Goal: Task Accomplishment & Management: Manage account settings

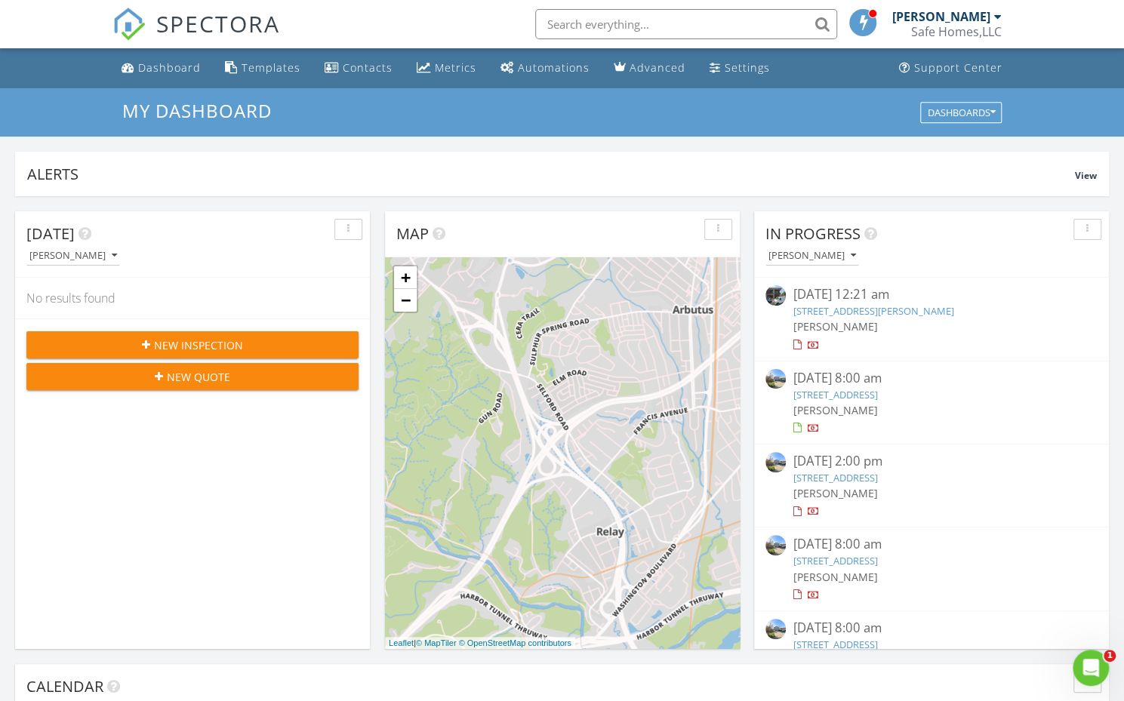
scroll to position [1396, 1146]
click at [145, 80] on link "Dashboard" at bounding box center [160, 68] width 91 height 28
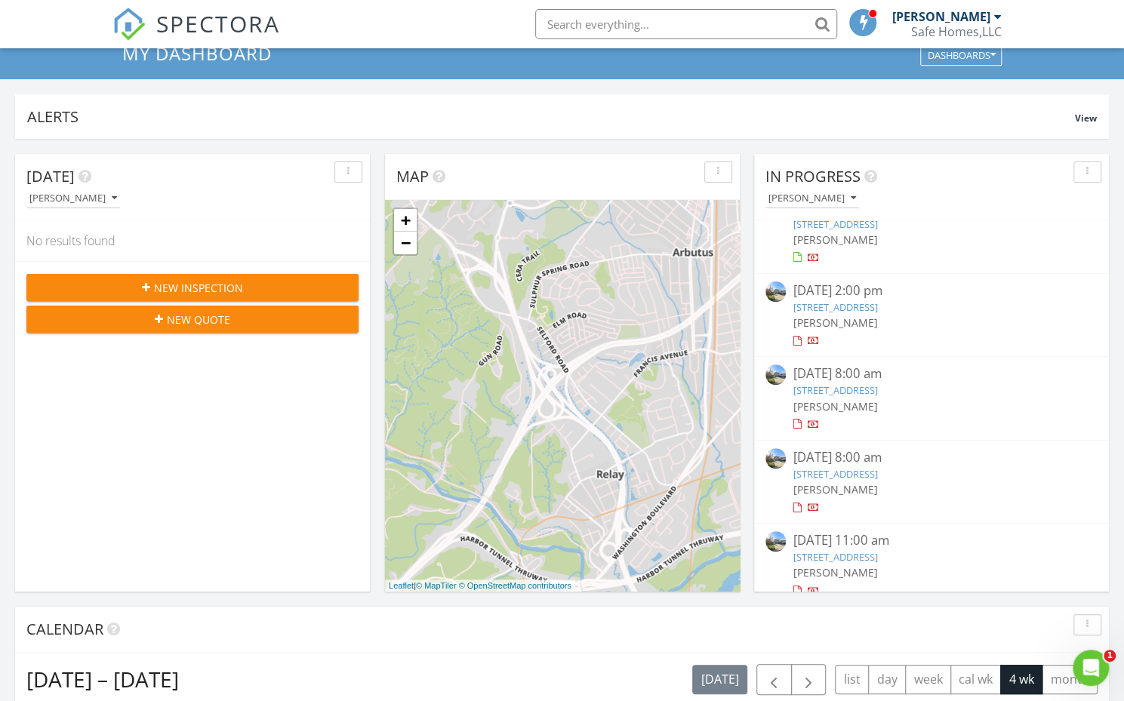
scroll to position [126, 0]
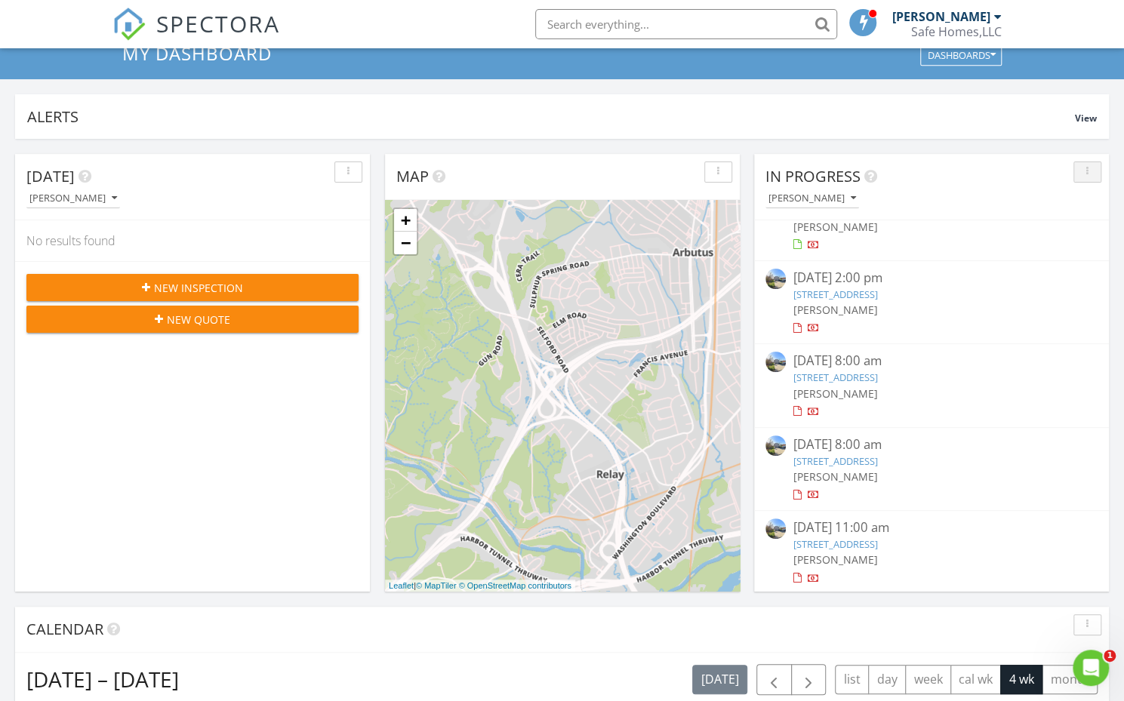
click at [1088, 175] on div "button" at bounding box center [1087, 172] width 14 height 11
click at [955, 167] on div "In Progress" at bounding box center [919, 176] width 309 height 23
click at [1094, 170] on button "button" at bounding box center [1087, 172] width 28 height 21
click at [1069, 219] on link "Refresh" at bounding box center [1073, 206] width 78 height 36
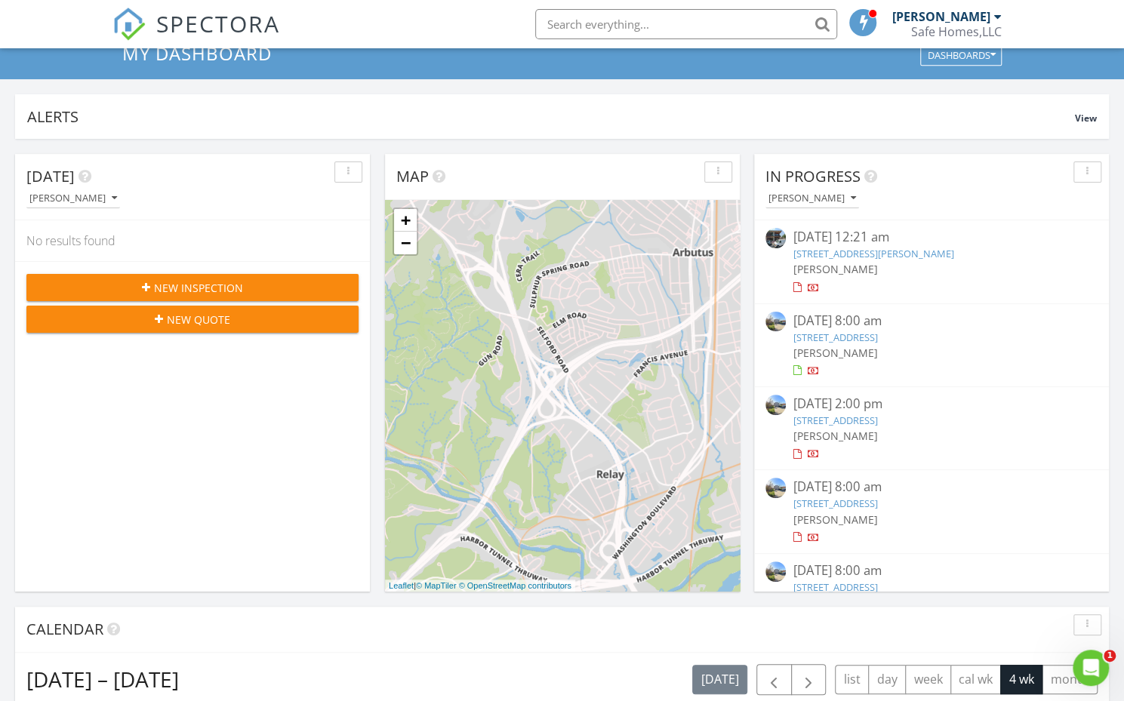
scroll to position [0, 0]
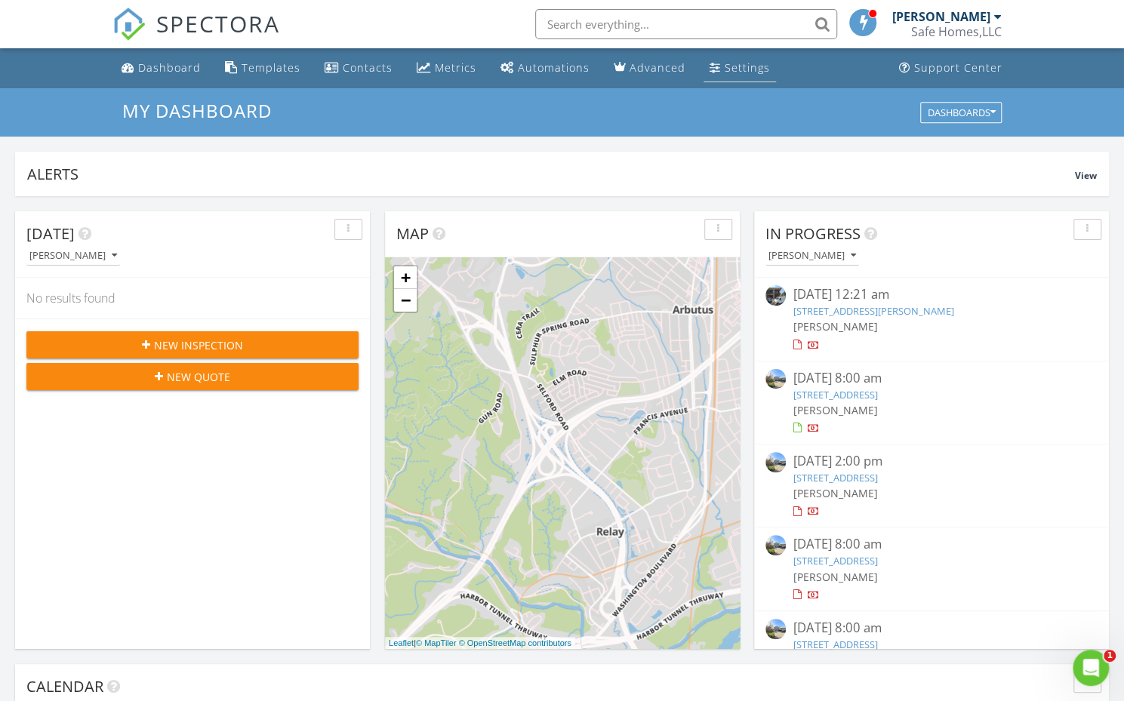
click at [752, 77] on link "Settings" at bounding box center [739, 68] width 72 height 28
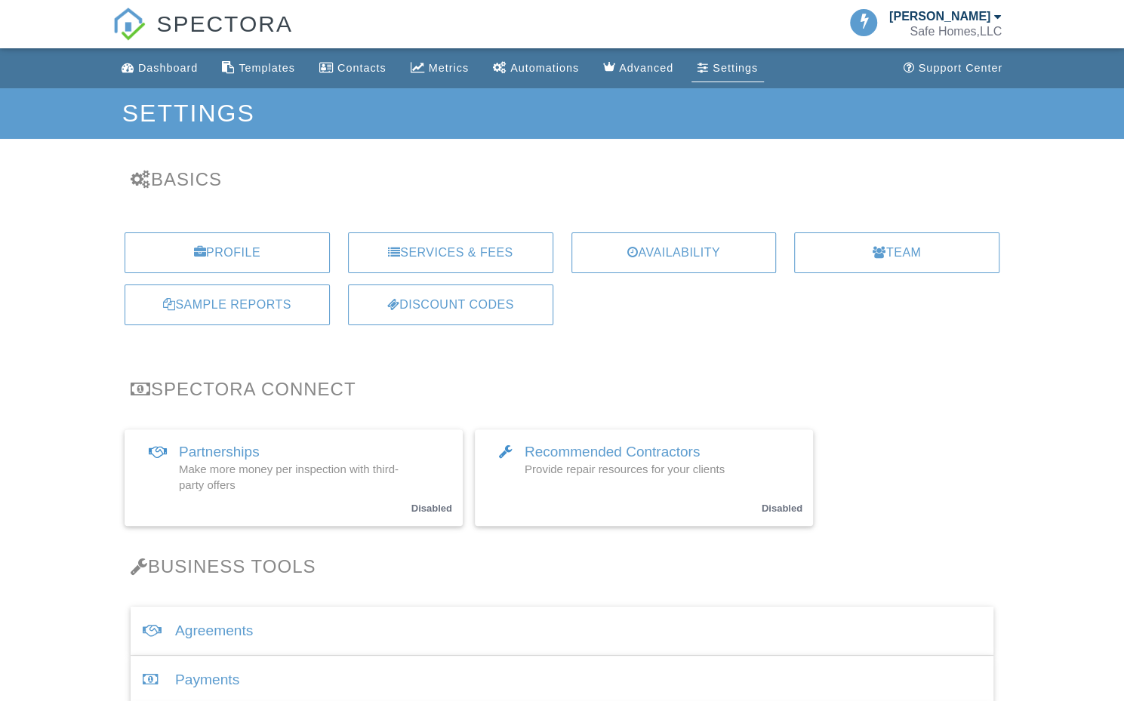
click at [734, 60] on link "Settings" at bounding box center [727, 68] width 72 height 28
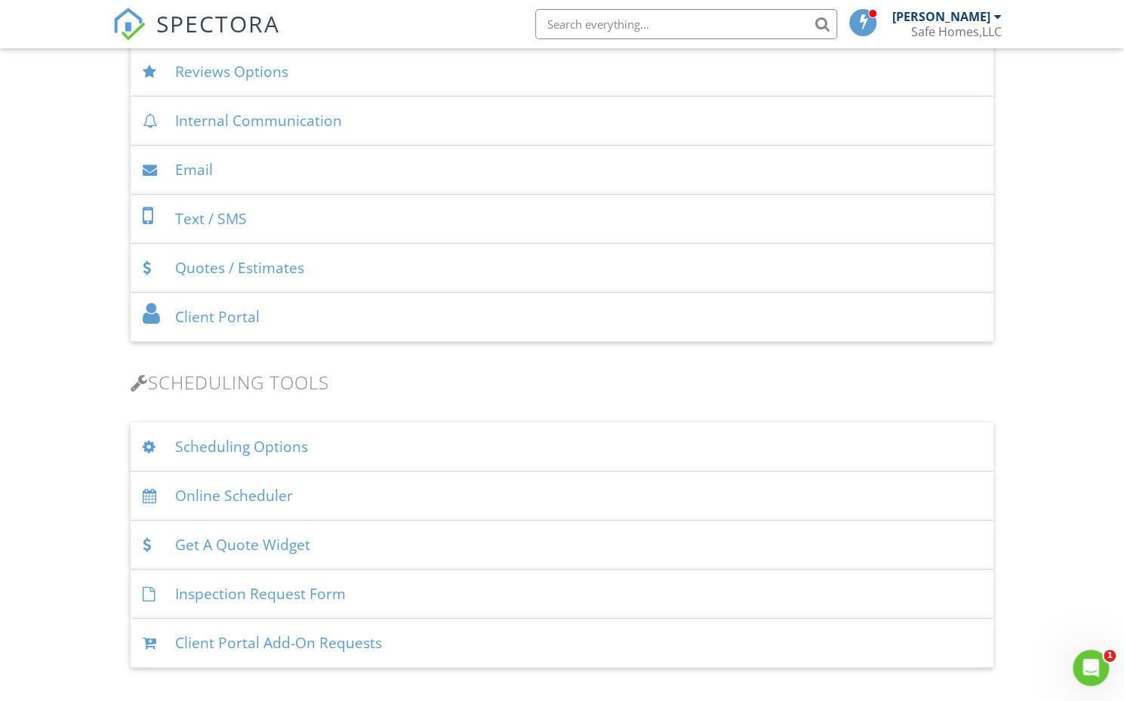
scroll to position [660, 0]
click at [479, 444] on div "Scheduling Options" at bounding box center [562, 444] width 863 height 49
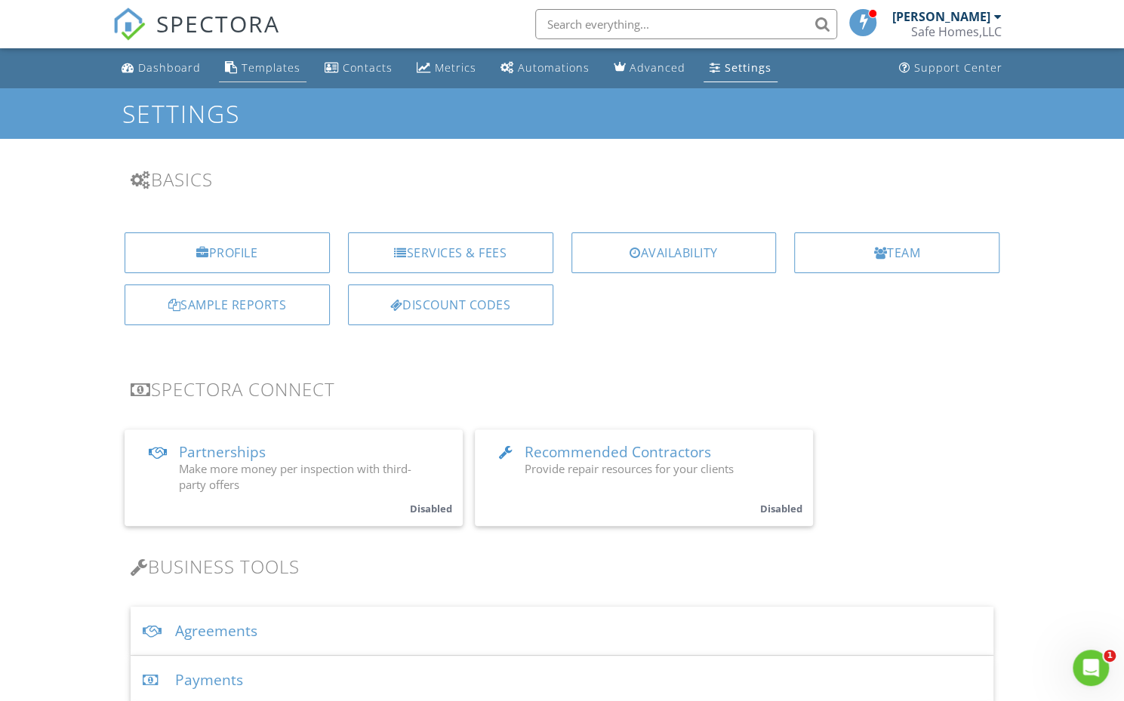
click at [272, 70] on div "Templates" at bounding box center [271, 67] width 59 height 14
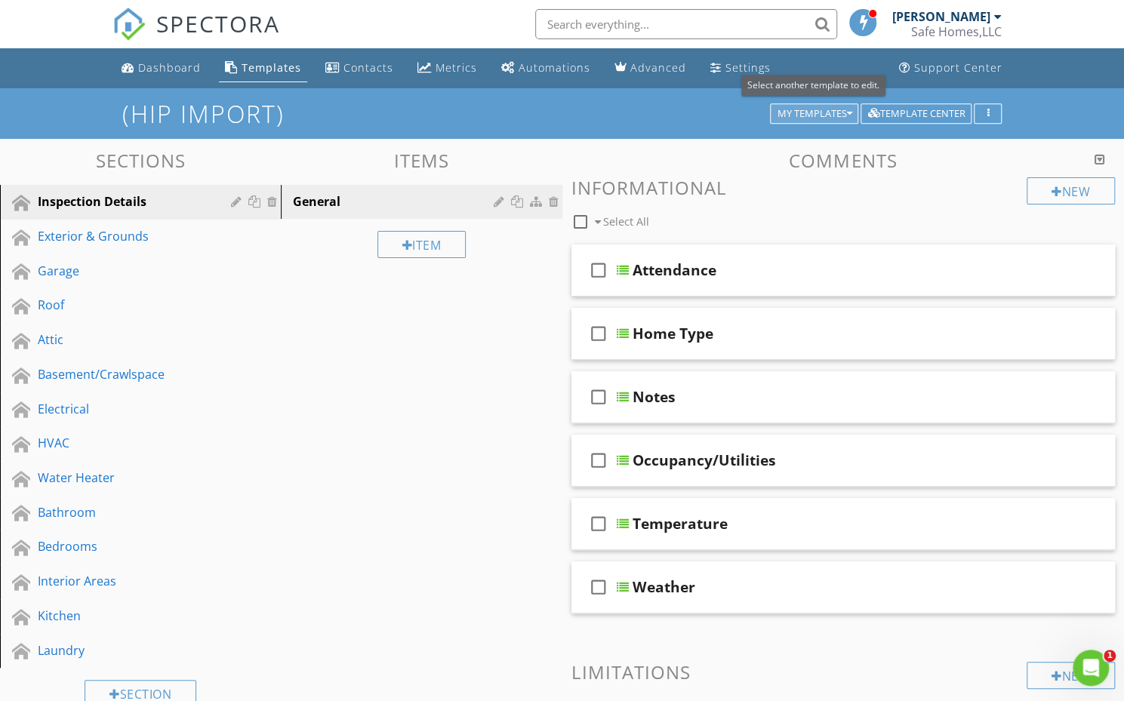
click at [857, 117] on button "My Templates" at bounding box center [814, 113] width 88 height 21
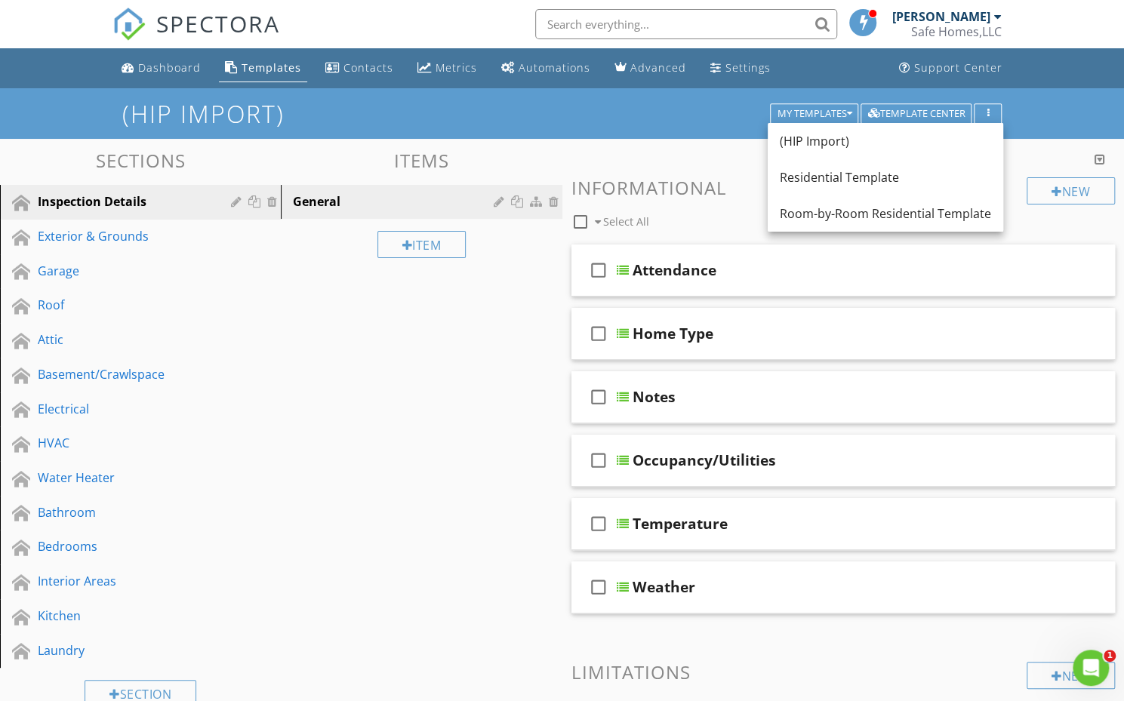
click at [696, 148] on div "Sections Inspection Details Exterior & Grounds Garage Roof Attic Basement/Crawl…" at bounding box center [562, 496] width 1124 height 715
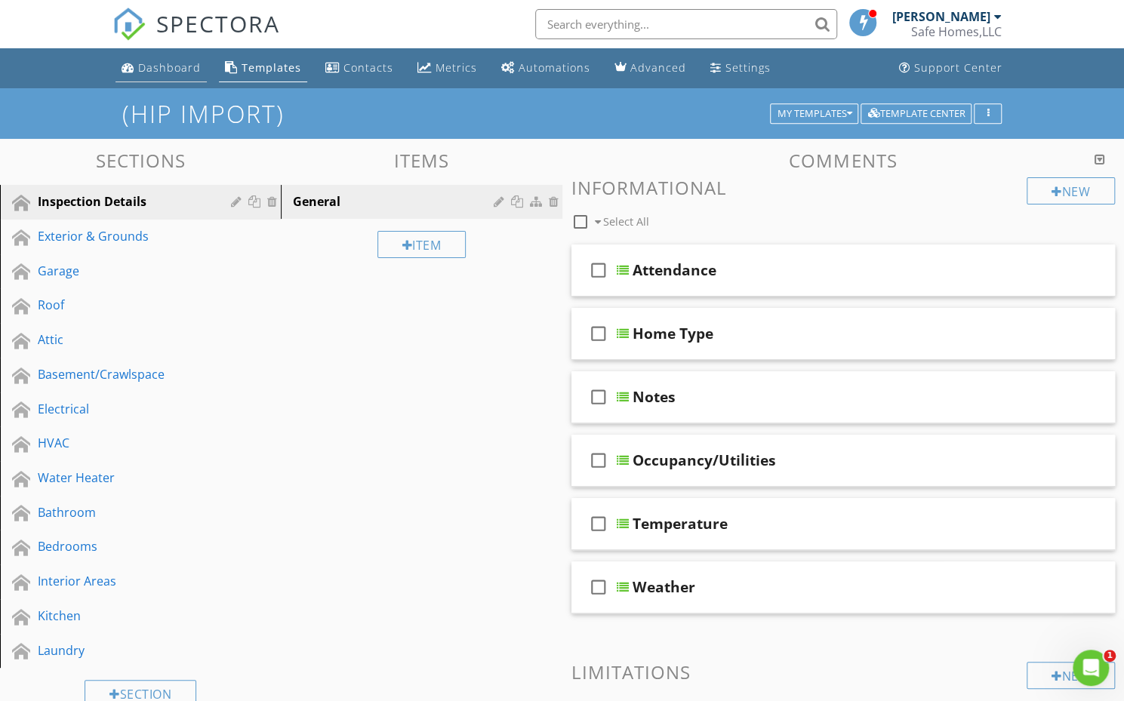
click at [192, 65] on div "Dashboard" at bounding box center [169, 67] width 63 height 14
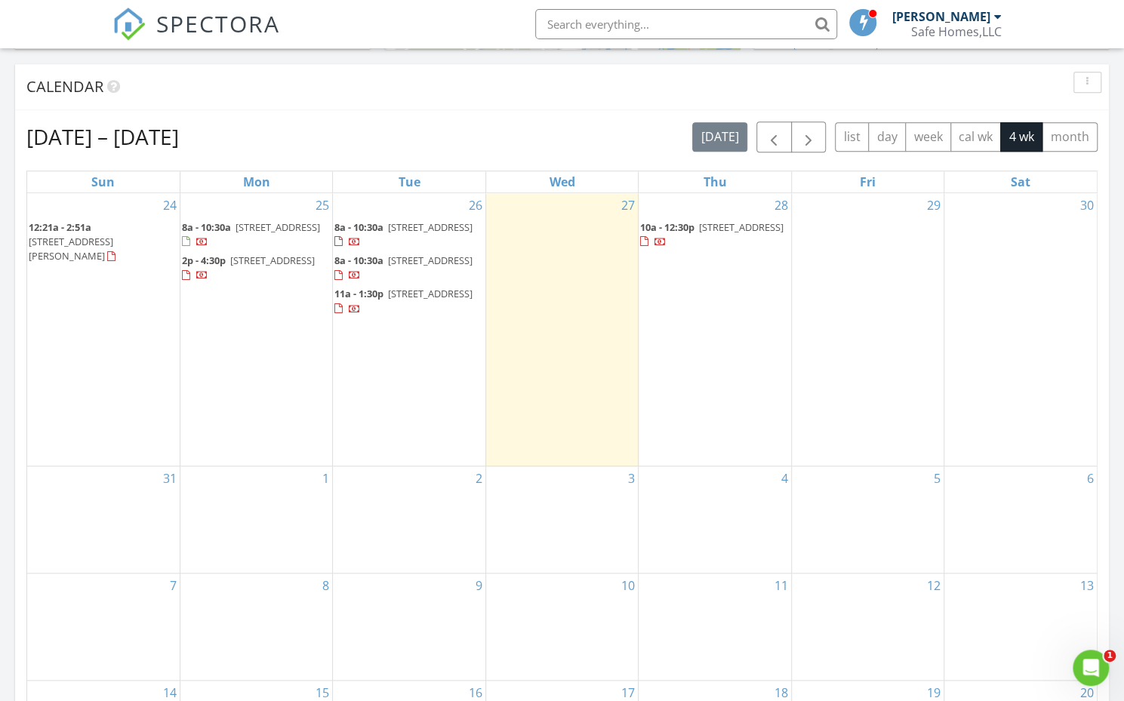
scroll to position [604, 0]
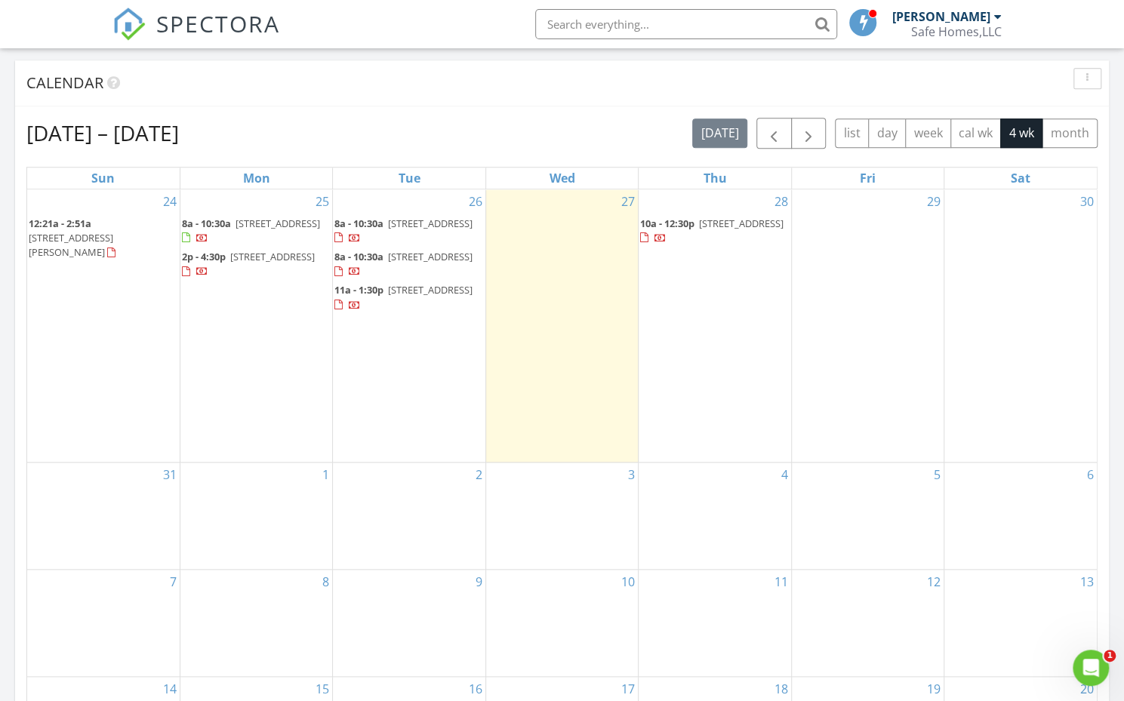
click at [700, 230] on span "1225 W 37th St, Baltimore 21211" at bounding box center [741, 224] width 85 height 14
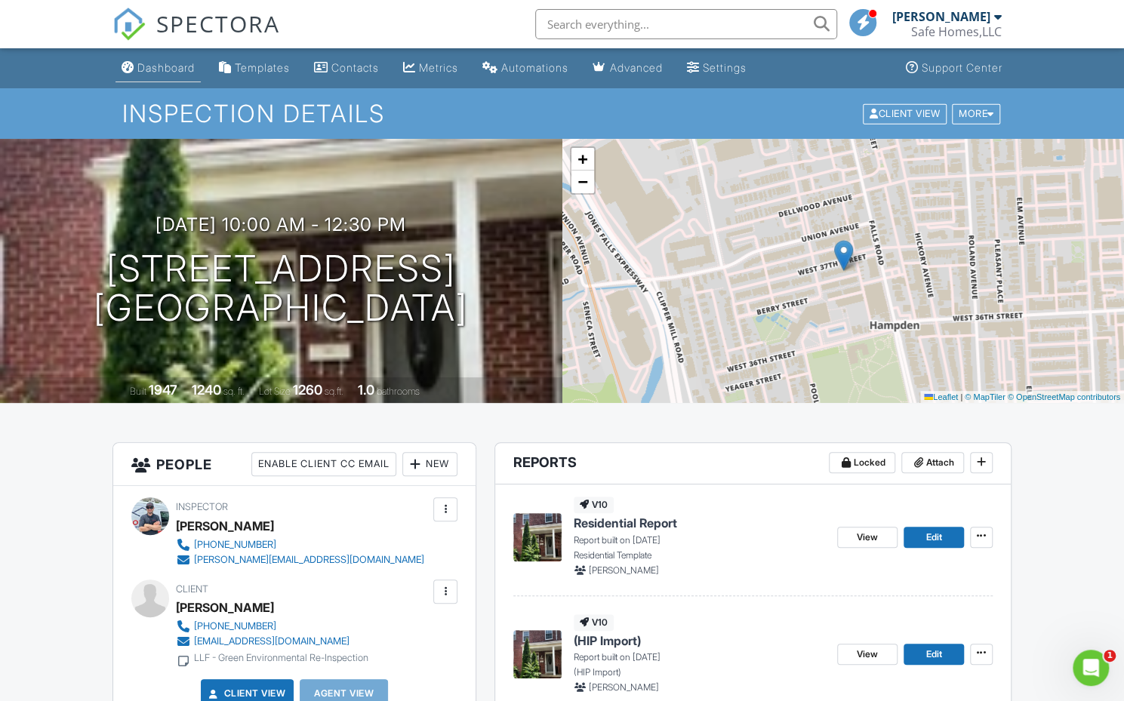
click at [177, 74] on div "Dashboard" at bounding box center [165, 67] width 57 height 13
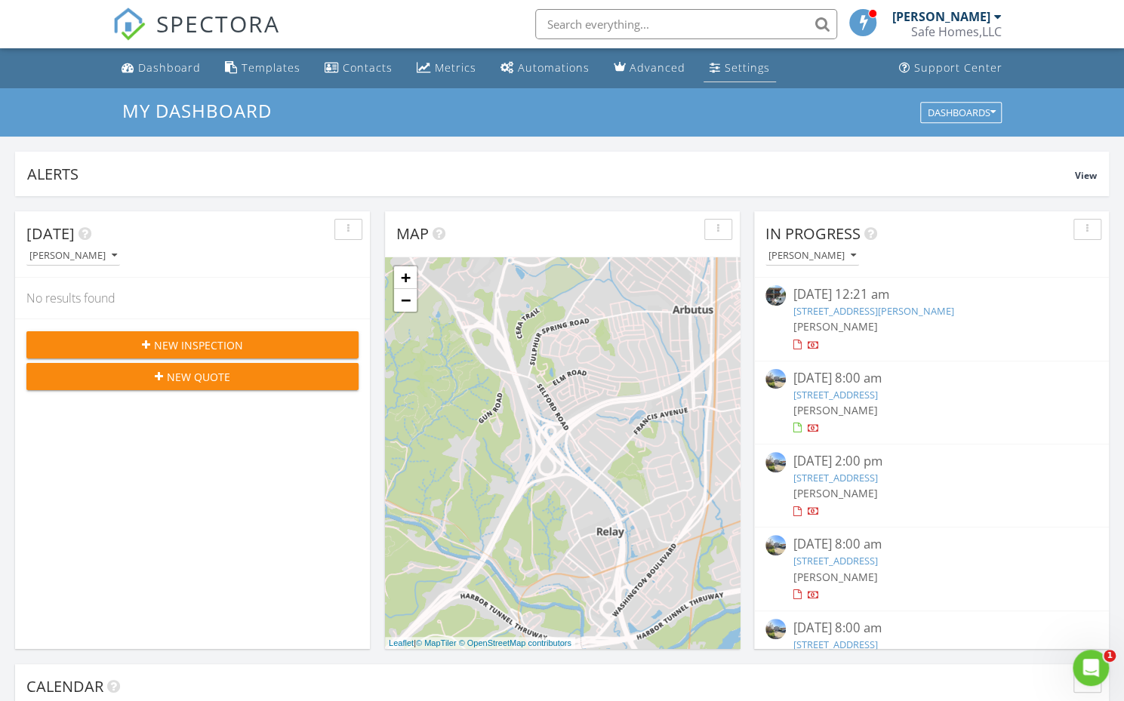
click at [725, 63] on div "Settings" at bounding box center [747, 67] width 45 height 14
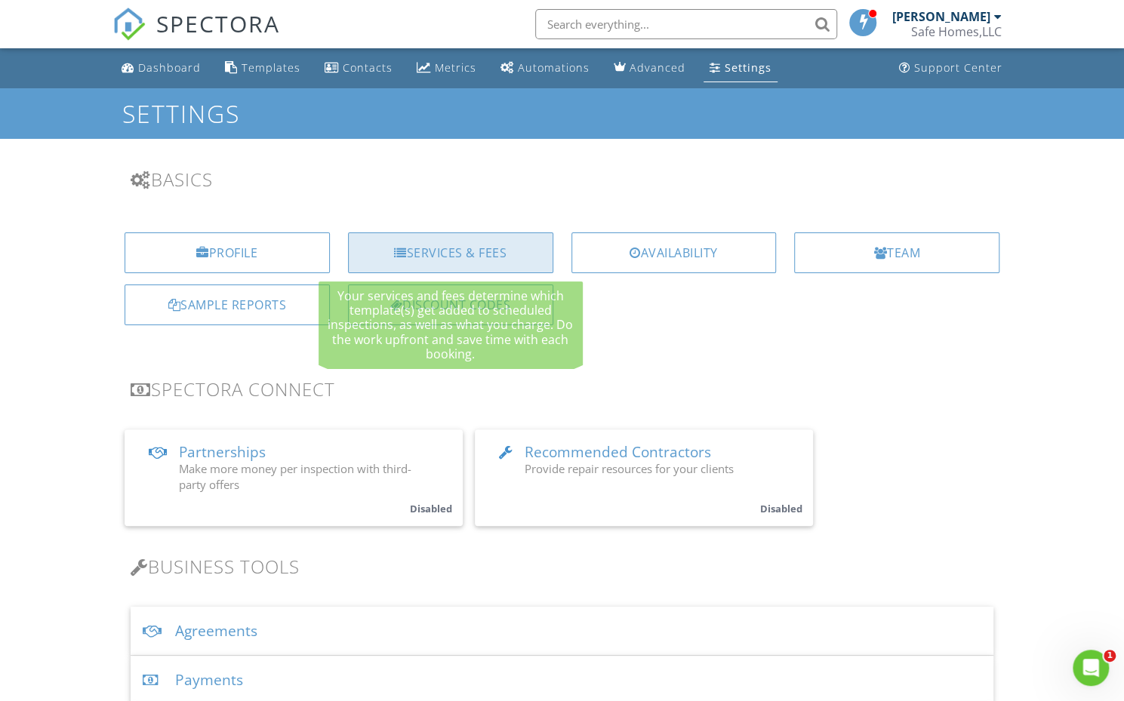
click at [496, 247] on div "Services & Fees" at bounding box center [450, 252] width 205 height 41
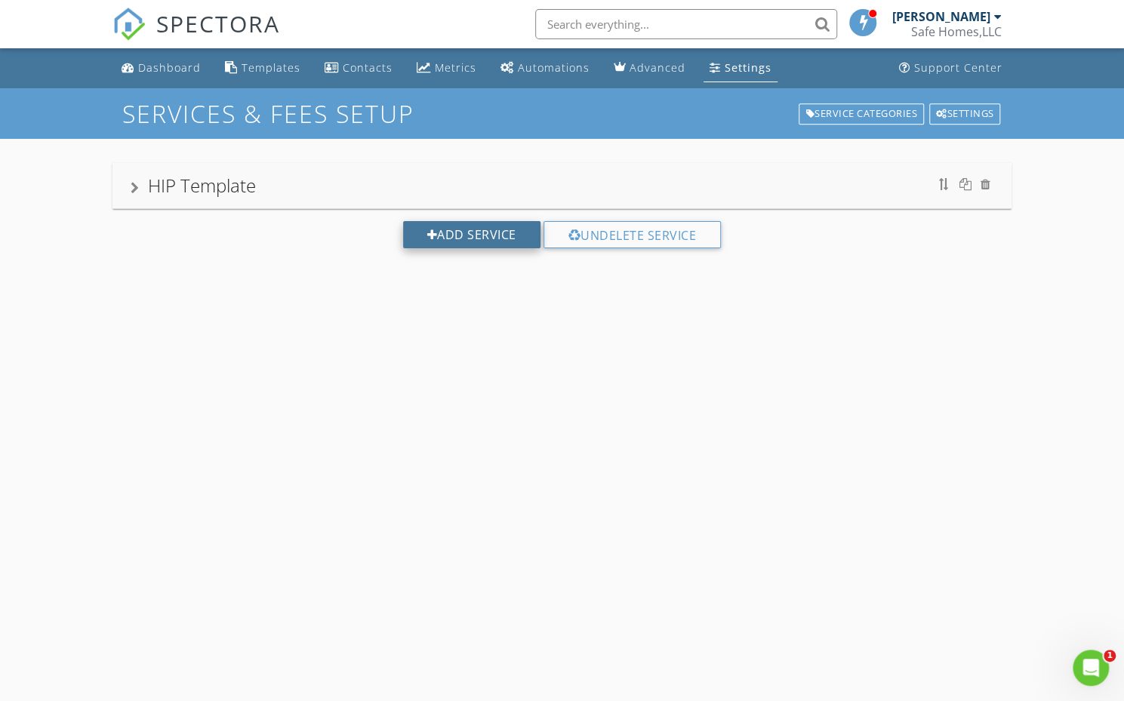
click at [486, 232] on div "Add Service" at bounding box center [471, 234] width 137 height 27
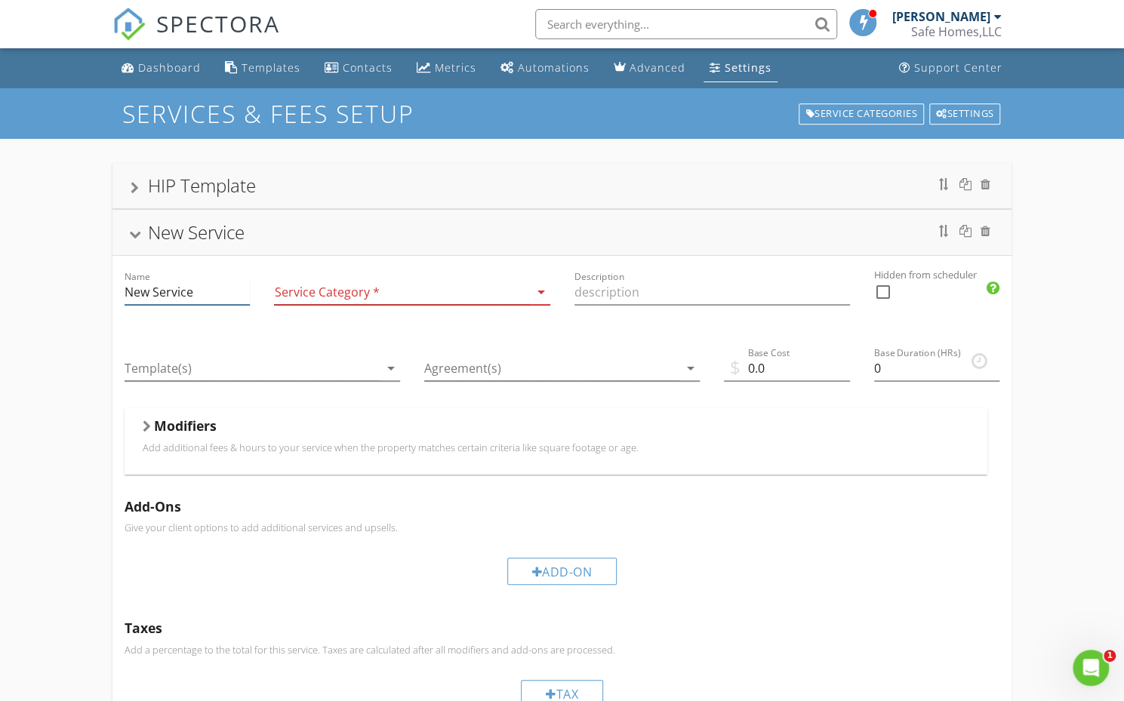
click at [169, 291] on input "New Service" at bounding box center [188, 292] width 126 height 25
click at [195, 294] on input "New Service" at bounding box center [188, 292] width 126 height 25
type input "N"
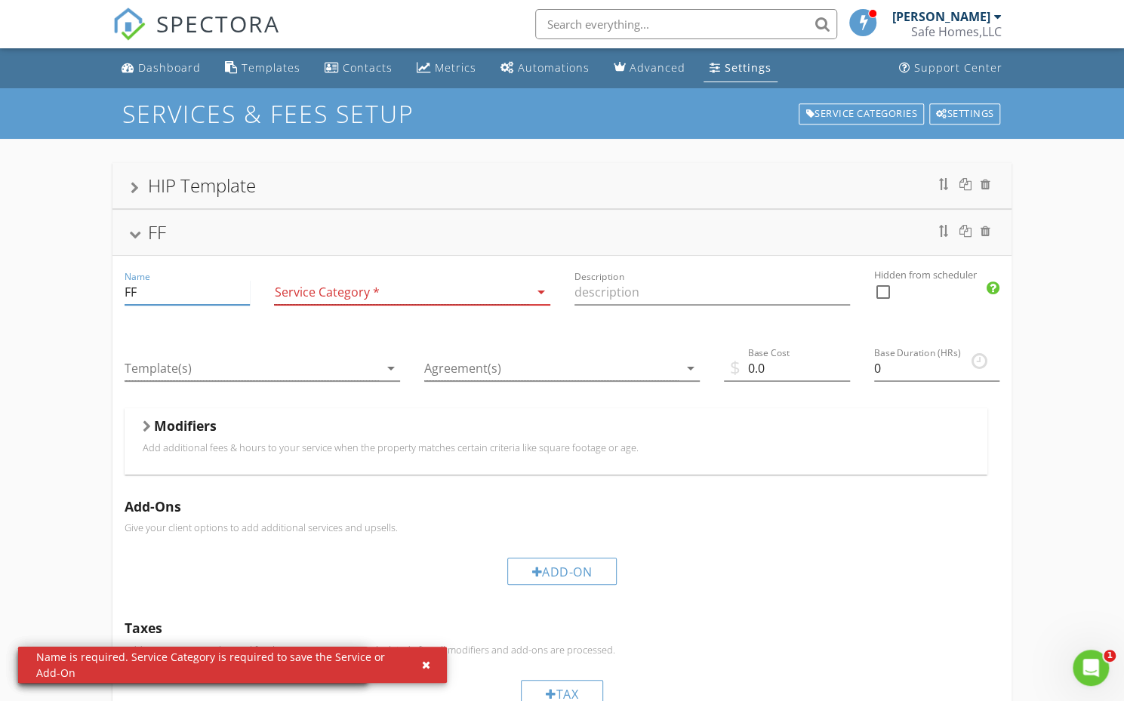
type input "F"
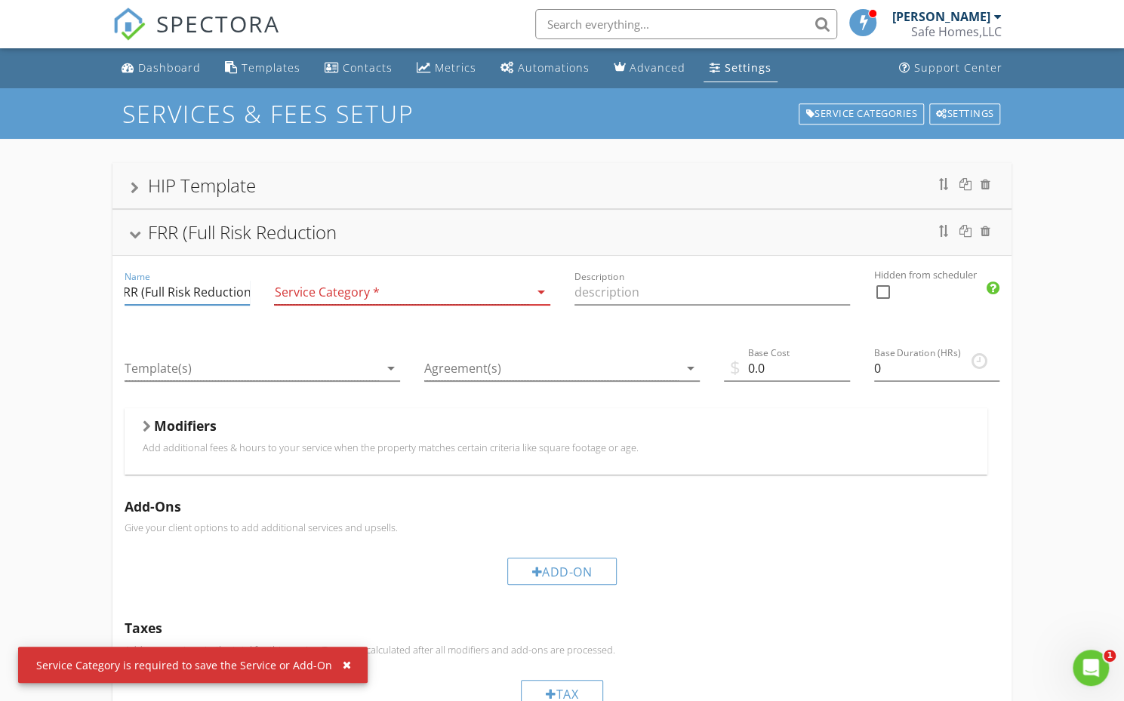
scroll to position [0, 11]
type input "FRR (Full Risk Reduction)"
click at [392, 282] on div at bounding box center [401, 292] width 254 height 25
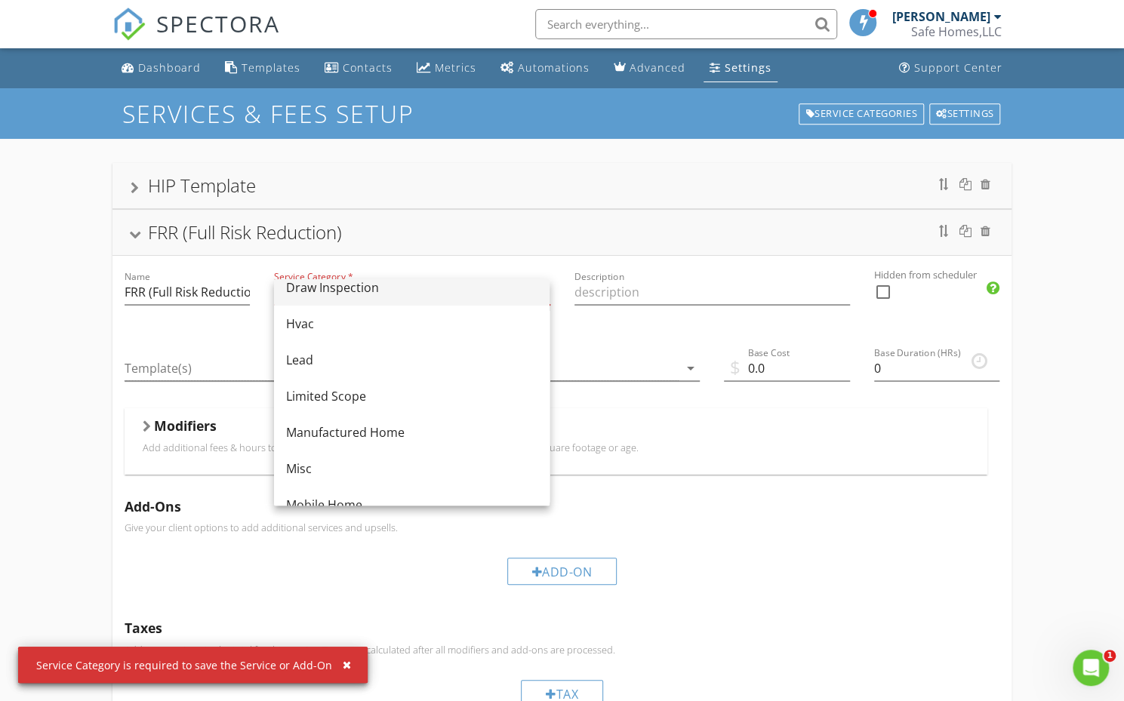
scroll to position [158, 0]
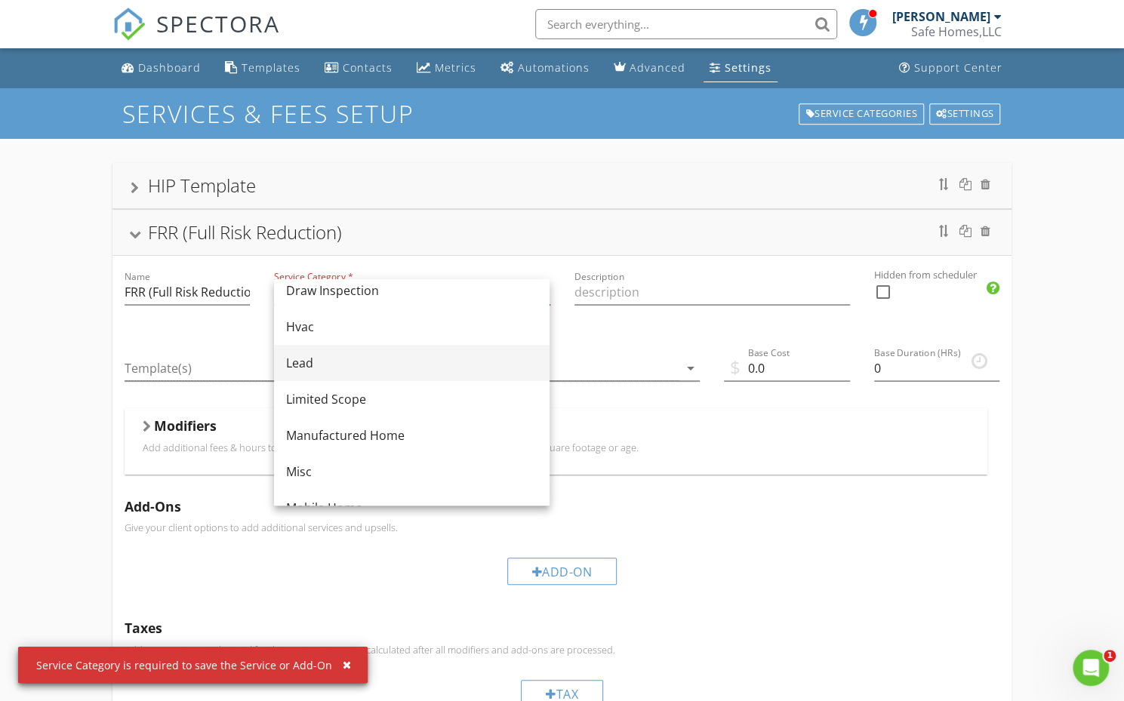
click at [351, 363] on div "Lead" at bounding box center [411, 363] width 251 height 18
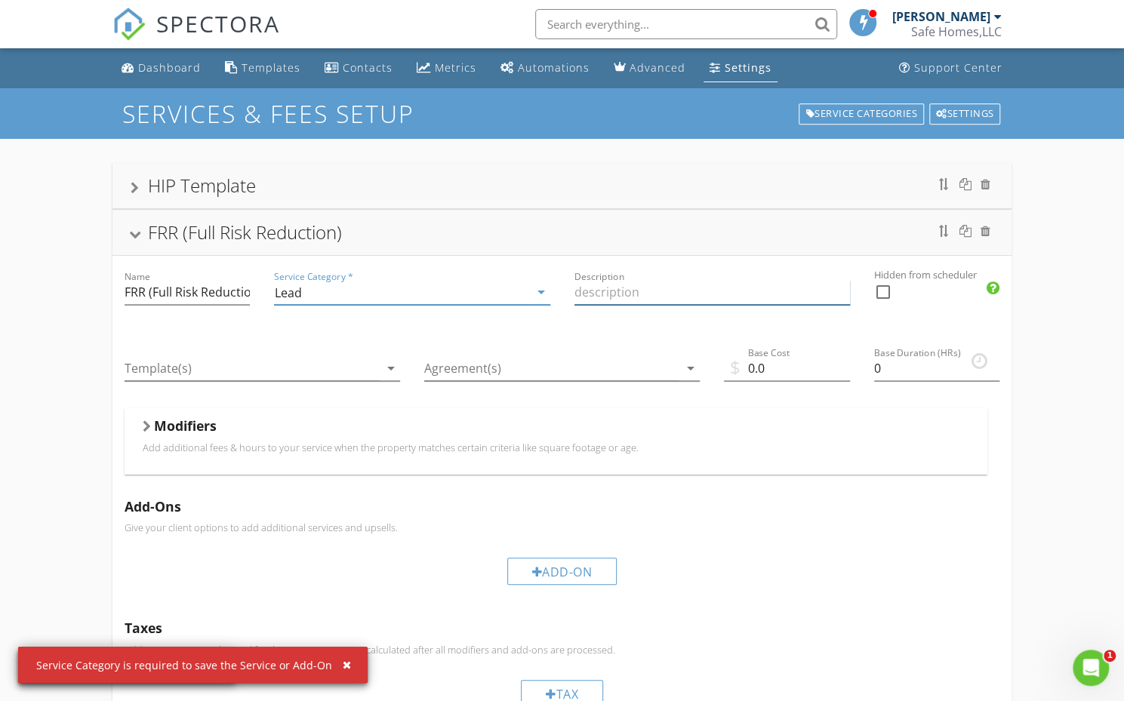
click at [621, 294] on input "Description" at bounding box center [711, 292] width 275 height 25
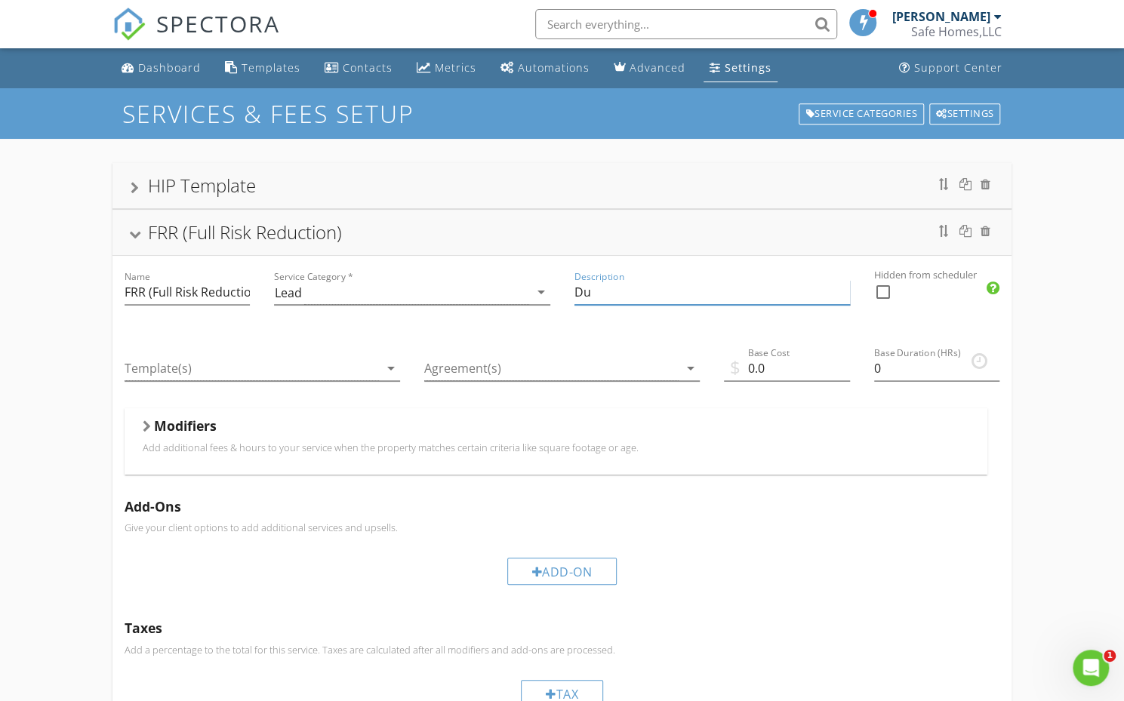
type input "D"
click at [581, 290] on input "Visual Inspection" at bounding box center [711, 292] width 275 height 25
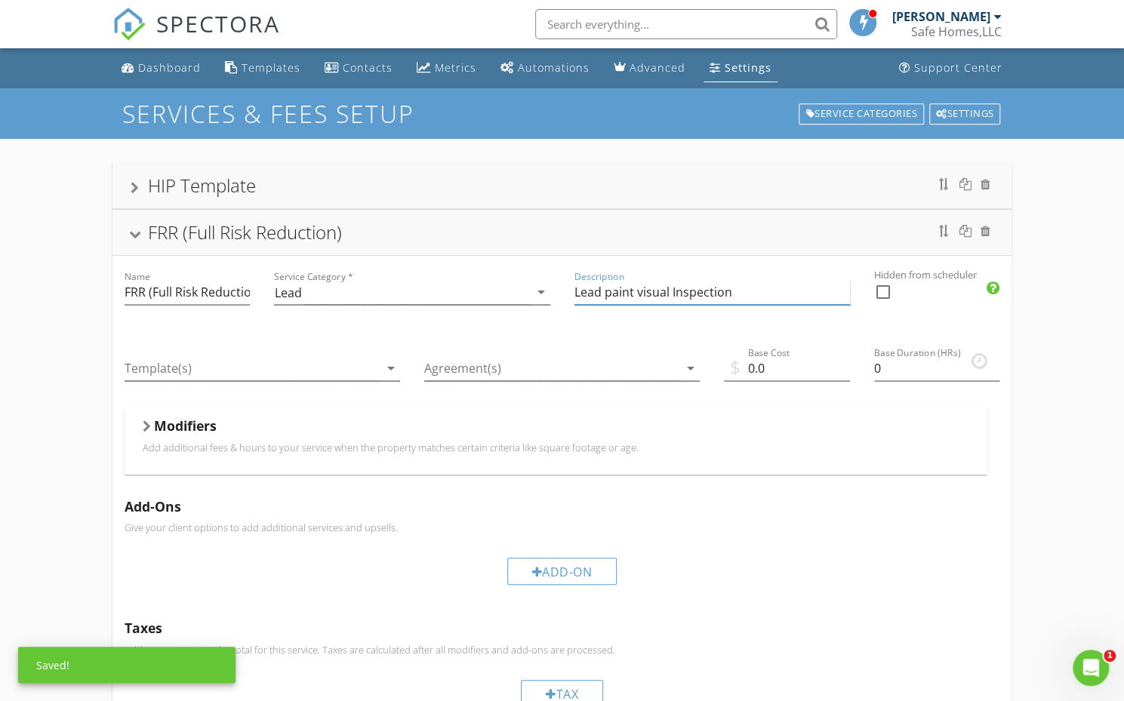
click at [735, 291] on input "Lead paint visual Inspection" at bounding box center [711, 292] width 275 height 25
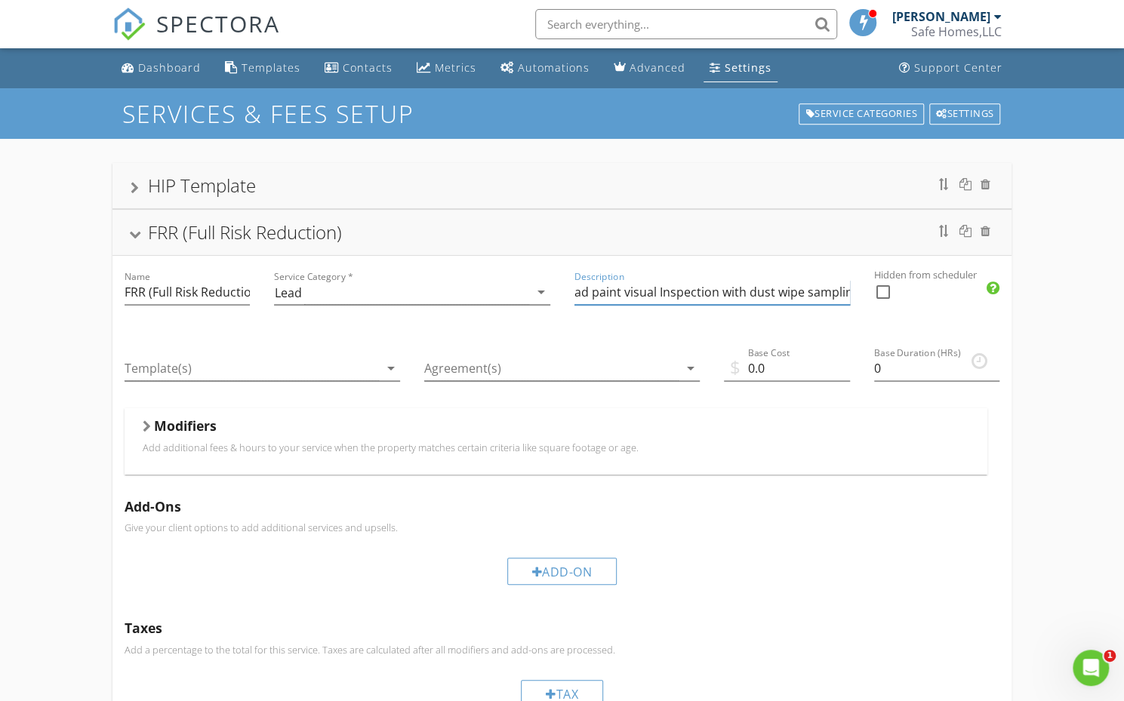
scroll to position [0, 20]
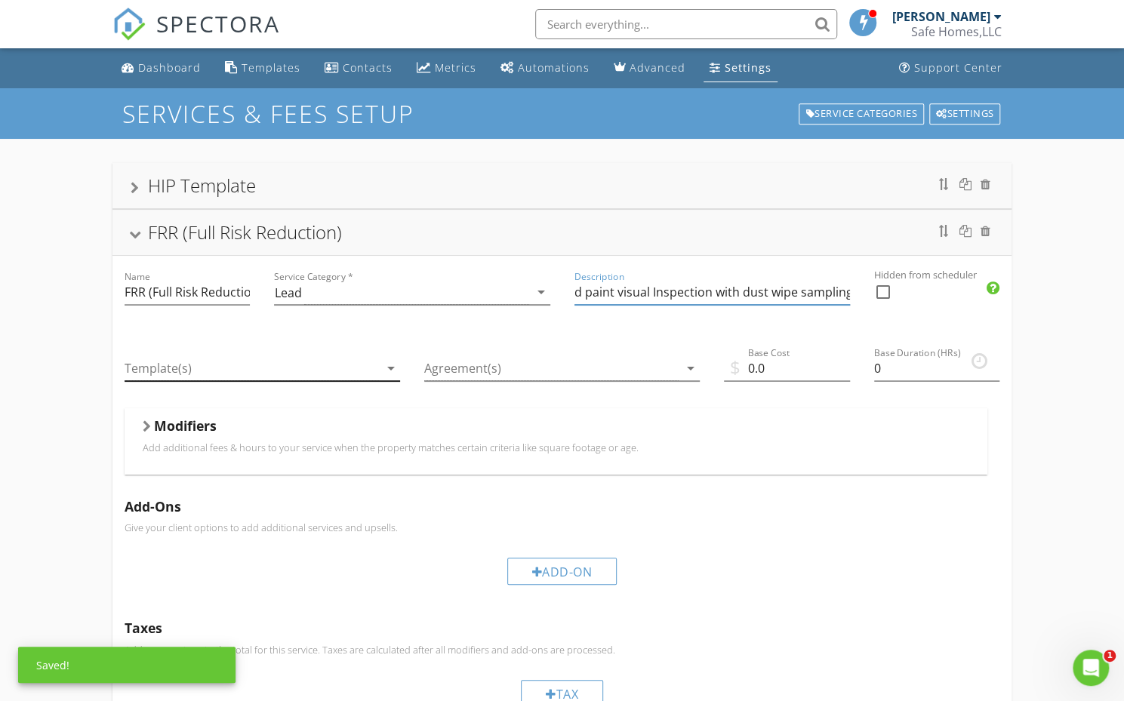
click at [353, 365] on div at bounding box center [252, 368] width 254 height 25
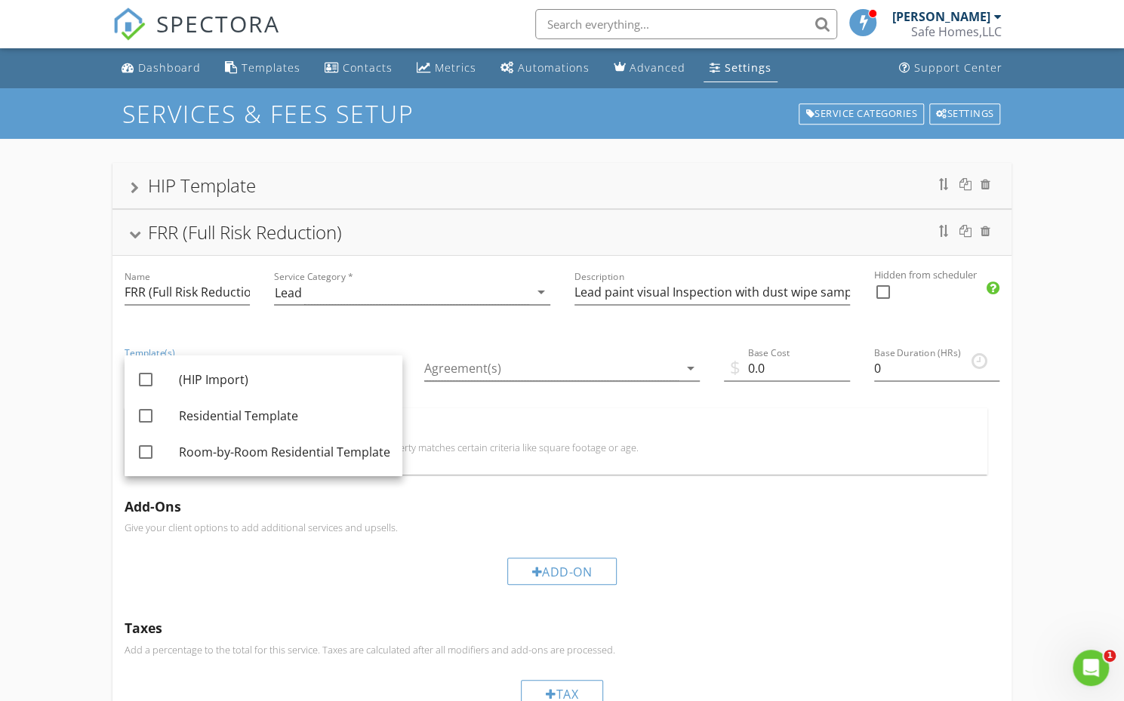
click at [479, 408] on div "Modifiers Add additional fees & hours to your service when the property matches…" at bounding box center [556, 441] width 863 height 66
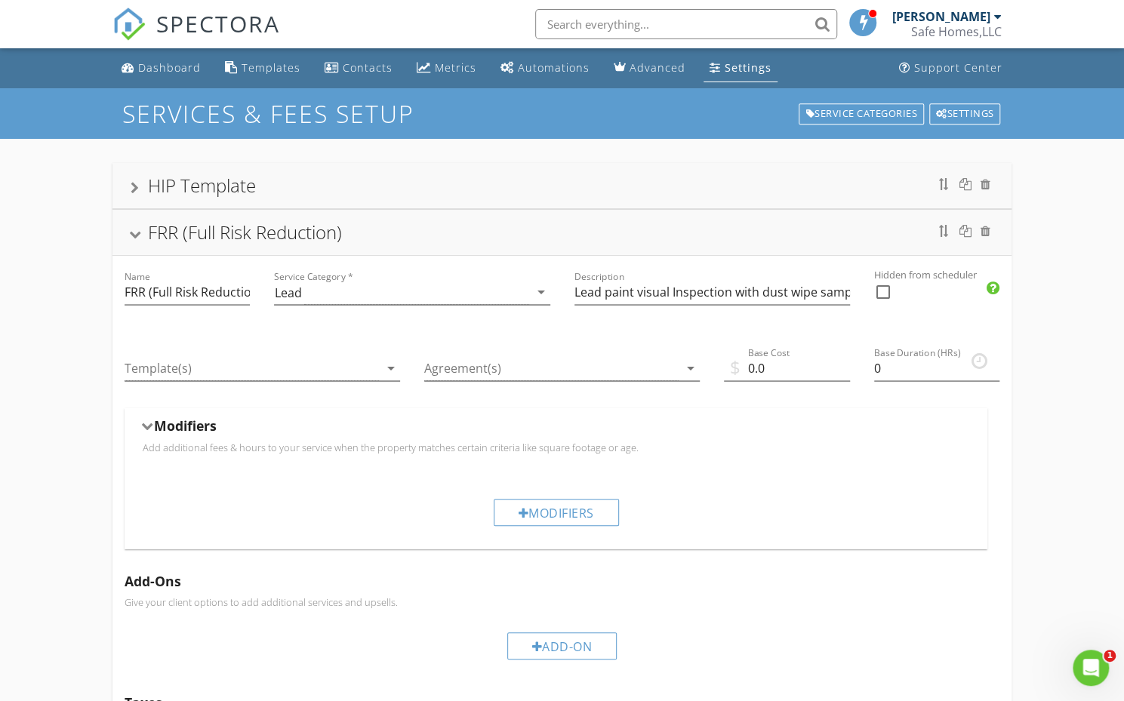
click at [375, 427] on div "Modifiers" at bounding box center [556, 428] width 826 height 23
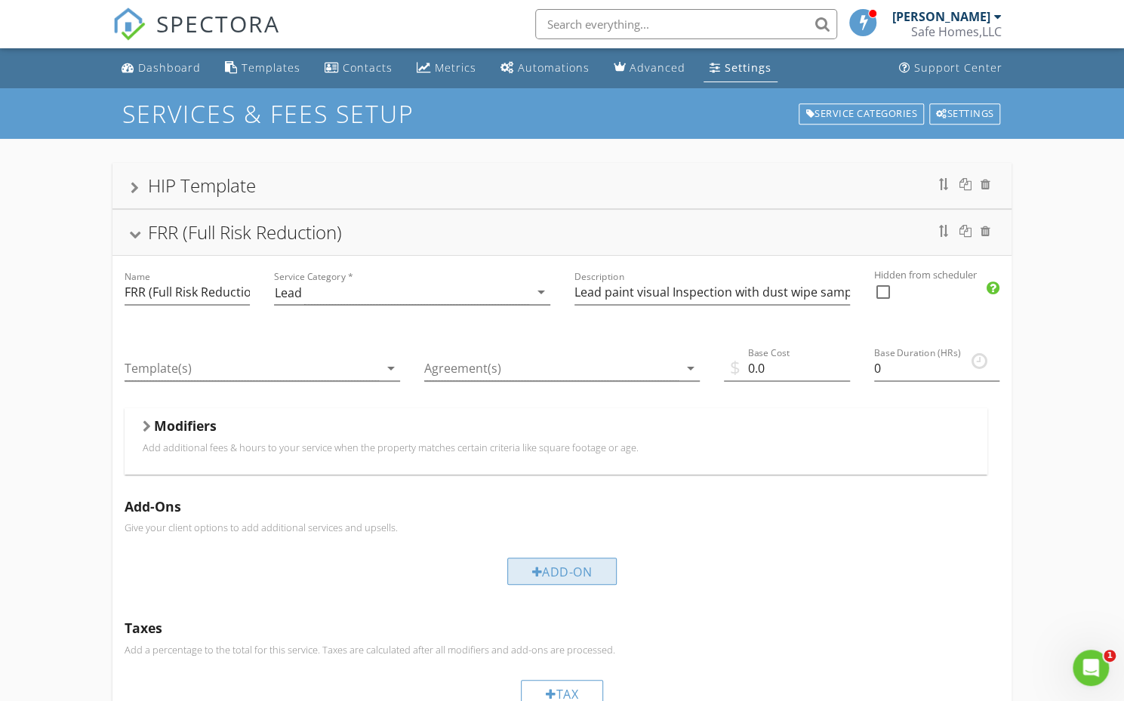
click at [540, 572] on div "Add-On" at bounding box center [562, 571] width 110 height 27
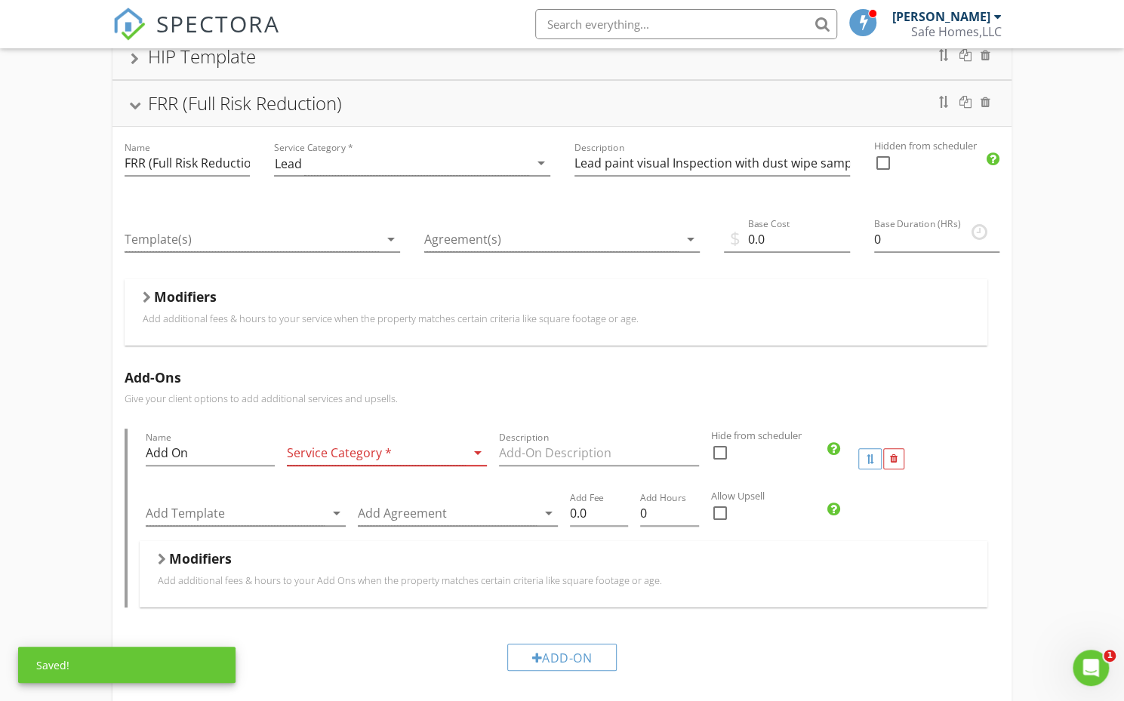
scroll to position [130, 0]
click at [358, 450] on div at bounding box center [376, 452] width 179 height 25
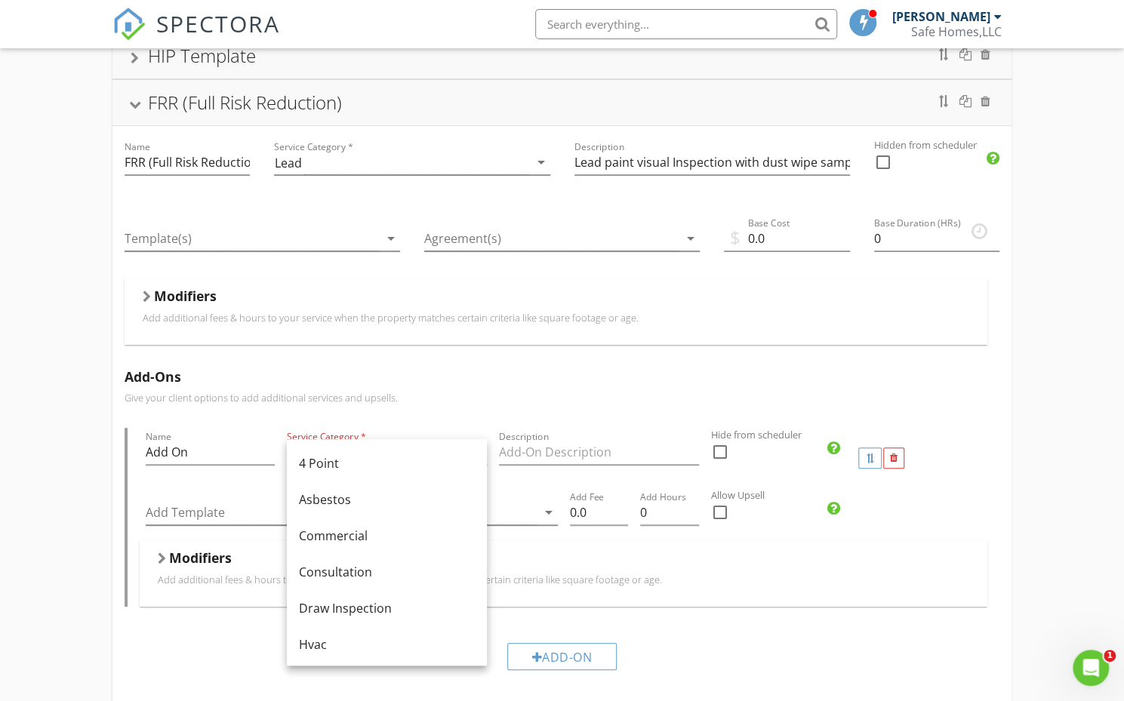
click at [819, 568] on div "Modifiers" at bounding box center [563, 560] width 811 height 23
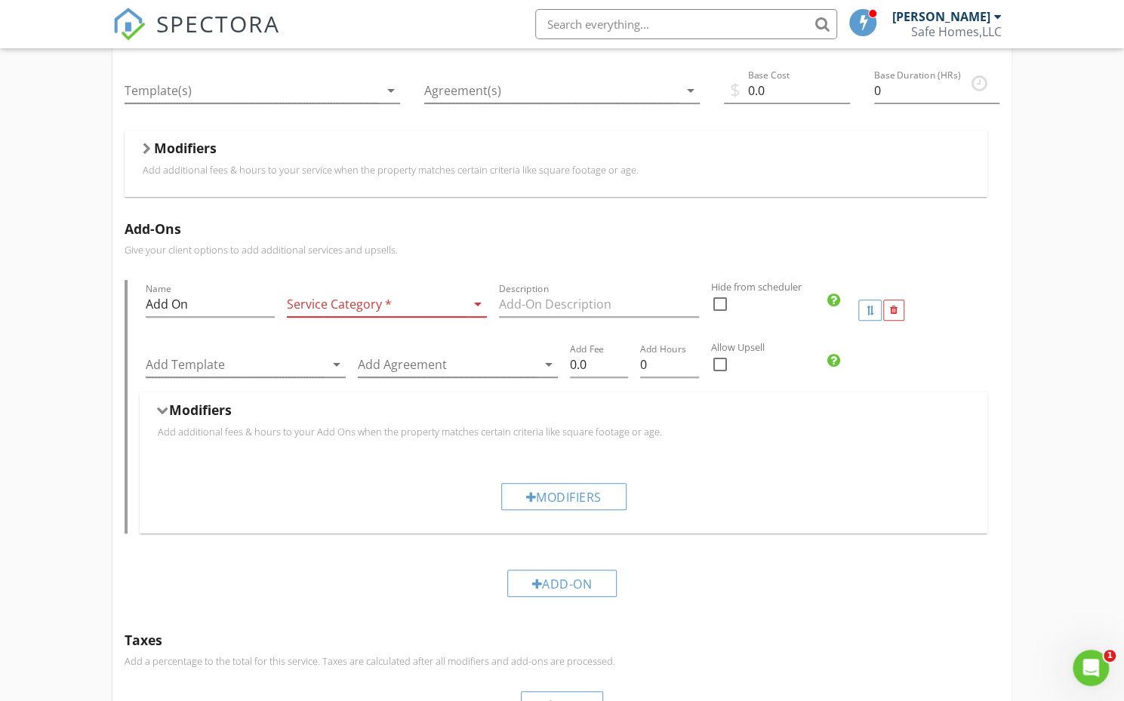
scroll to position [303, 0]
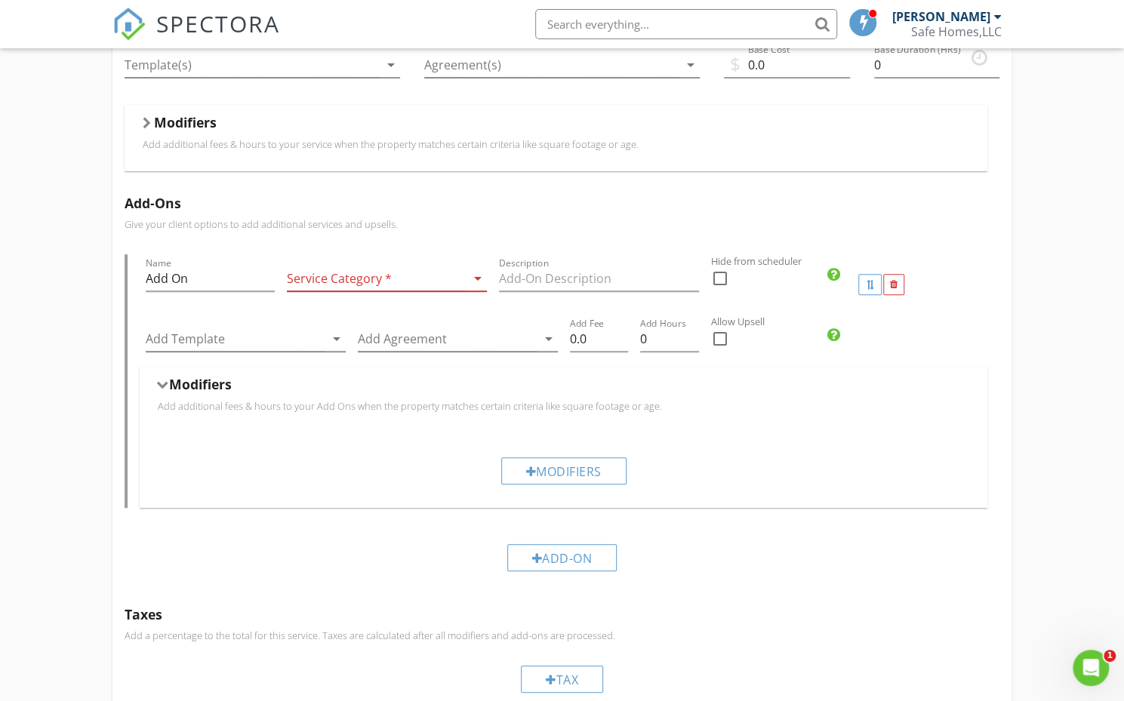
click at [1065, 259] on label "Hide from scheduler" at bounding box center [905, 261] width 388 height 14
click at [897, 282] on div at bounding box center [893, 284] width 21 height 21
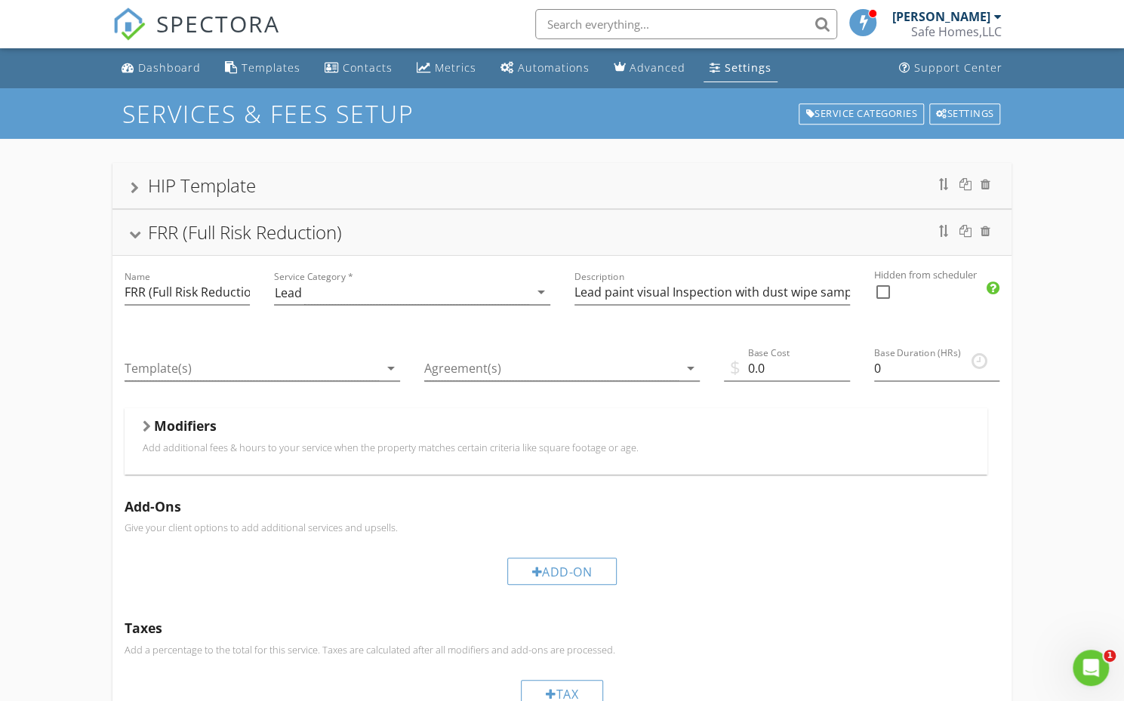
scroll to position [1, 0]
click at [758, 289] on input "Lead paint visual Inspection with dust wipe sampling" at bounding box center [711, 291] width 275 height 25
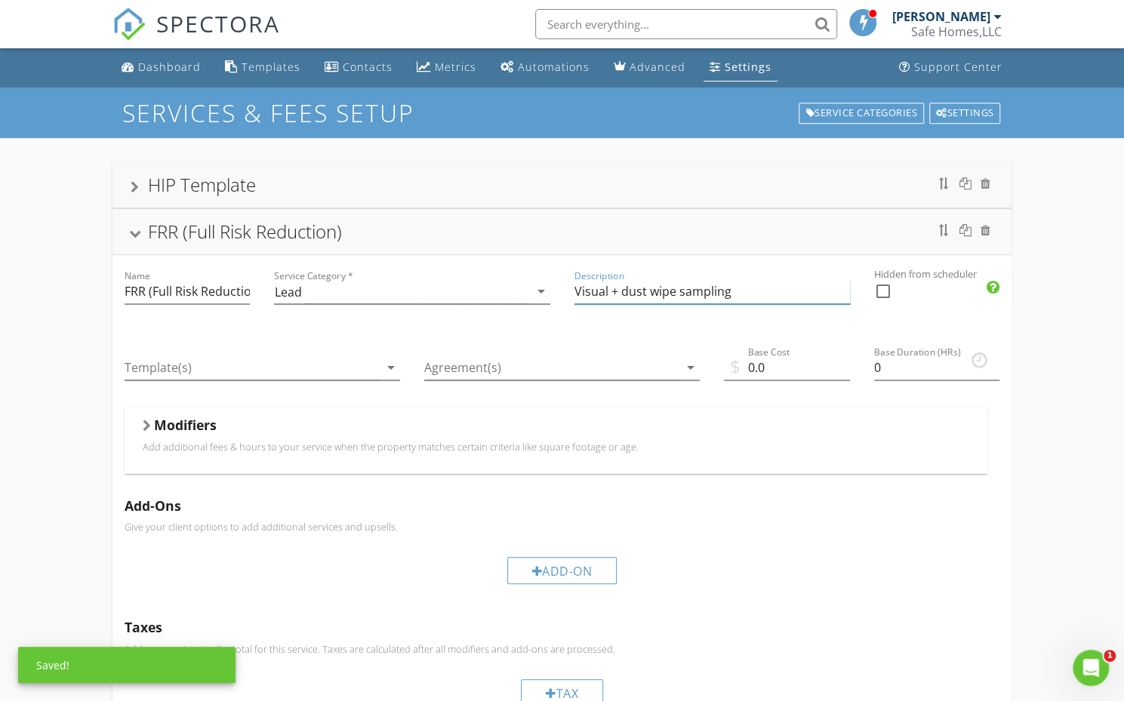
click at [625, 288] on input "Visual + dust wipe sampling" at bounding box center [711, 291] width 275 height 25
click at [761, 288] on input "Visual + Dust wipe sampling" at bounding box center [711, 291] width 275 height 25
type input "Visual + Dust wipe sampling"
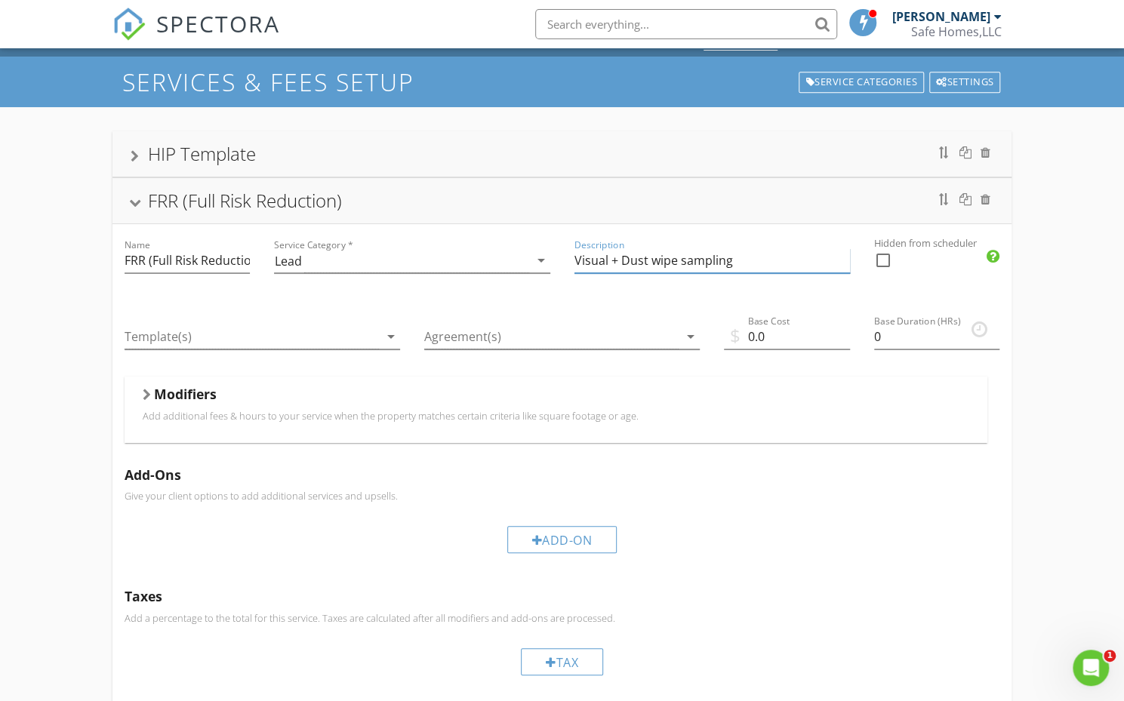
scroll to position [30, 0]
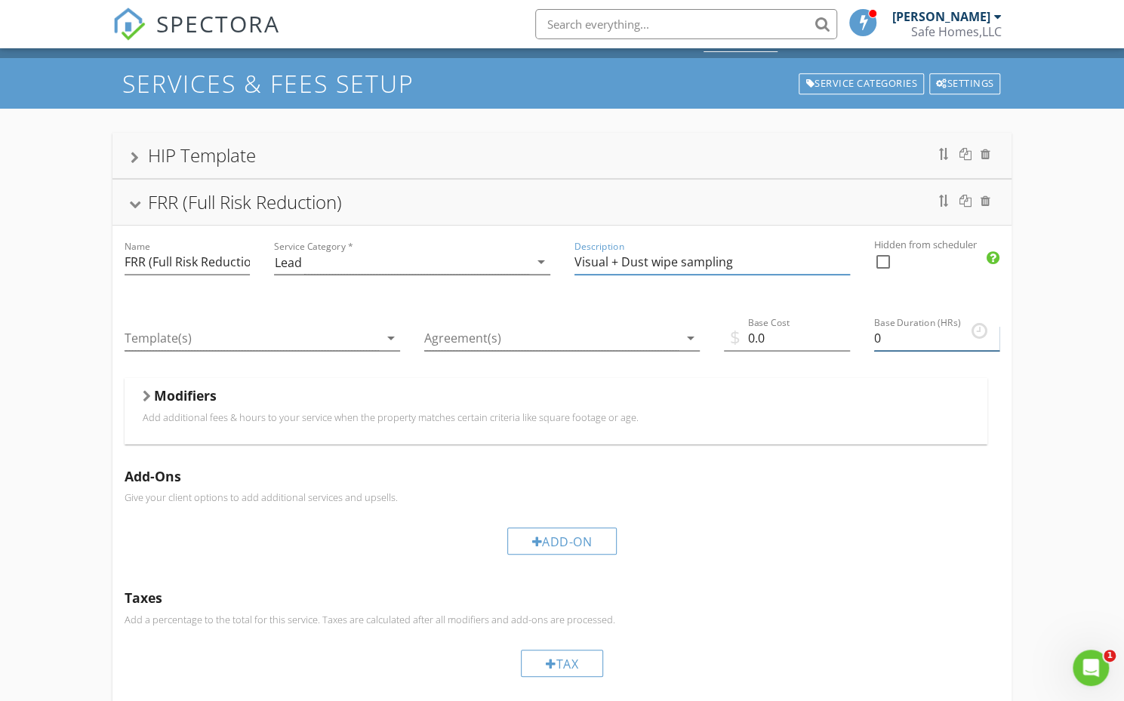
click at [899, 340] on input "0" at bounding box center [937, 338] width 126 height 25
click at [995, 330] on input "0.25" at bounding box center [937, 338] width 126 height 25
click at [995, 330] on input "0.5" at bounding box center [937, 338] width 126 height 25
click at [995, 330] on input "0.75" at bounding box center [937, 338] width 126 height 25
click at [995, 330] on input "1" at bounding box center [937, 338] width 126 height 25
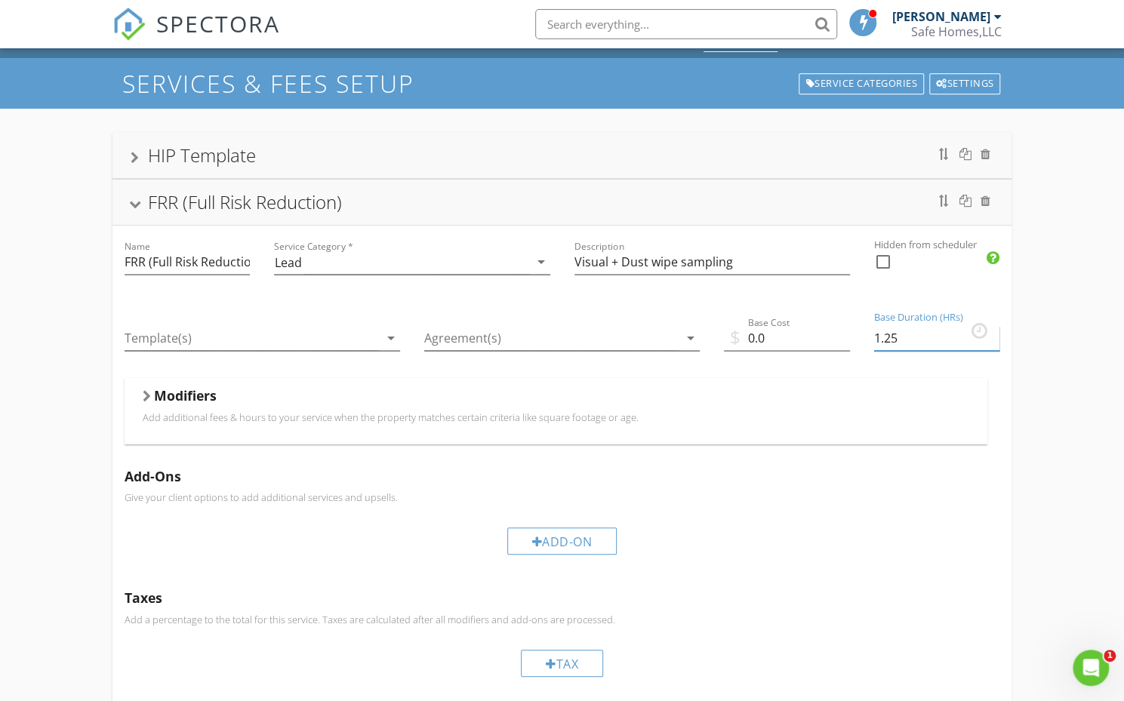
click at [995, 330] on input "1.25" at bounding box center [937, 338] width 126 height 25
click at [995, 330] on input "1.5" at bounding box center [937, 338] width 126 height 25
click at [991, 339] on input "1.25" at bounding box center [937, 338] width 126 height 25
type input "1.30"
click at [785, 336] on input "0.0" at bounding box center [787, 338] width 126 height 25
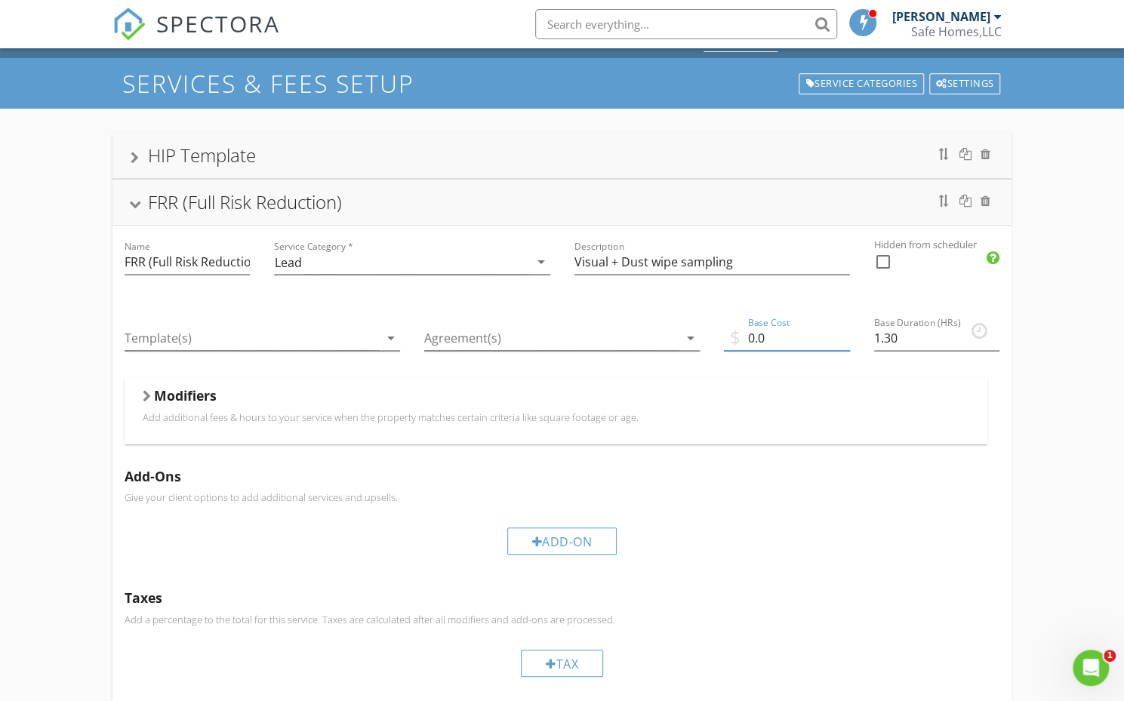
click at [453, 404] on div "Modifiers" at bounding box center [556, 398] width 826 height 23
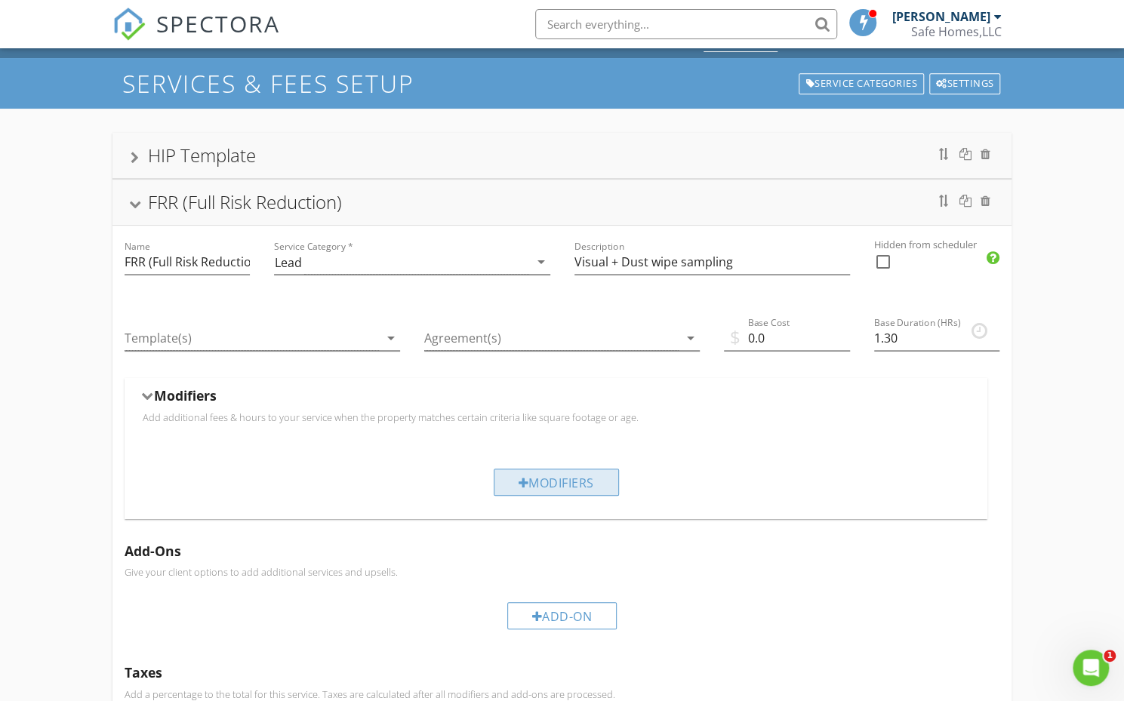
click at [545, 475] on div "Modifiers" at bounding box center [556, 482] width 125 height 27
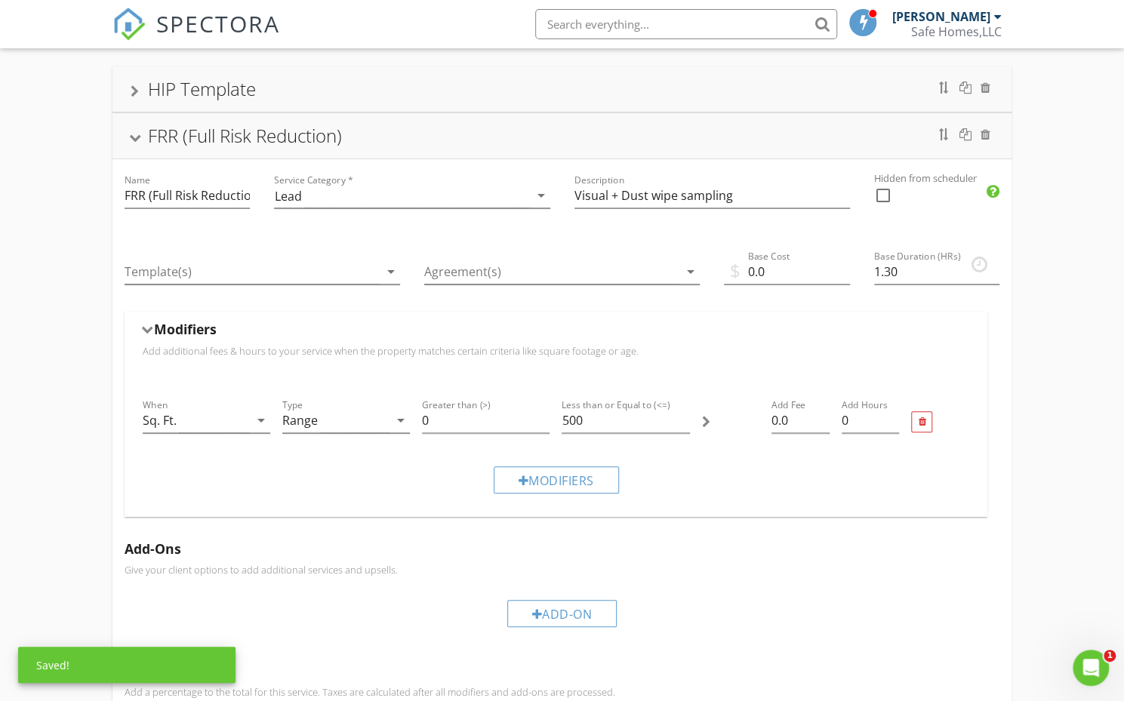
scroll to position [98, 0]
click at [240, 420] on div "Sq. Ft." at bounding box center [196, 419] width 106 height 25
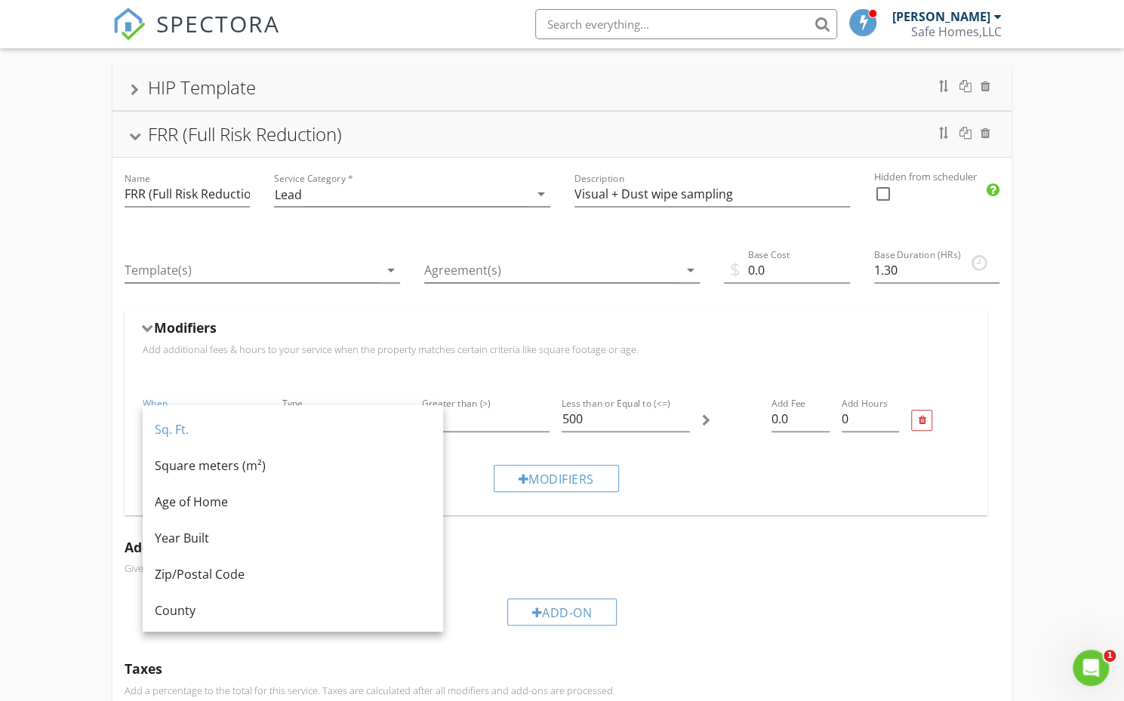
click at [493, 329] on div "Modifiers" at bounding box center [556, 330] width 826 height 23
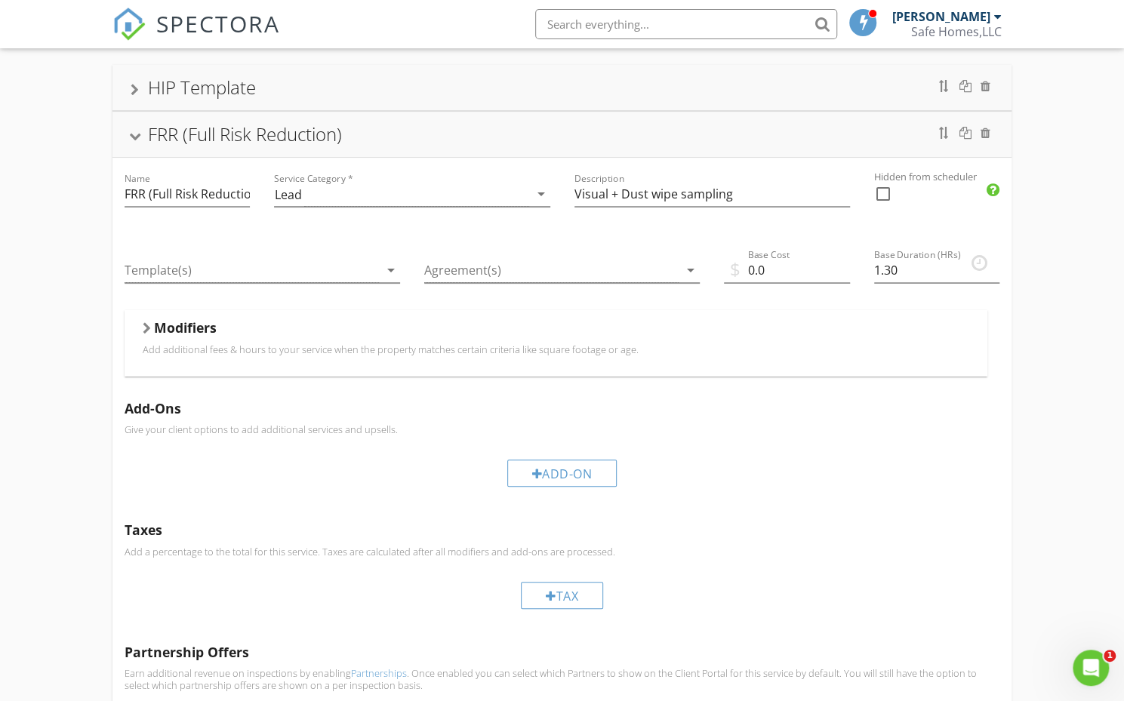
click at [403, 345] on p "Add additional fees & hours to your service when the property matches certain c…" at bounding box center [556, 349] width 826 height 12
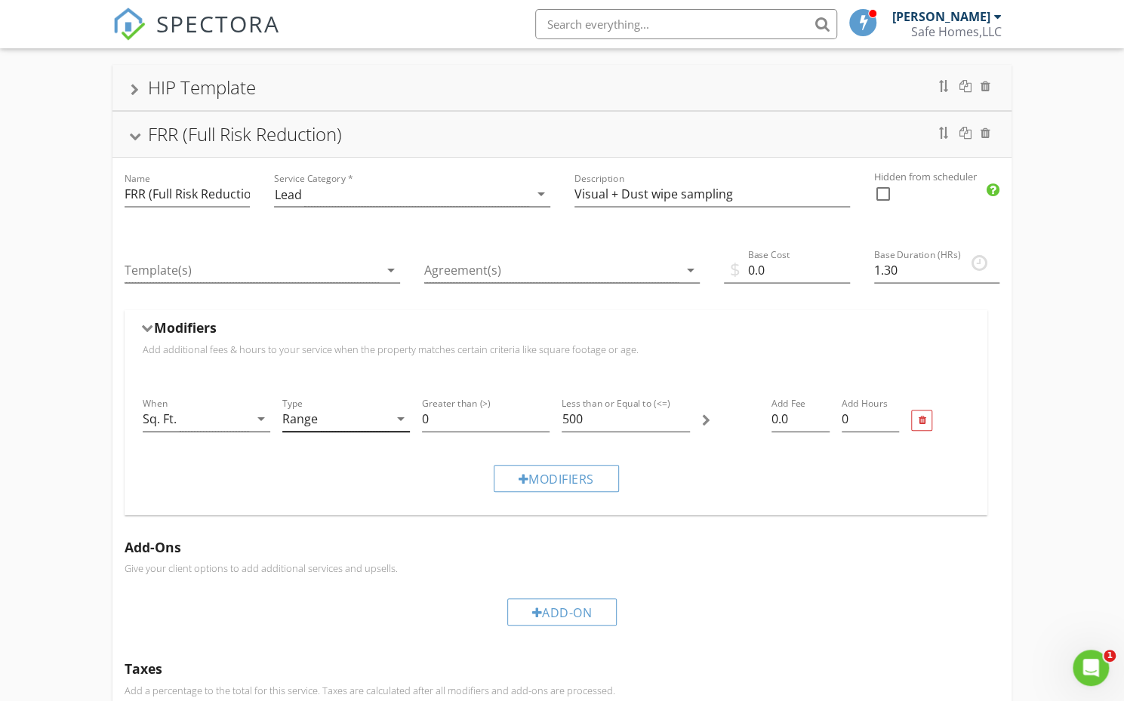
click at [339, 417] on div "Range" at bounding box center [335, 419] width 106 height 25
click at [362, 466] on div "Per Unit" at bounding box center [345, 466] width 103 height 18
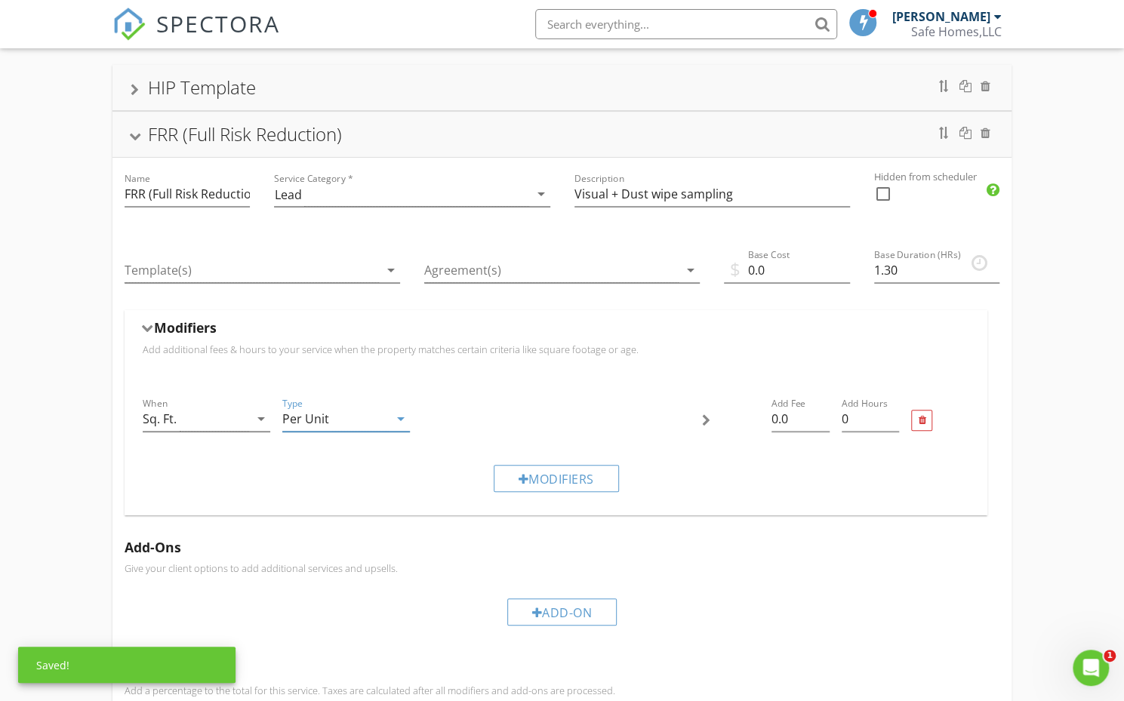
click at [242, 435] on div "When Sq. Ft. arrow_drop_down" at bounding box center [207, 427] width 128 height 40
click at [247, 420] on div "Sq. Ft." at bounding box center [196, 419] width 106 height 25
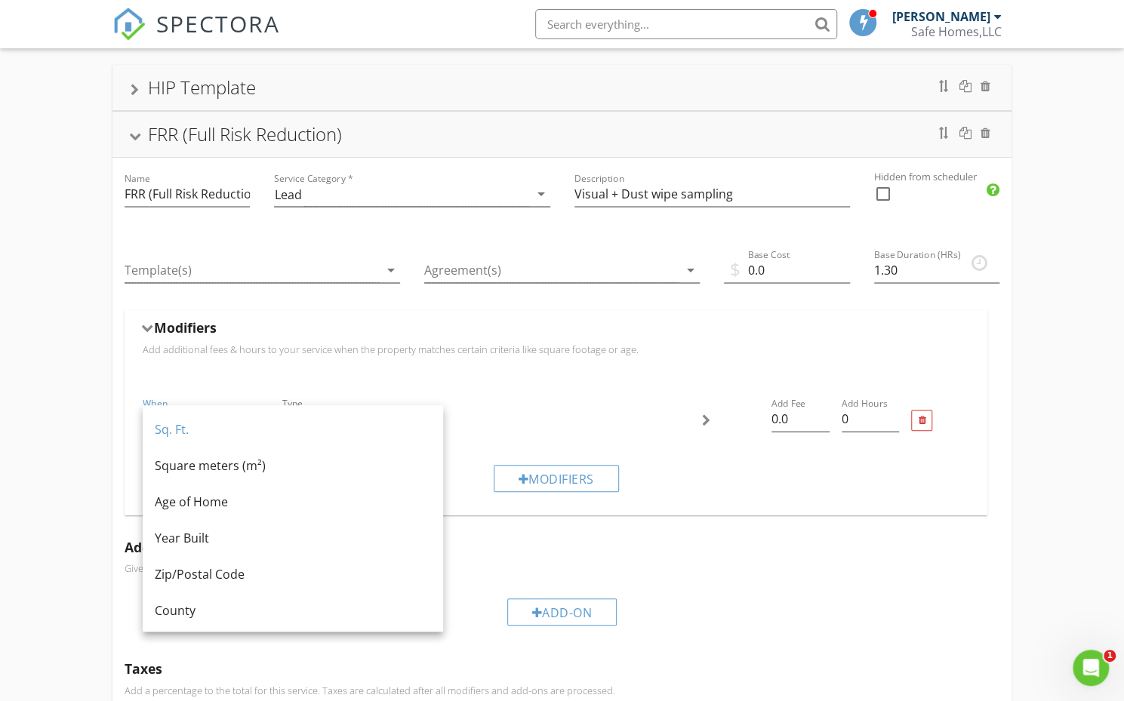
click at [536, 403] on div at bounding box center [555, 421] width 279 height 64
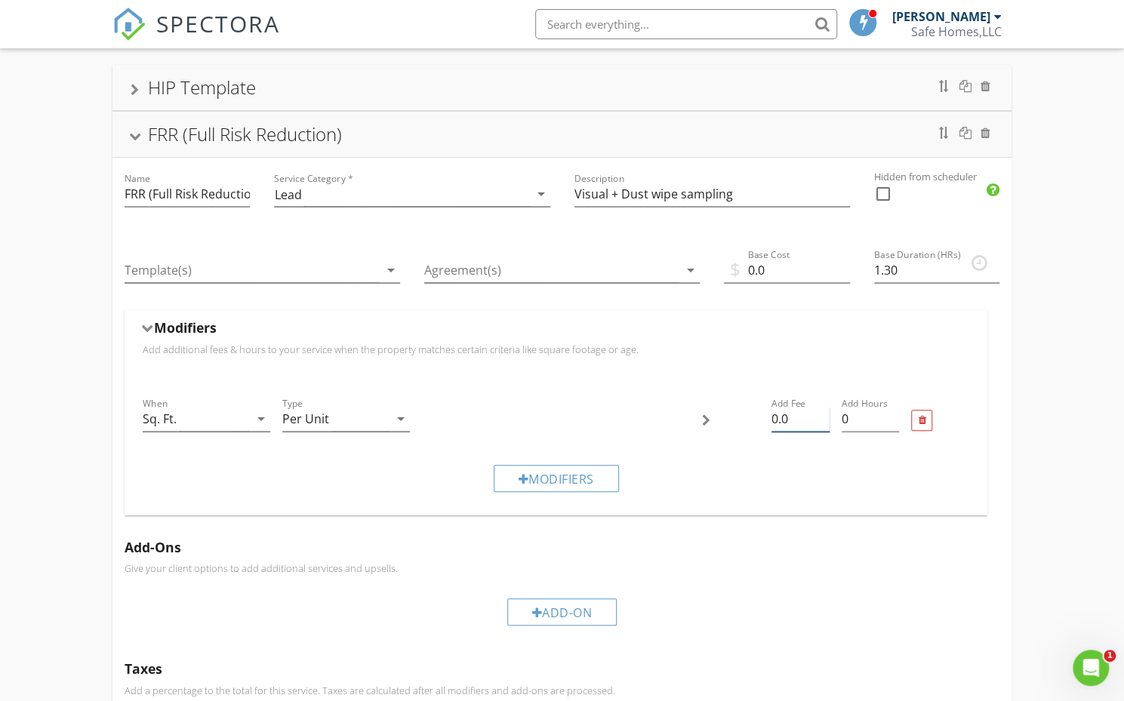
click at [802, 420] on input "0.0" at bounding box center [800, 419] width 58 height 25
type input "0"
type input "80"
click at [866, 418] on input "0" at bounding box center [870, 419] width 58 height 25
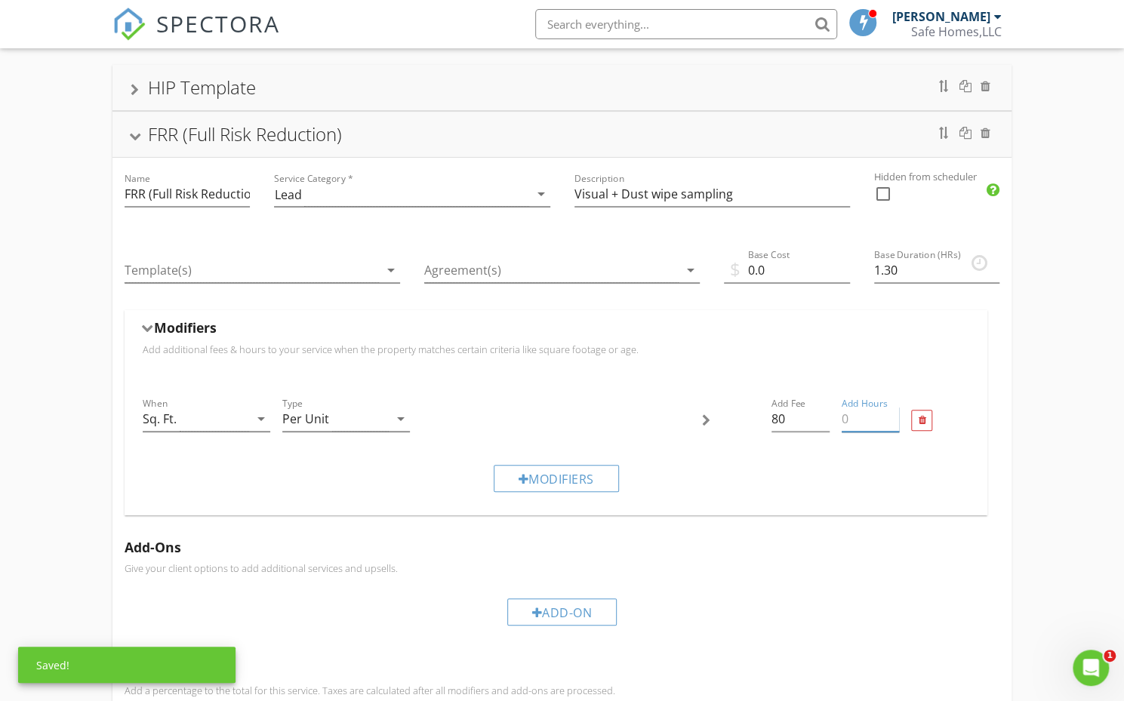
type input "1"
type input "4"
click at [890, 407] on input "Add Hours" at bounding box center [870, 419] width 58 height 25
click at [897, 410] on input "0.25" at bounding box center [870, 419] width 58 height 25
click at [893, 413] on input "0.5" at bounding box center [870, 419] width 58 height 25
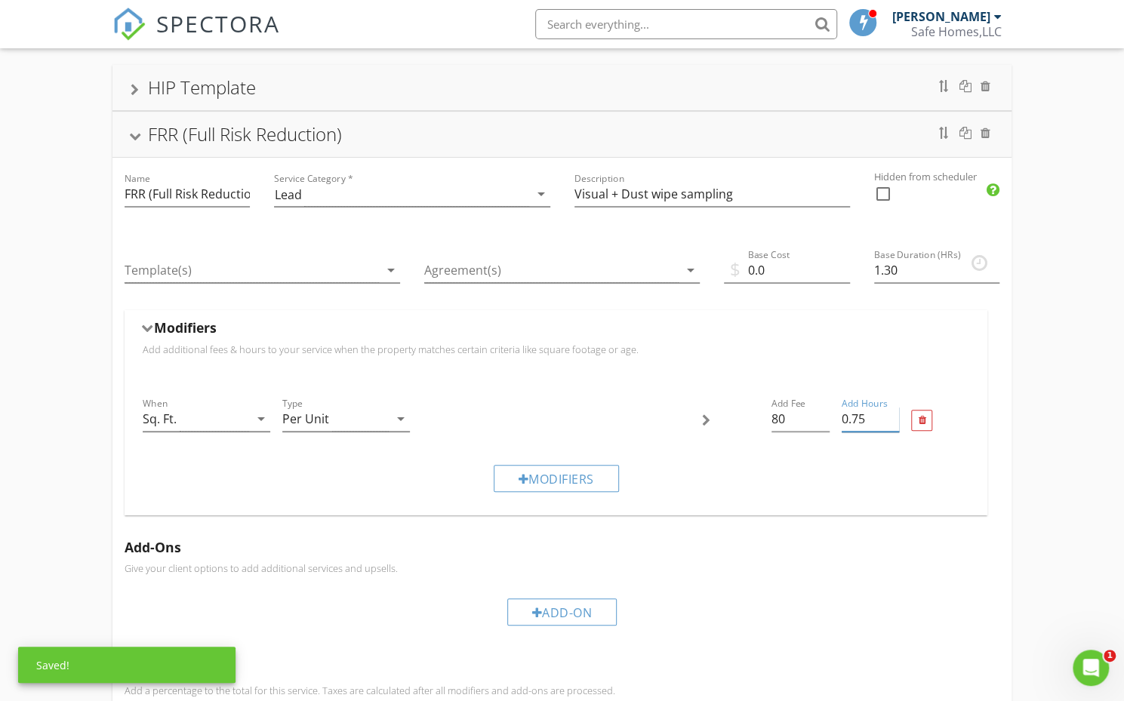
click at [893, 413] on input "0.75" at bounding box center [870, 419] width 58 height 25
click at [892, 423] on input "0.5" at bounding box center [870, 419] width 58 height 25
type input "0.45"
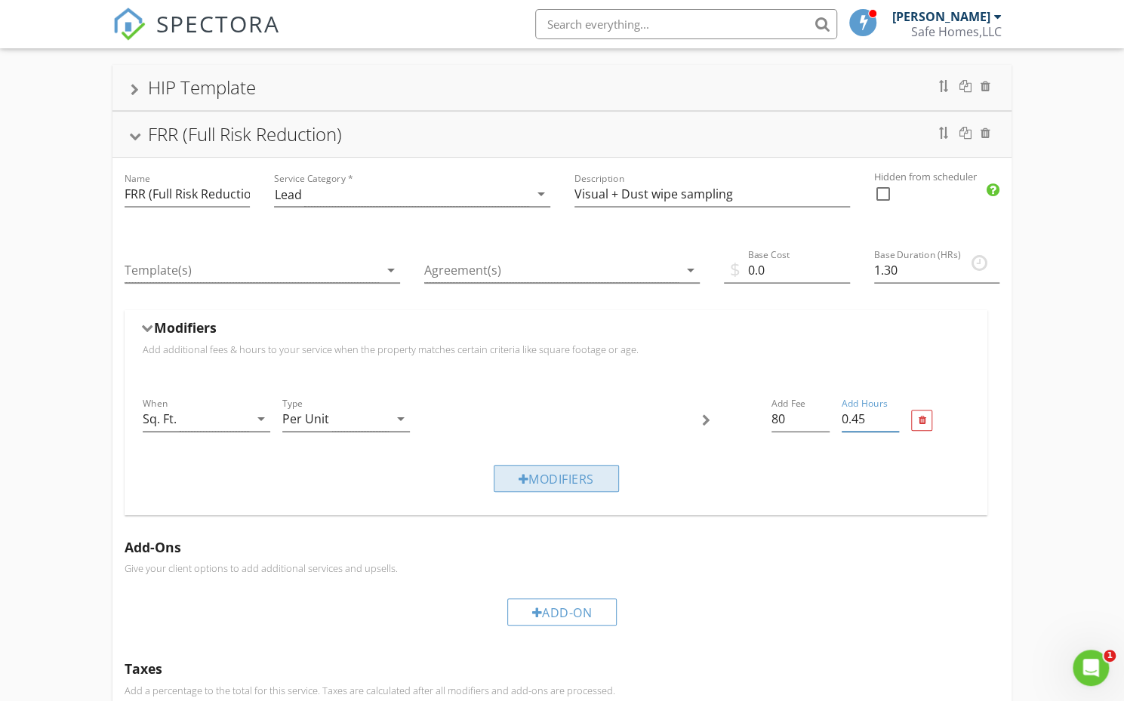
click at [589, 470] on div "Modifiers" at bounding box center [556, 478] width 125 height 27
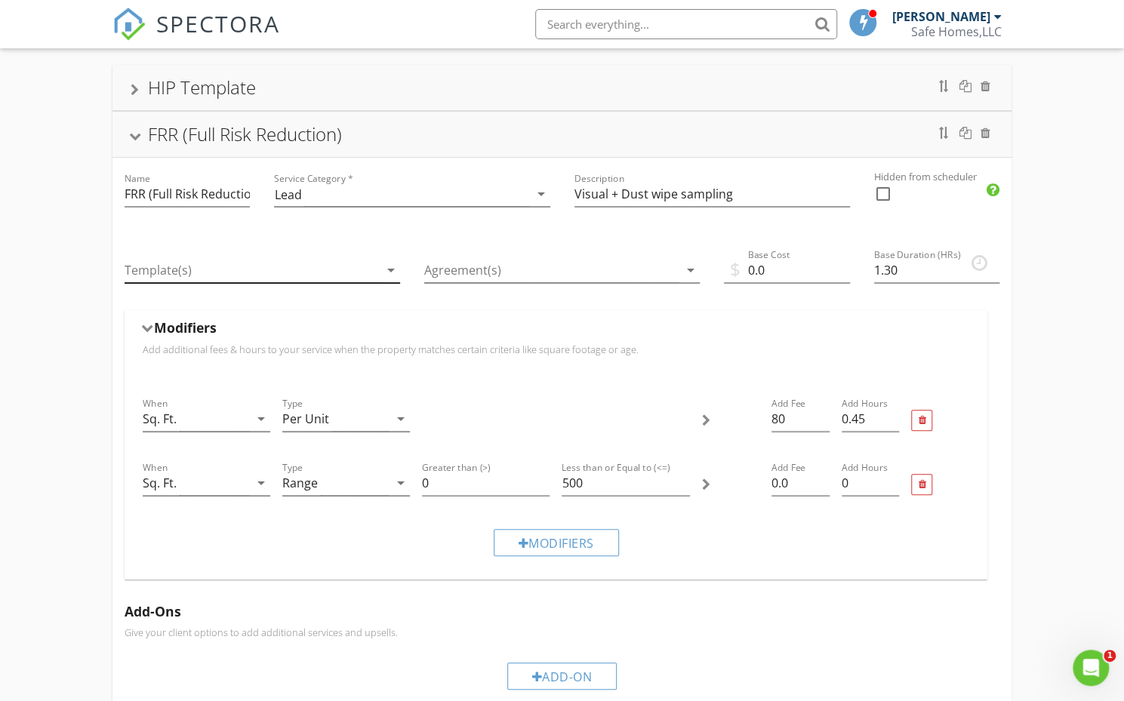
click at [326, 266] on div at bounding box center [252, 270] width 254 height 25
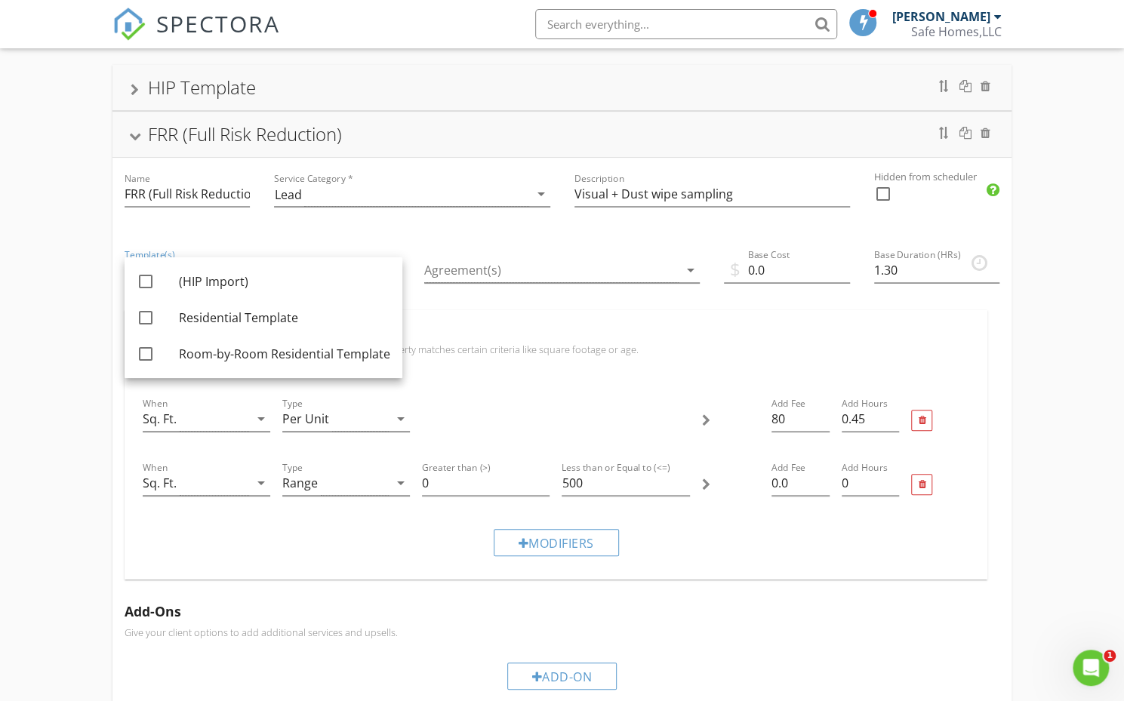
click at [480, 347] on p "Add additional fees & hours to your service when the property matches certain c…" at bounding box center [556, 349] width 826 height 12
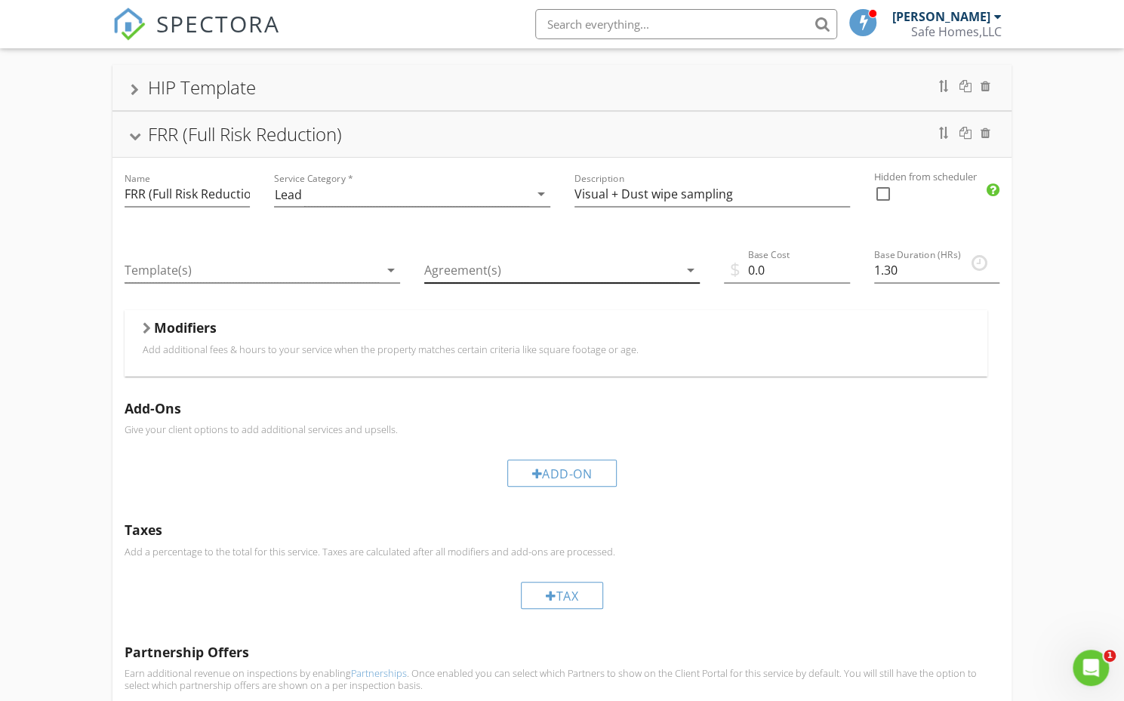
click at [449, 266] on div at bounding box center [551, 270] width 254 height 25
click at [546, 331] on div "Modifiers" at bounding box center [556, 330] width 826 height 23
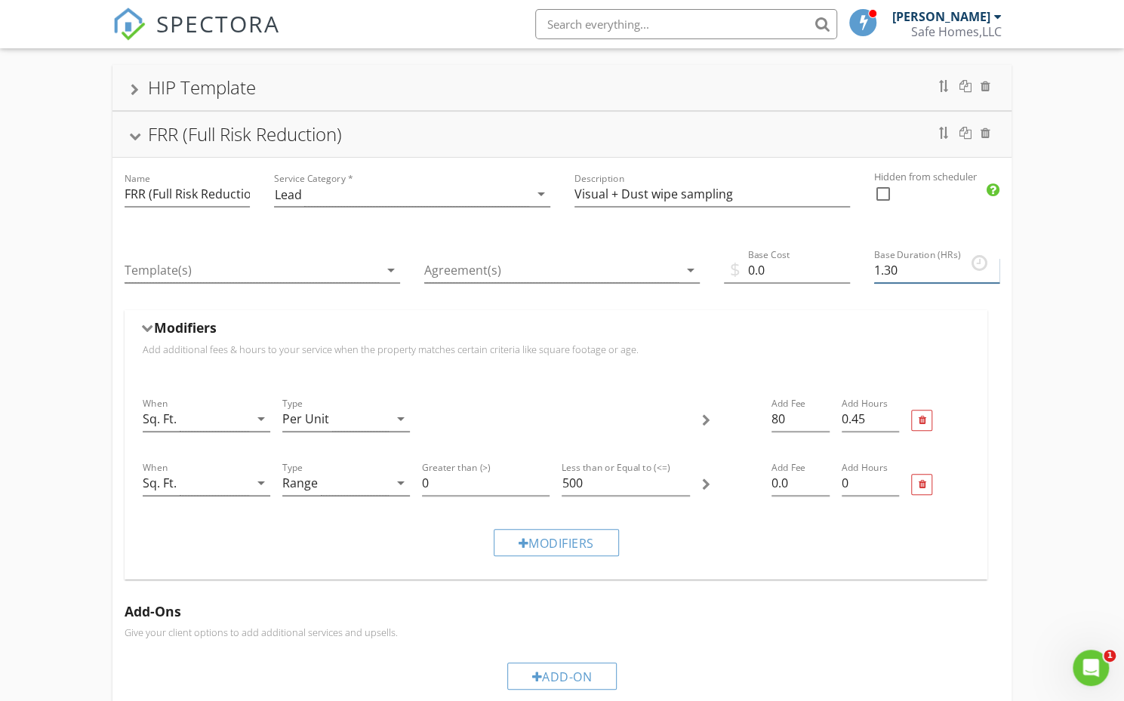
click at [915, 266] on input "1.30" at bounding box center [937, 270] width 126 height 25
type input "1"
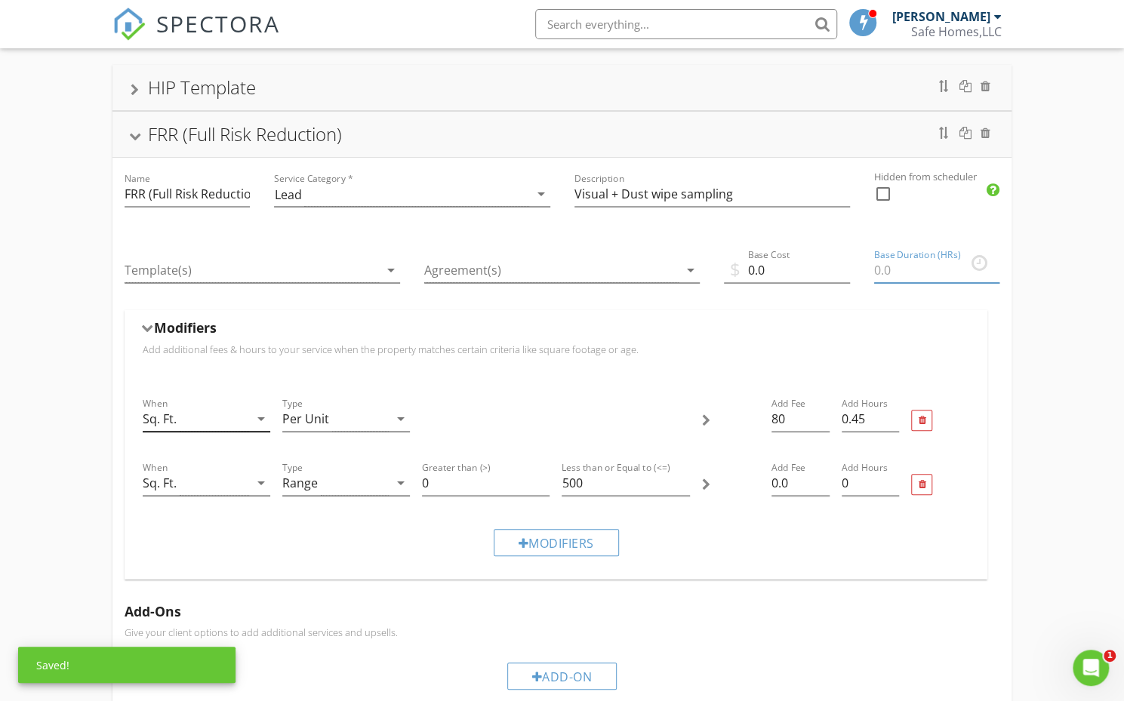
click at [198, 409] on div "Sq. Ft." at bounding box center [196, 419] width 106 height 25
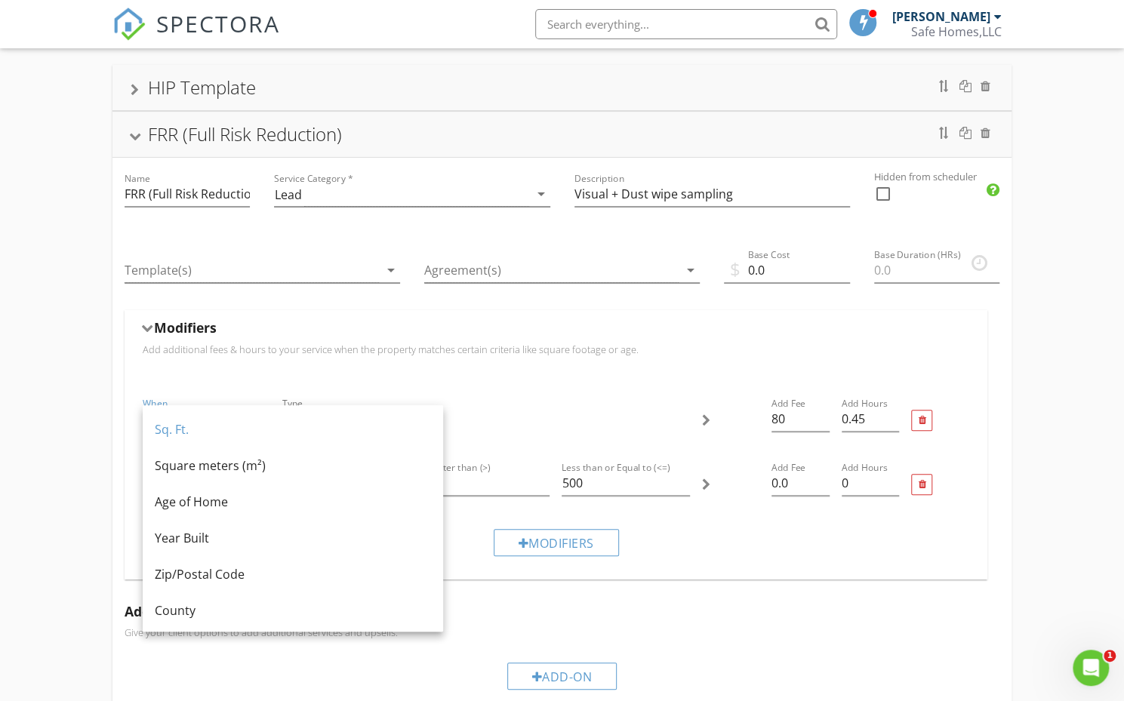
click at [399, 383] on div "When Sq. Ft. arrow_drop_down Type Per Unit arrow_drop_down Add Fee 80 Add Hours…" at bounding box center [556, 478] width 863 height 203
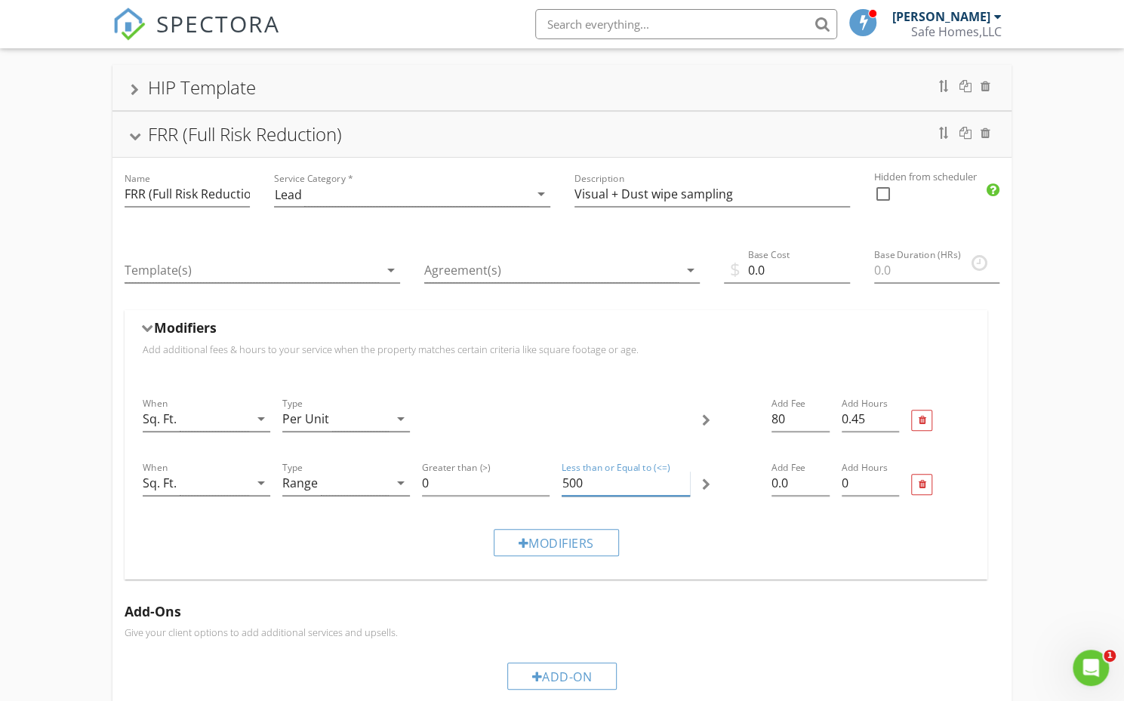
click at [635, 489] on input "500" at bounding box center [625, 483] width 128 height 25
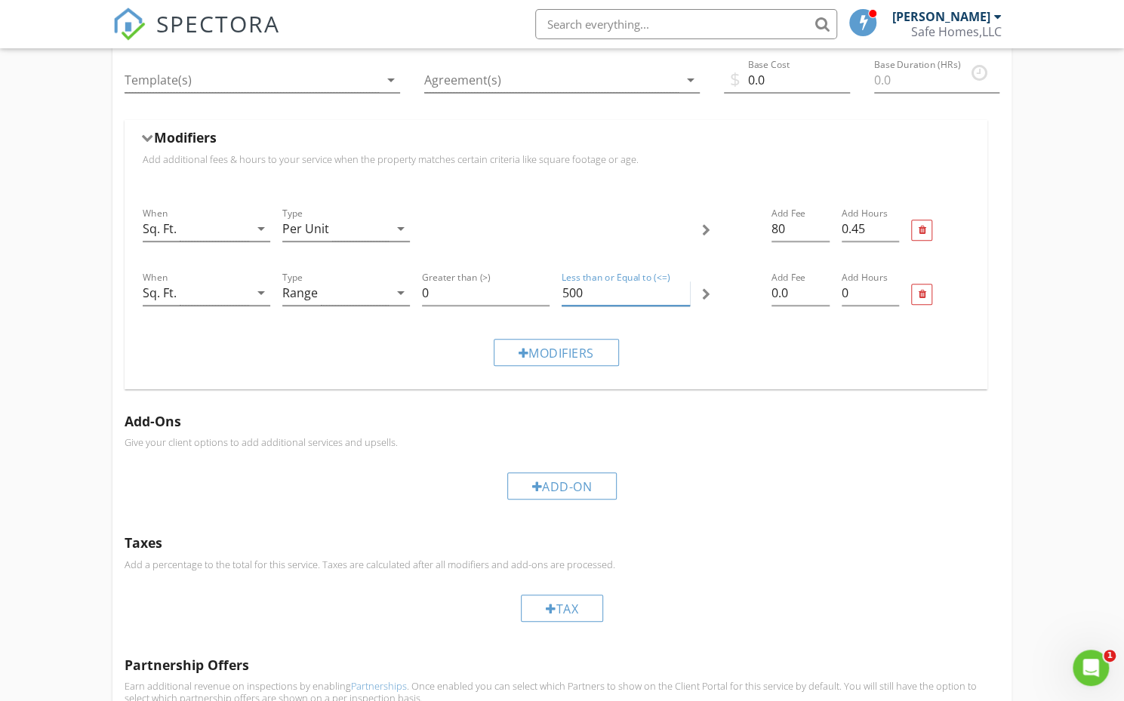
scroll to position [288, 0]
click at [589, 476] on div "Add-On" at bounding box center [562, 485] width 110 height 27
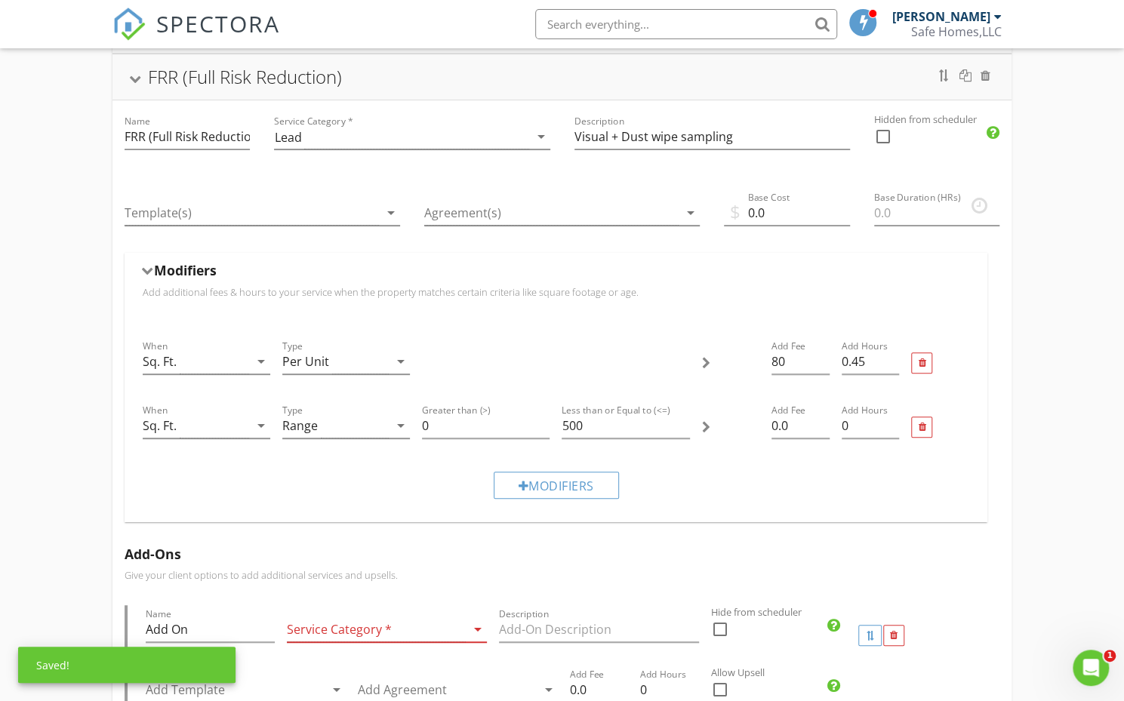
scroll to position [154, 0]
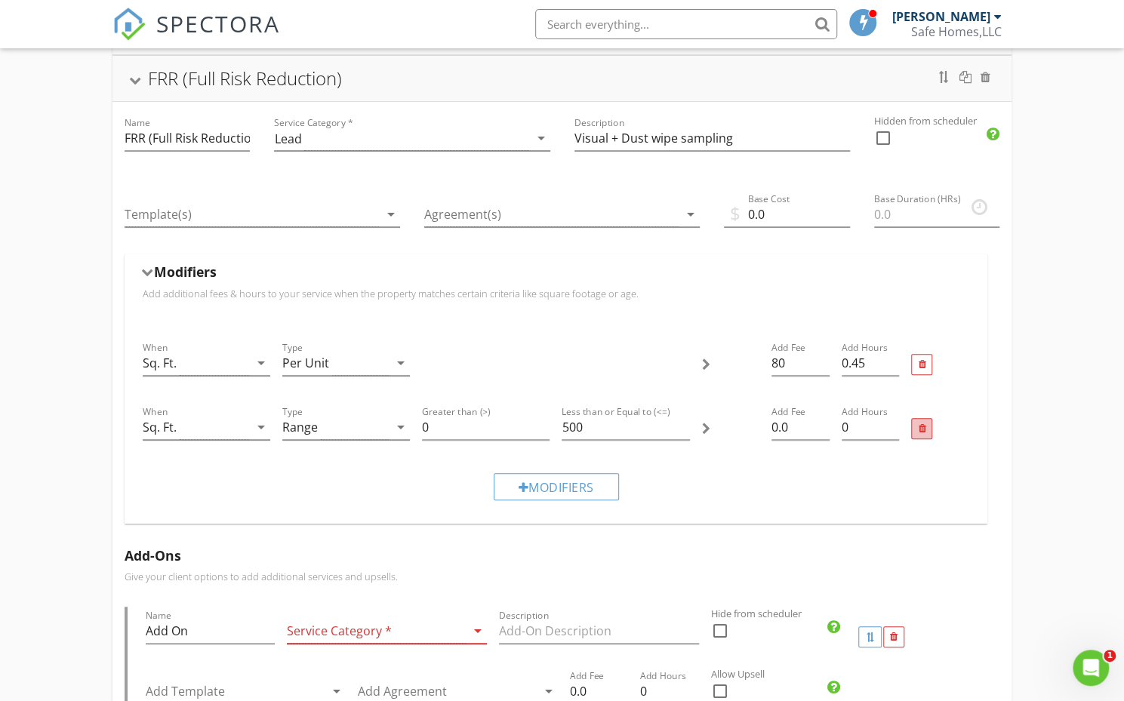
click at [916, 424] on div at bounding box center [921, 428] width 21 height 21
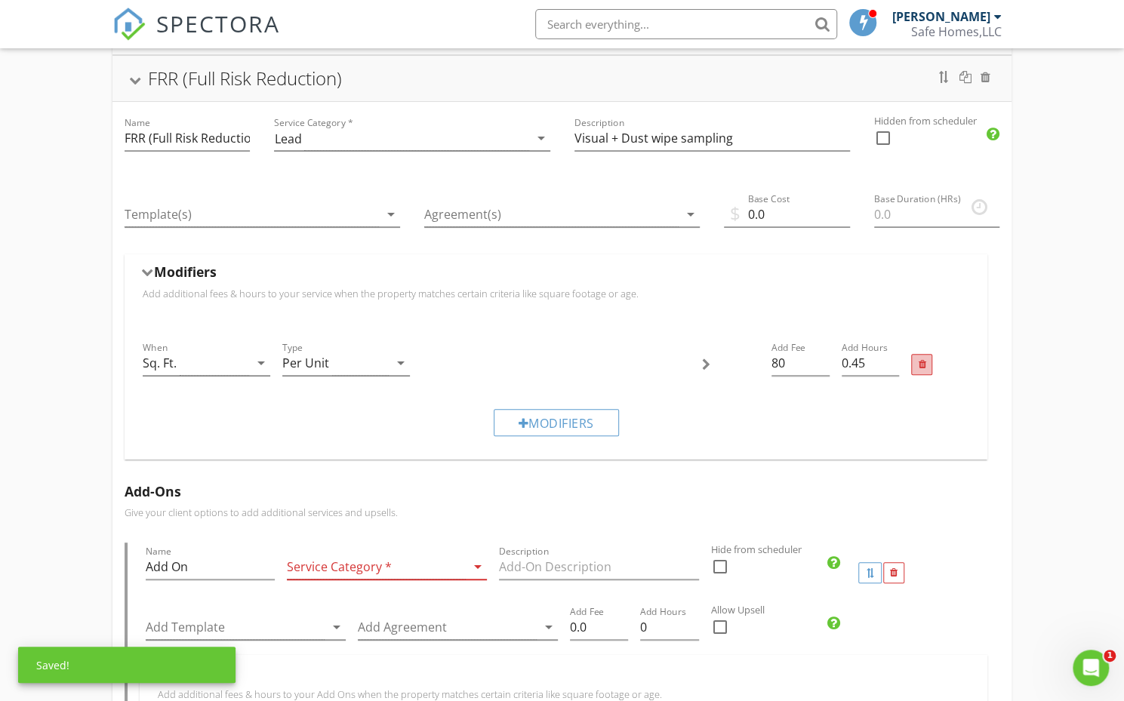
click at [919, 368] on div at bounding box center [922, 365] width 8 height 10
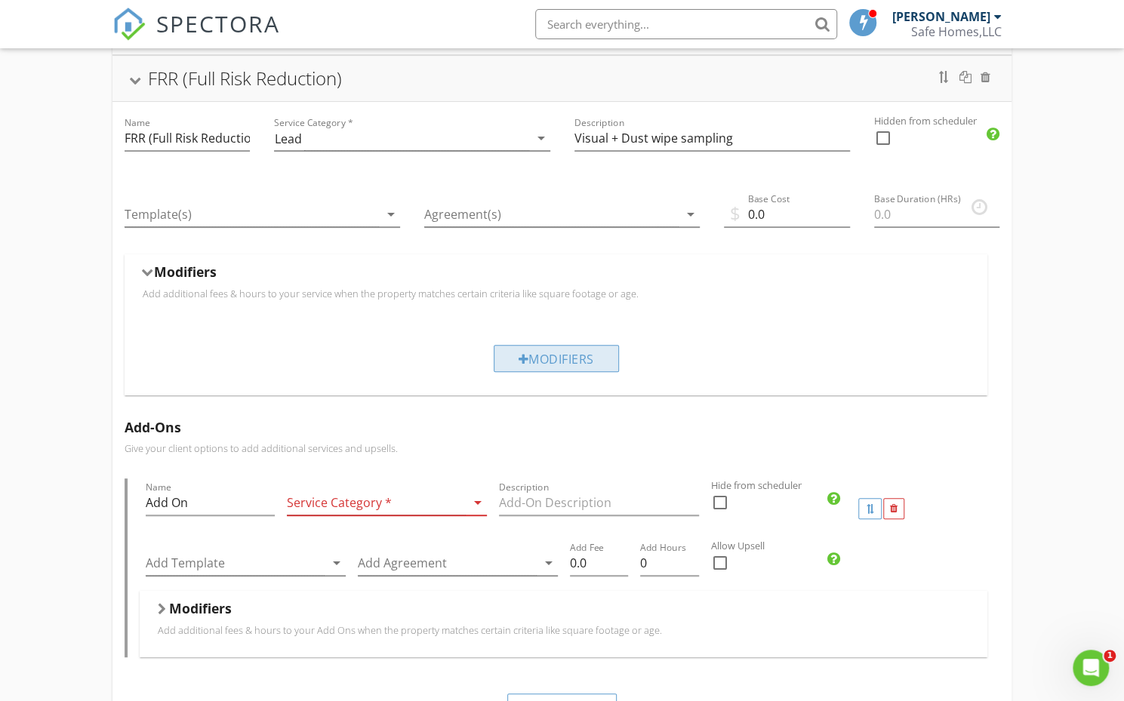
click at [554, 359] on div "Modifiers" at bounding box center [556, 358] width 125 height 27
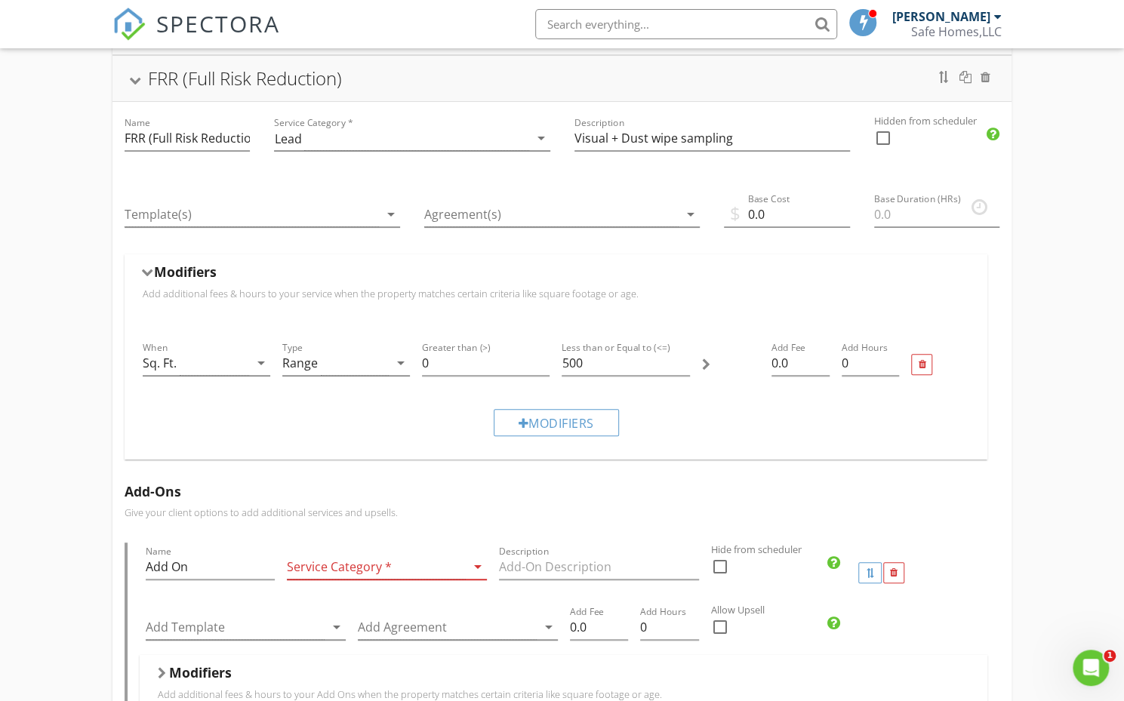
drag, startPoint x: 204, startPoint y: 275, endPoint x: 185, endPoint y: 315, distance: 44.2
click at [185, 315] on div "Modifiers Add additional fees & hours to your service when the property matches…" at bounding box center [556, 287] width 863 height 66
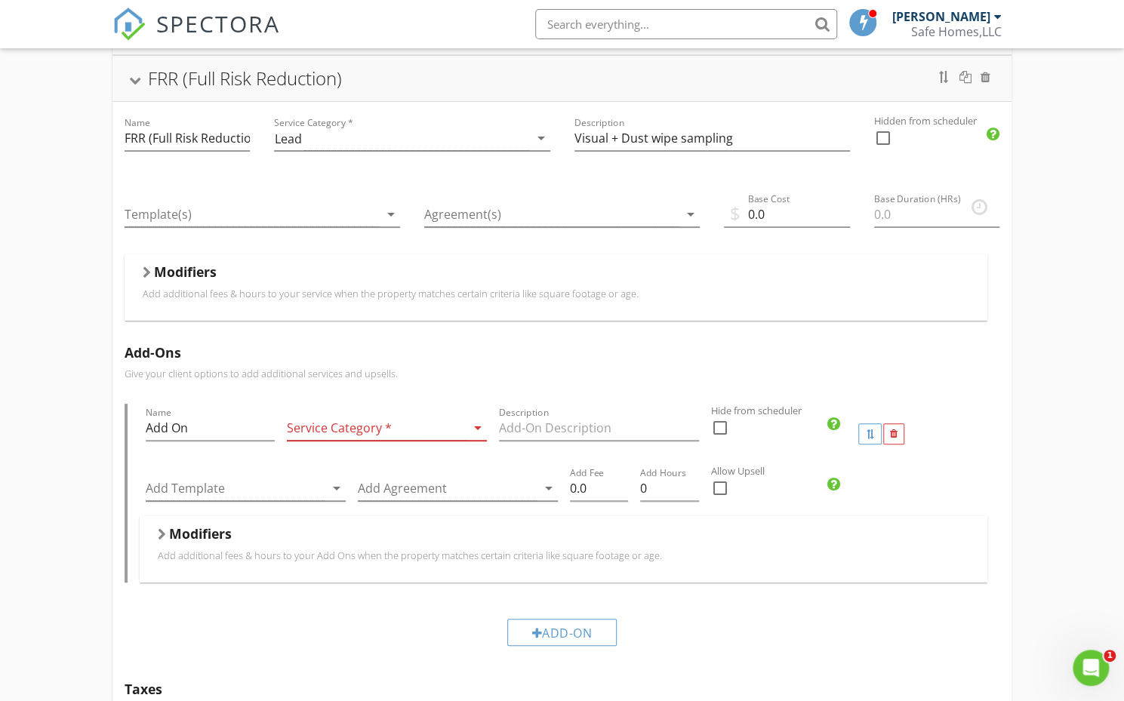
click at [254, 278] on div "Modifiers" at bounding box center [556, 274] width 826 height 23
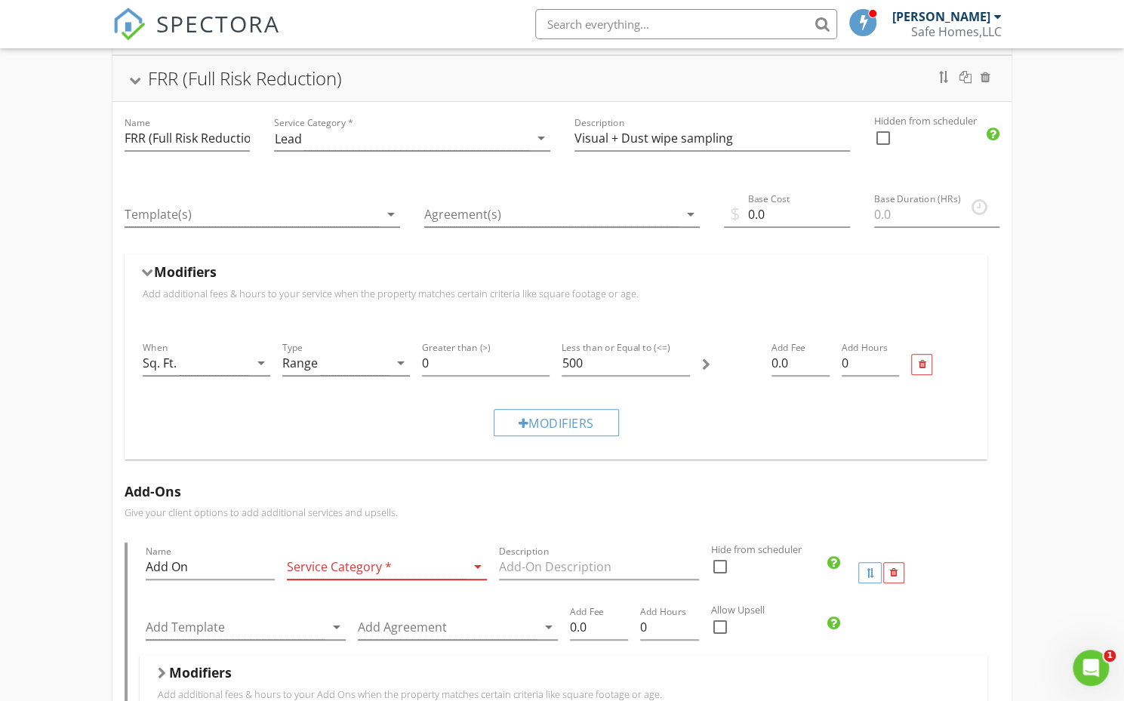
click at [485, 267] on div "Modifiers" at bounding box center [556, 274] width 826 height 23
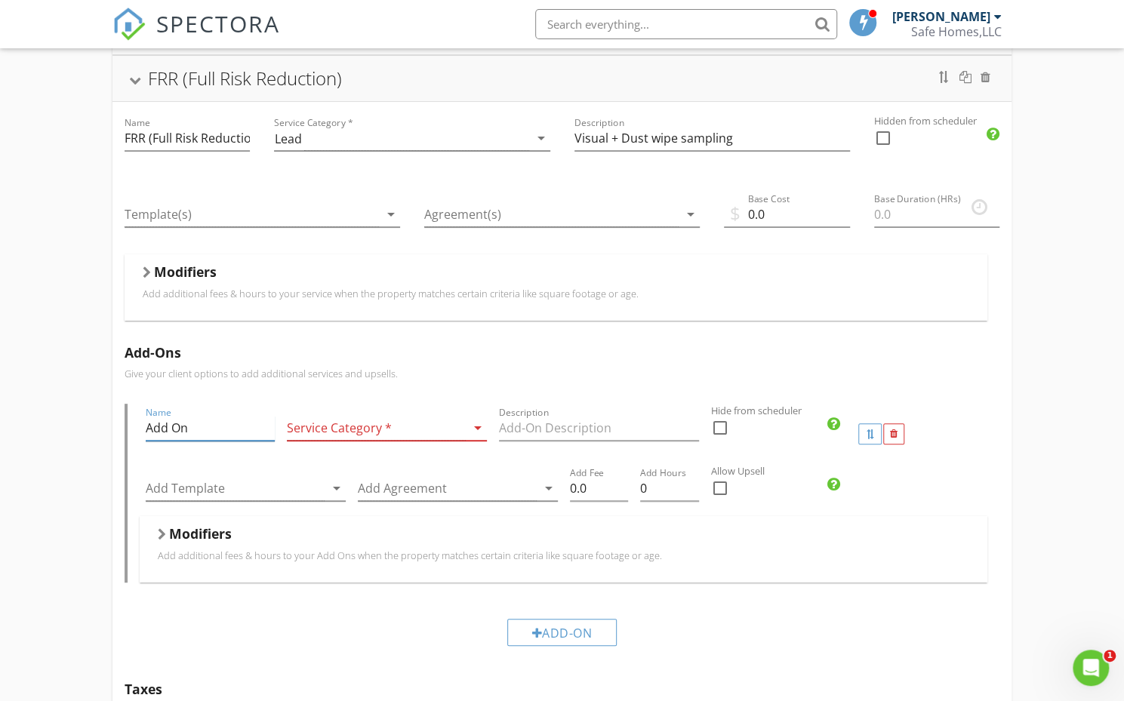
click at [223, 421] on input "Add On" at bounding box center [210, 428] width 129 height 25
type input "A"
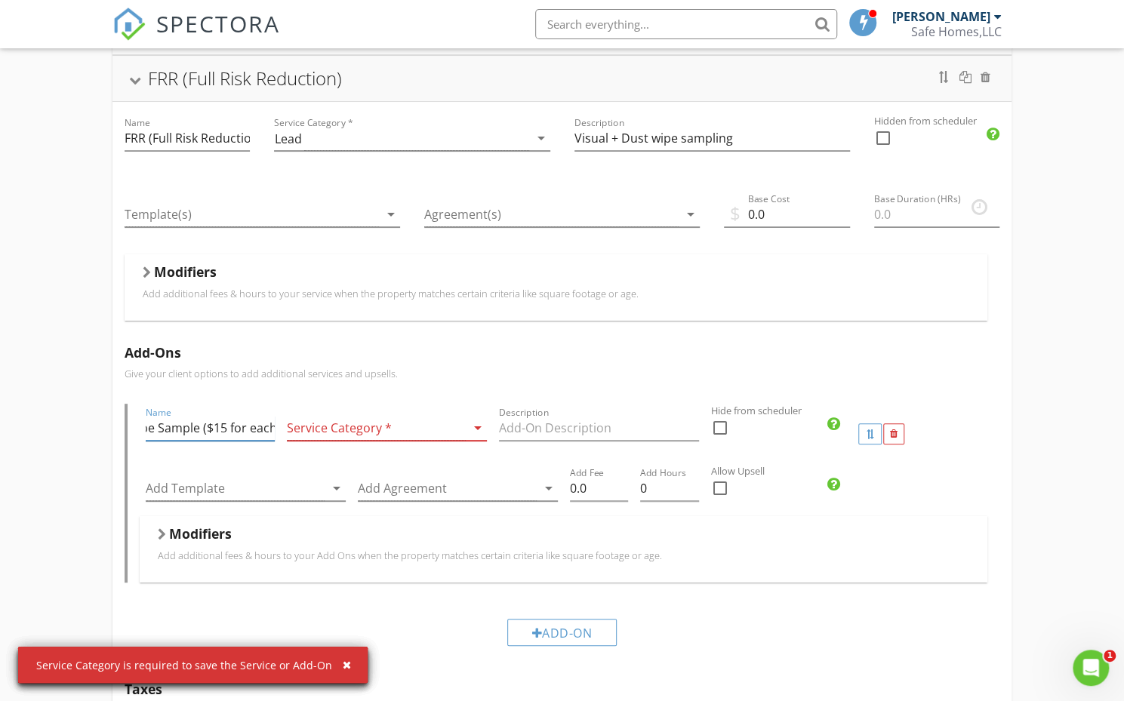
scroll to position [0, 53]
type input "Dust Wipe Sample ($15 for each)"
click at [445, 433] on div at bounding box center [376, 428] width 179 height 25
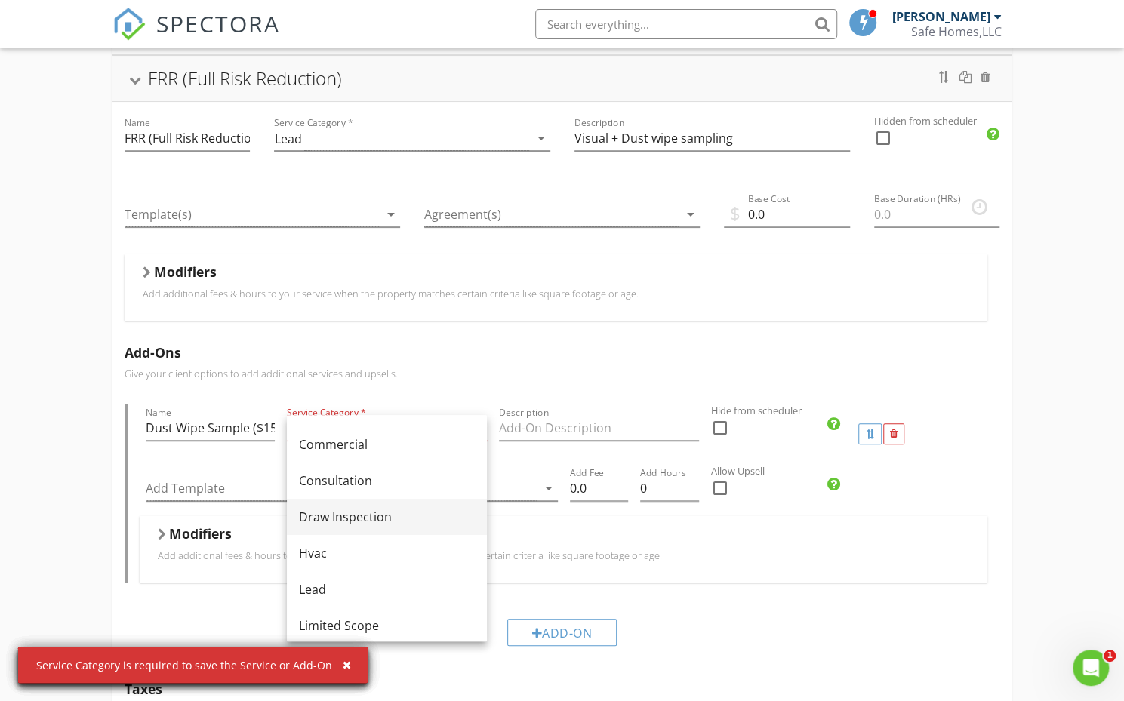
scroll to position [73, 0]
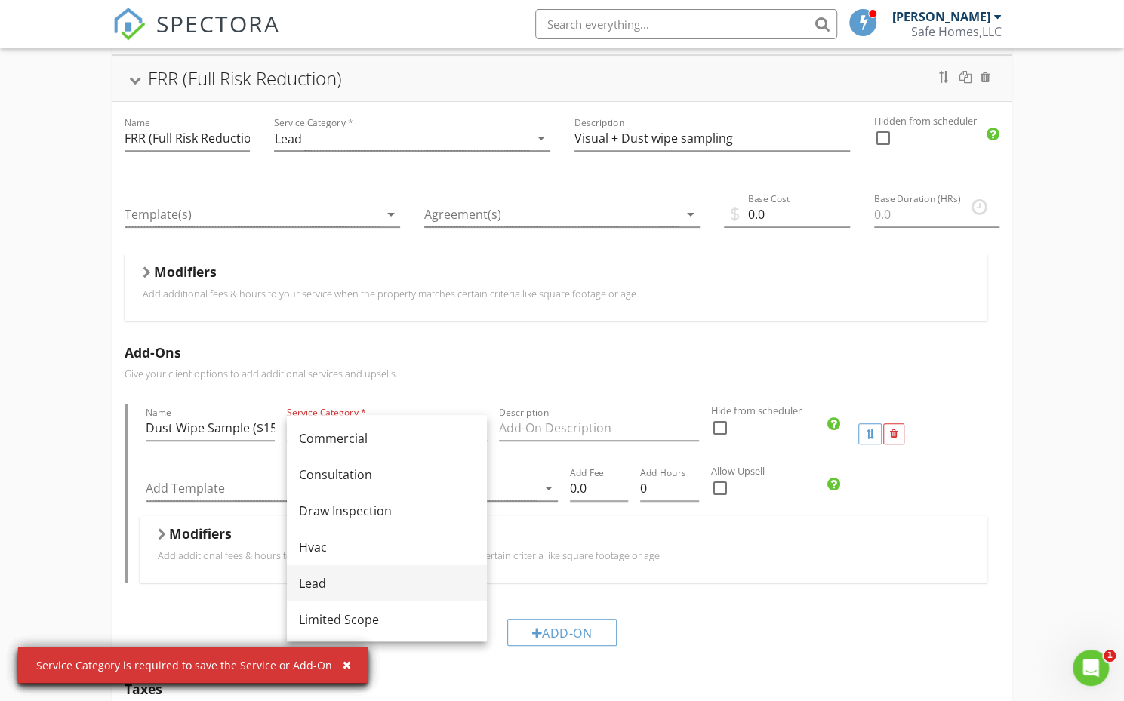
click at [415, 574] on div "Lead" at bounding box center [387, 583] width 176 height 18
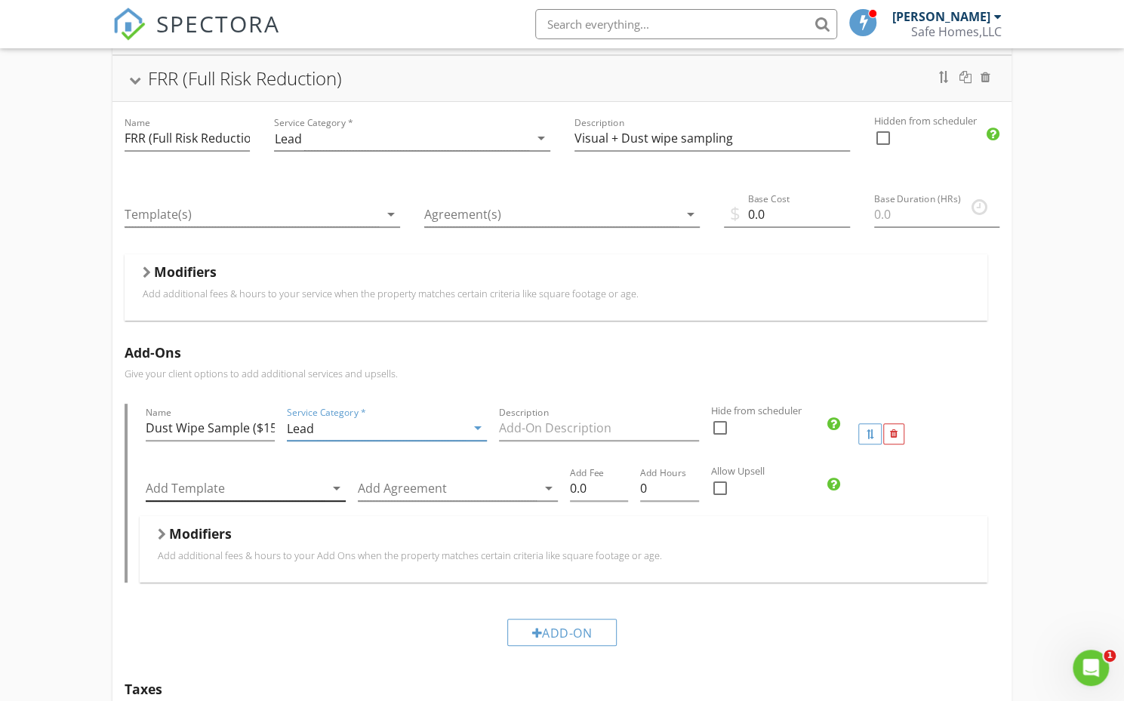
click at [248, 477] on div at bounding box center [235, 488] width 179 height 25
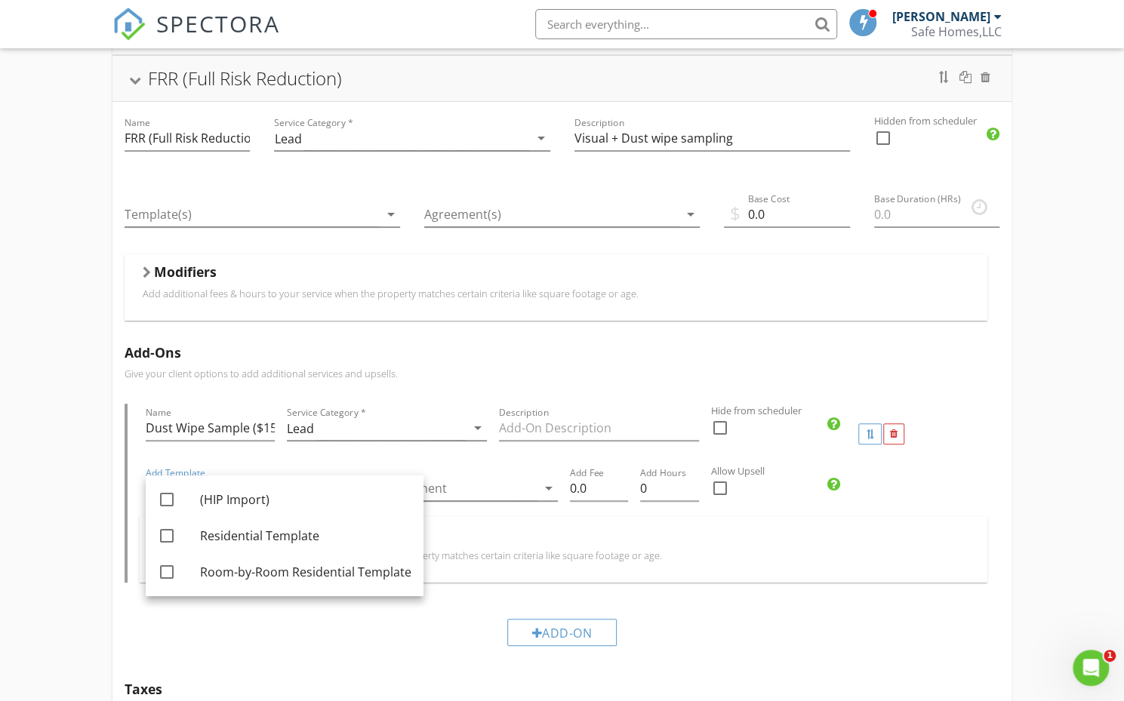
click at [510, 541] on div "Modifiers" at bounding box center [563, 536] width 811 height 23
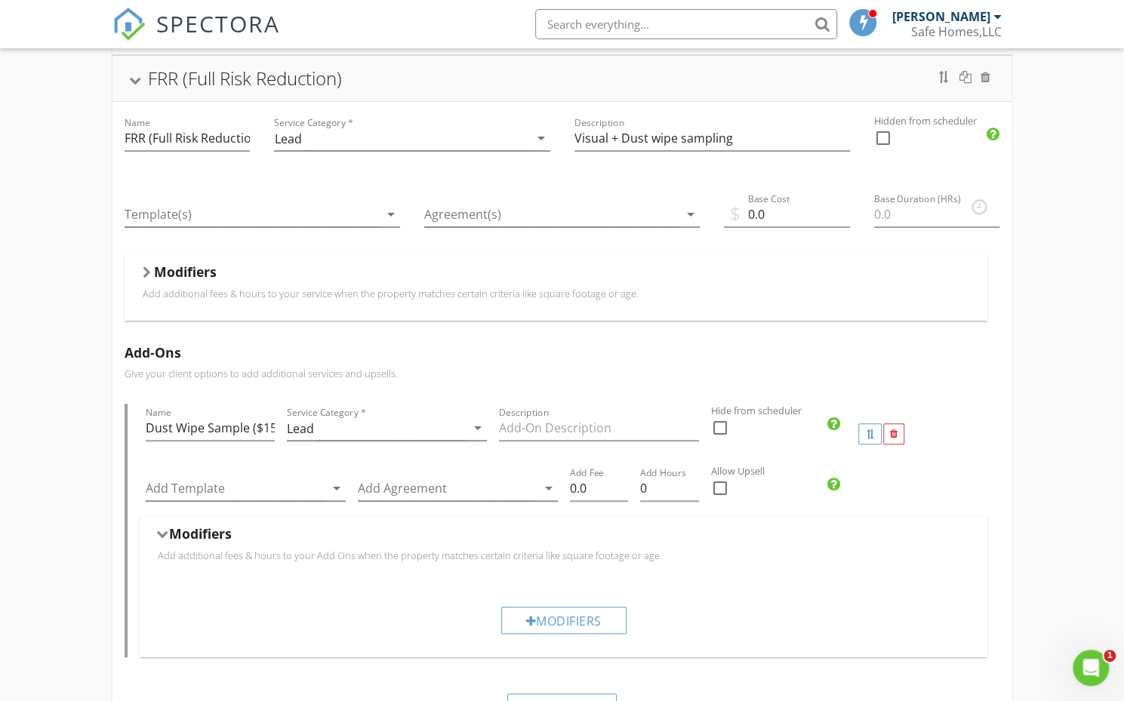
click at [613, 540] on div "Modifiers" at bounding box center [563, 536] width 811 height 23
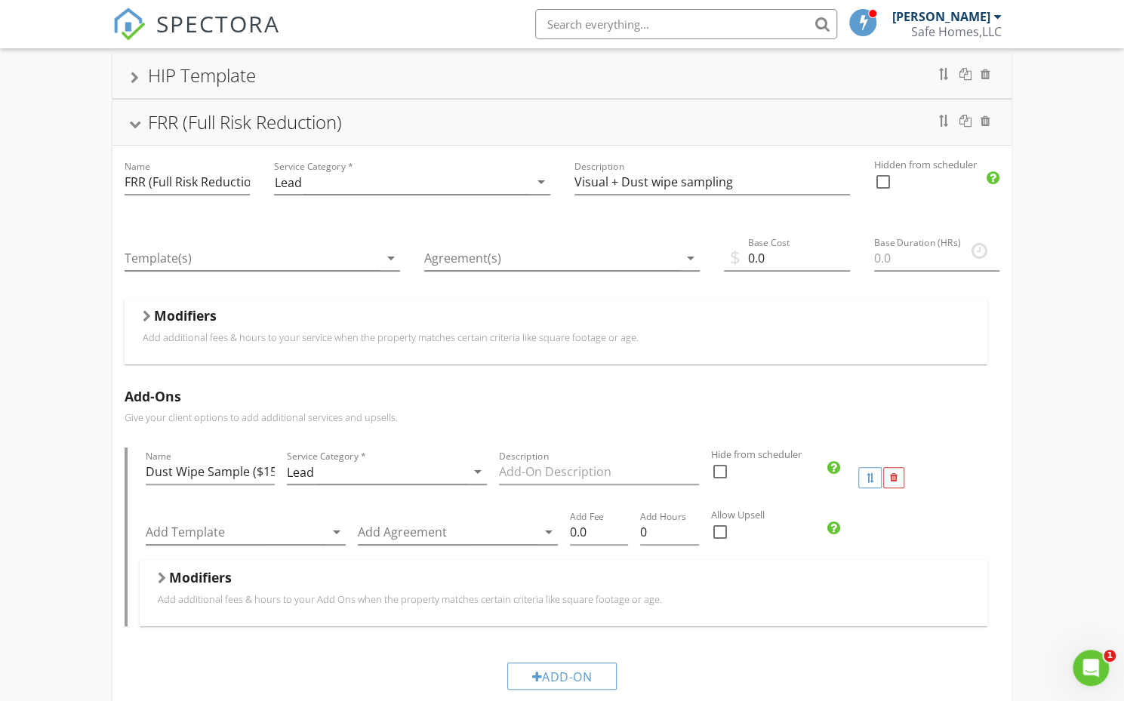
scroll to position [109, 0]
click at [571, 475] on input "Description" at bounding box center [599, 473] width 200 height 25
paste input "“Add dust wipe samples for lead testing at $15 each. Includes lab processing an…"
type input "Add dust wipe samples for lead testing at $15 each. Includes lab processing and…"
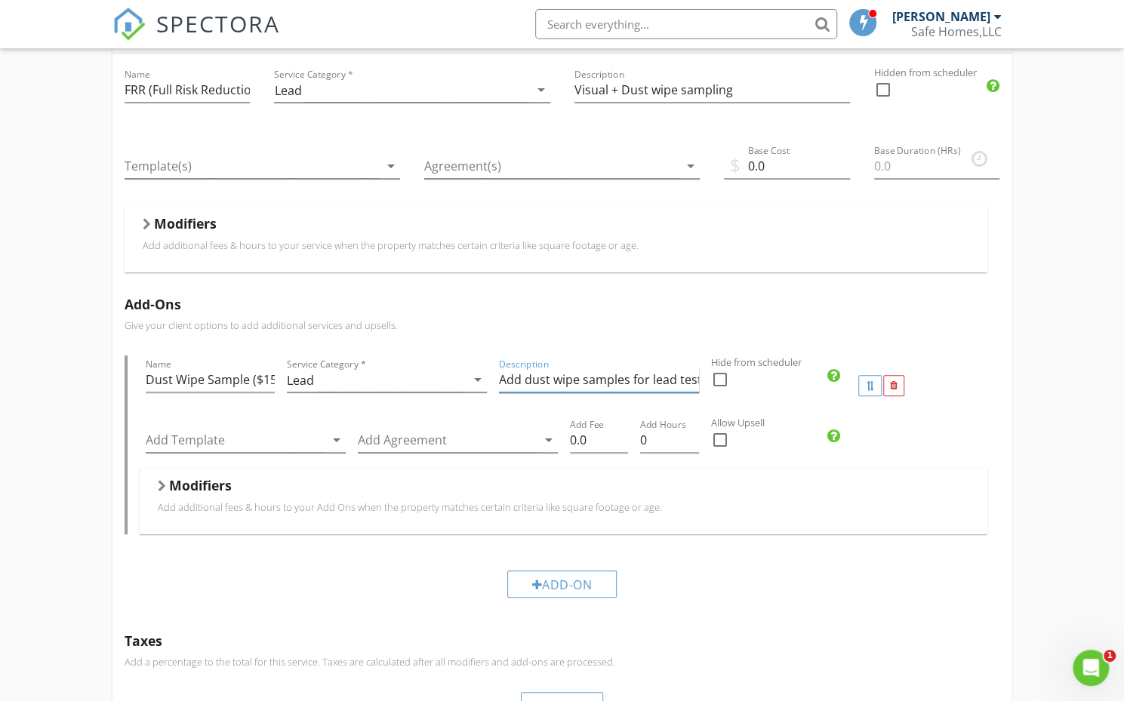
scroll to position [202, 0]
click at [584, 586] on div "Add-On" at bounding box center [562, 584] width 110 height 27
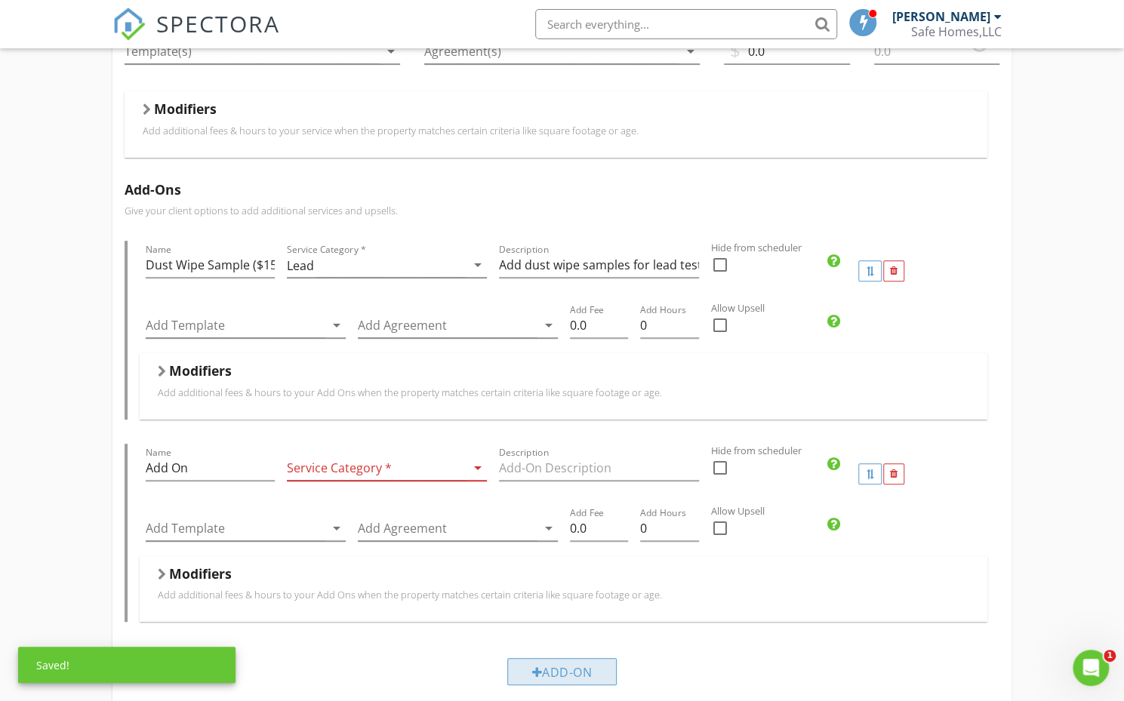
scroll to position [320, 0]
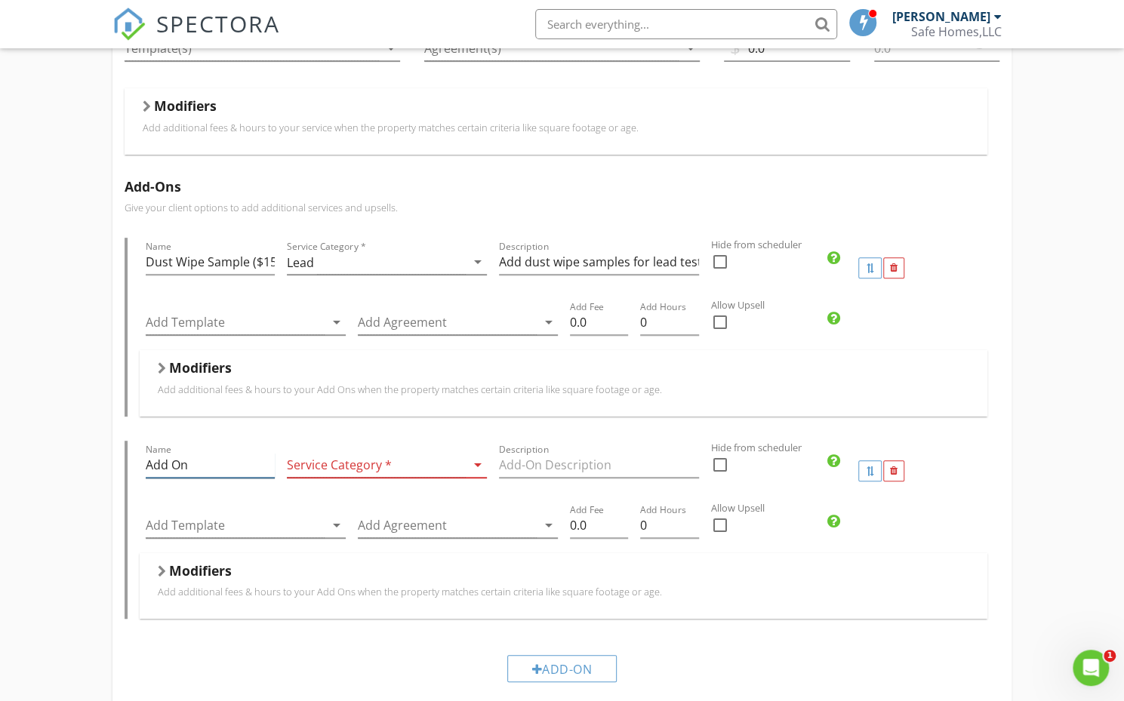
click at [195, 463] on input "Add On" at bounding box center [210, 465] width 129 height 25
type input "A"
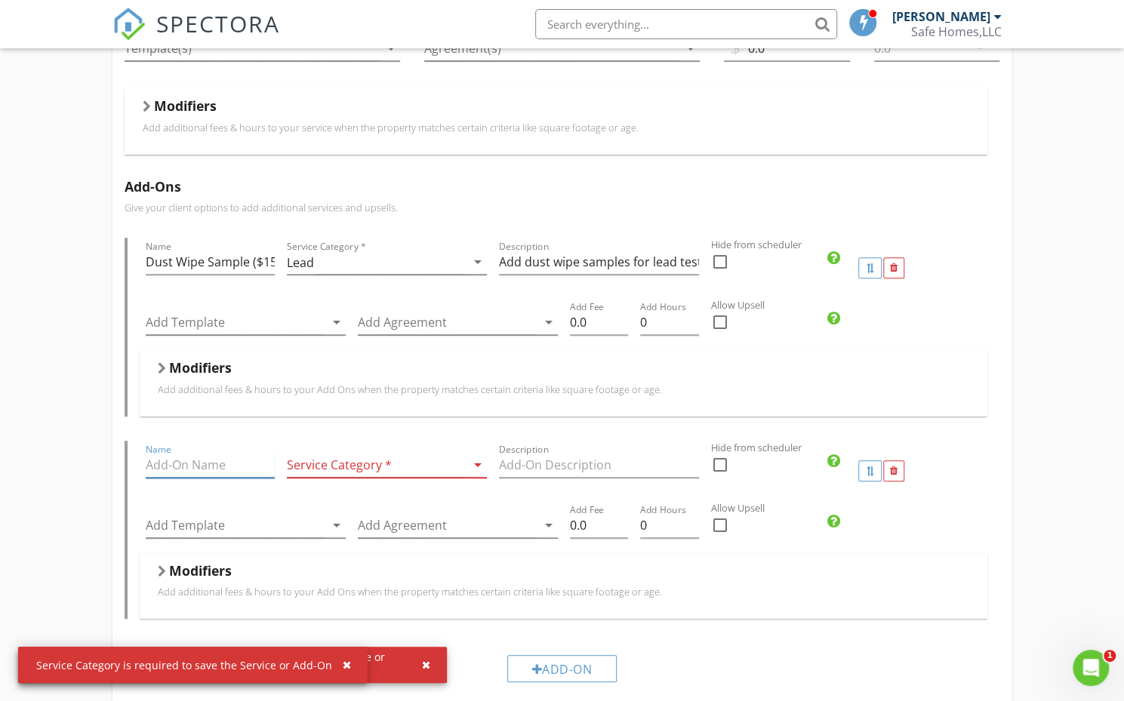
type input "v"
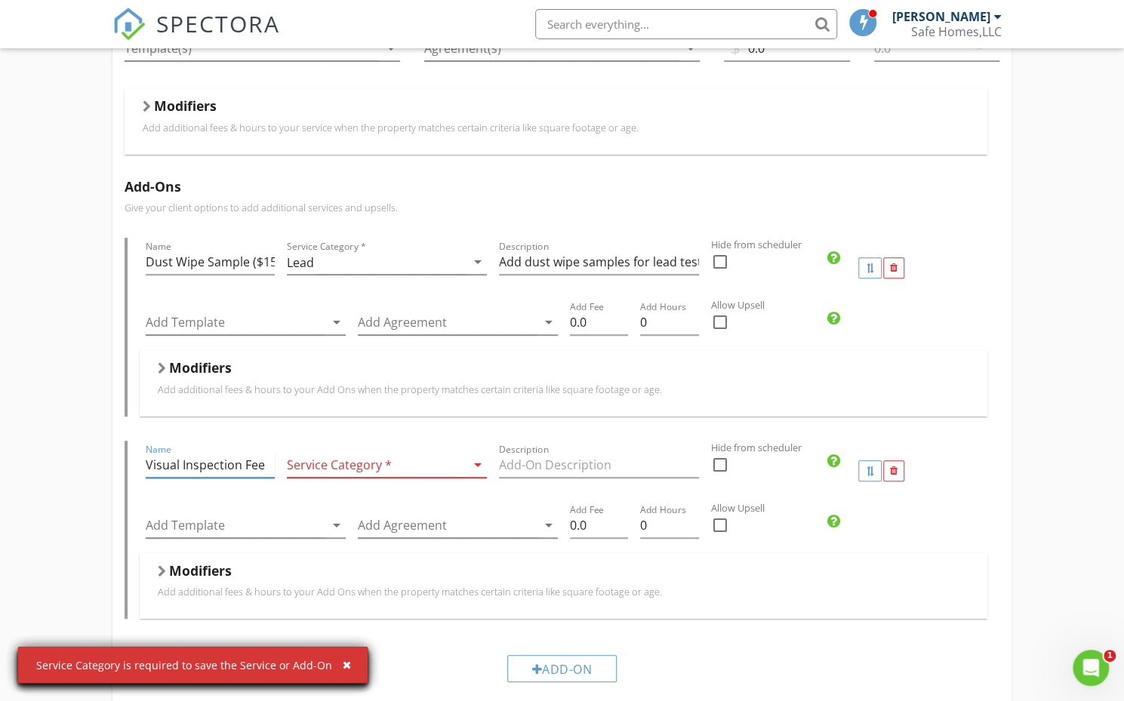
type input "Visual Inspection Fee"
click at [354, 466] on div at bounding box center [376, 465] width 179 height 25
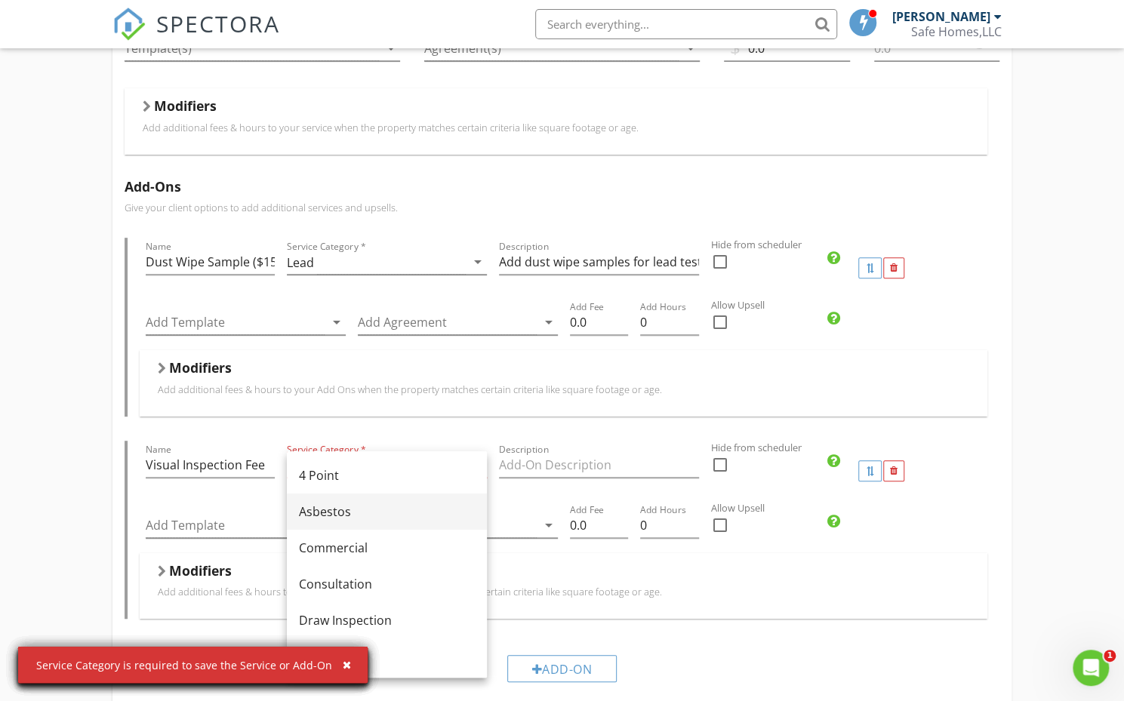
scroll to position [229, 0]
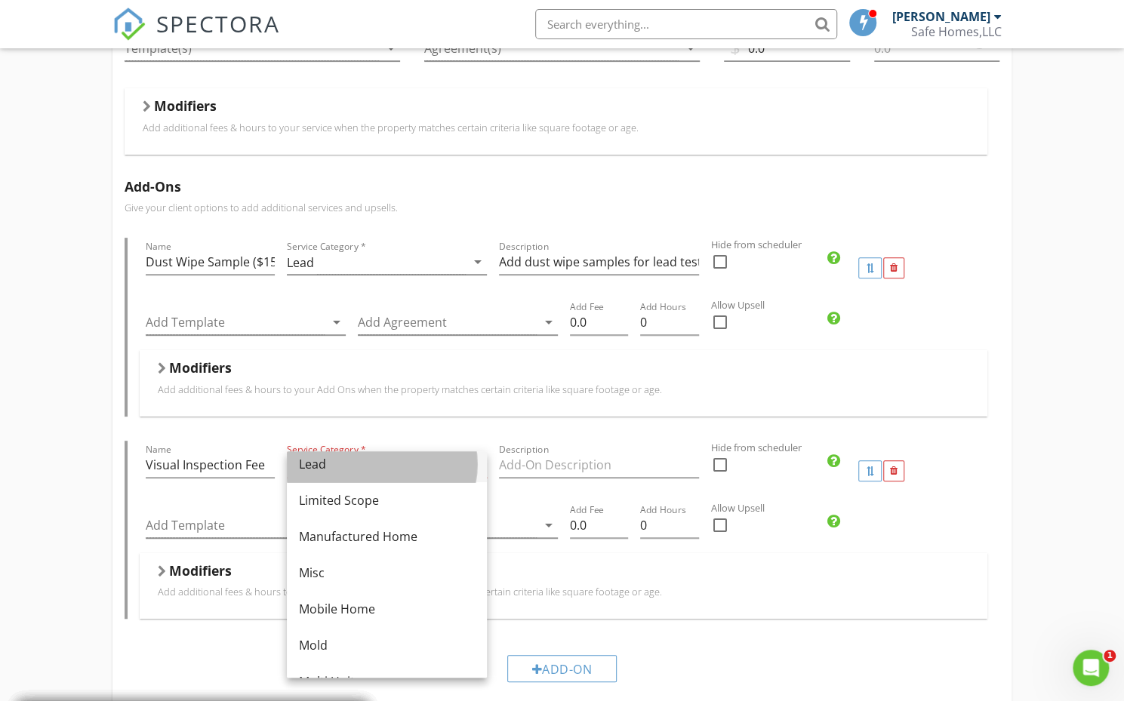
click at [365, 464] on div "Lead" at bounding box center [387, 464] width 176 height 18
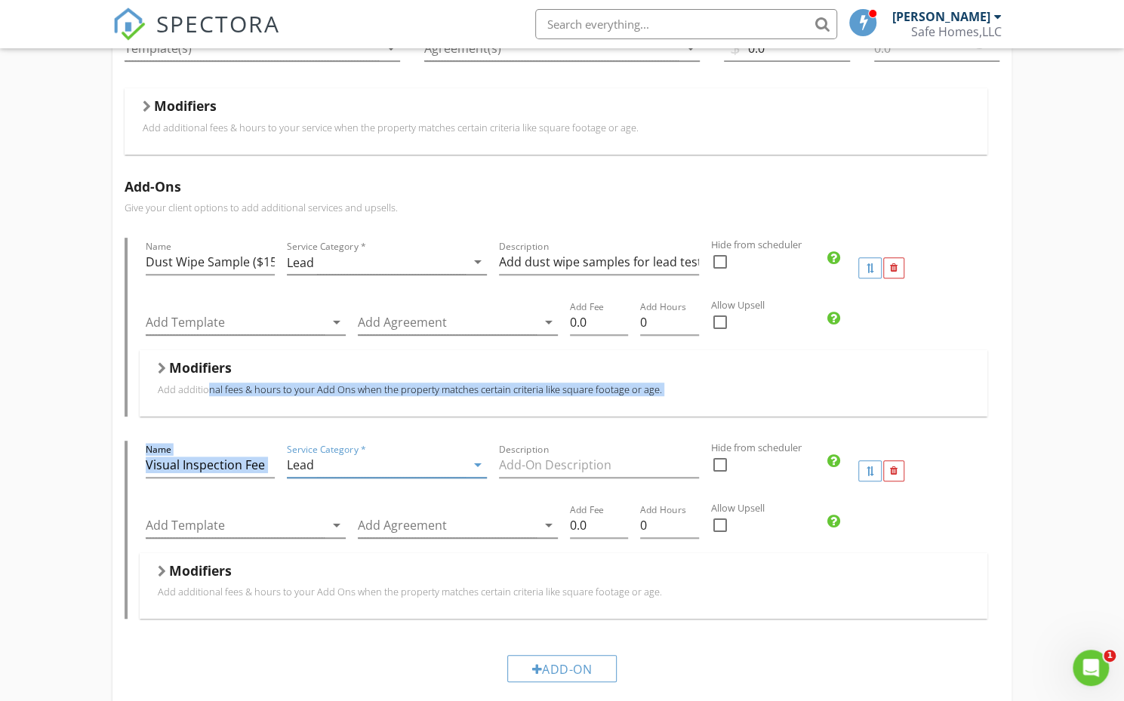
drag, startPoint x: 130, startPoint y: 495, endPoint x: 143, endPoint y: 388, distance: 108.0
click at [143, 388] on div "Name Dust Wipe Sample ($15 for each) Service Category * Lead arrow_drop_down De…" at bounding box center [562, 428] width 875 height 381
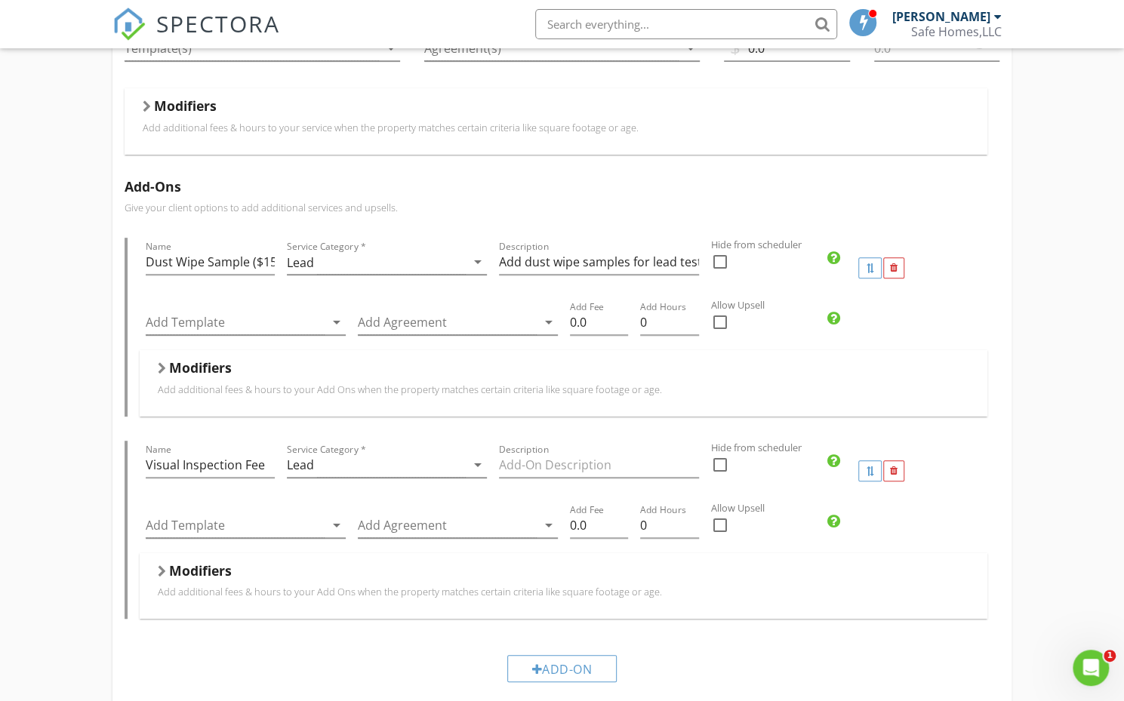
click at [1062, 454] on div "HIP Template FRR (Full Risk Reduction) Name FRR (Full Risk Reduction) Service C…" at bounding box center [562, 409] width 1124 height 1180
click at [865, 466] on div at bounding box center [870, 471] width 10 height 10
click at [861, 268] on div at bounding box center [869, 267] width 23 height 21
click at [870, 466] on div at bounding box center [870, 471] width 10 height 10
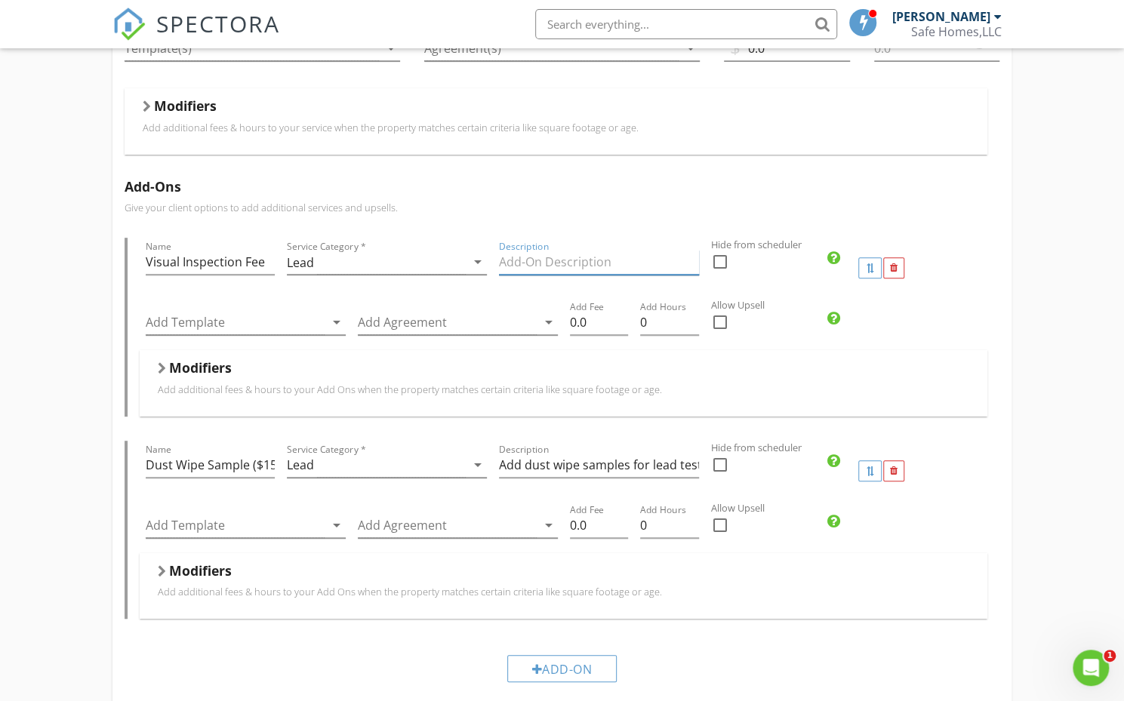
click at [558, 269] on input "Description" at bounding box center [599, 262] width 200 height 25
paste input "This inspection includes the required $80 visual lead inspection in accordance …"
type input "This inspection includes the required $80 visual lead inspection in accordance …"
click at [267, 259] on input "Visual Inspection Fee" at bounding box center [210, 262] width 129 height 25
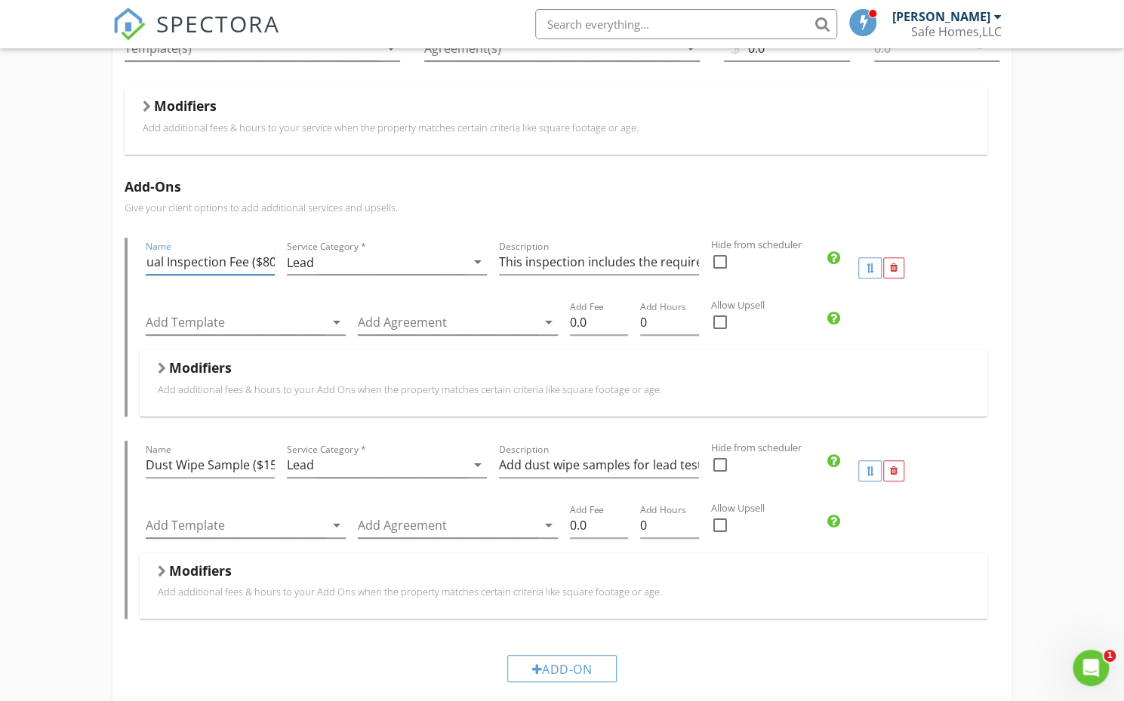
scroll to position [0, 20]
type input "Visual Inspection Fee ($80)"
click at [589, 317] on input "0.0" at bounding box center [599, 322] width 59 height 25
type input "0"
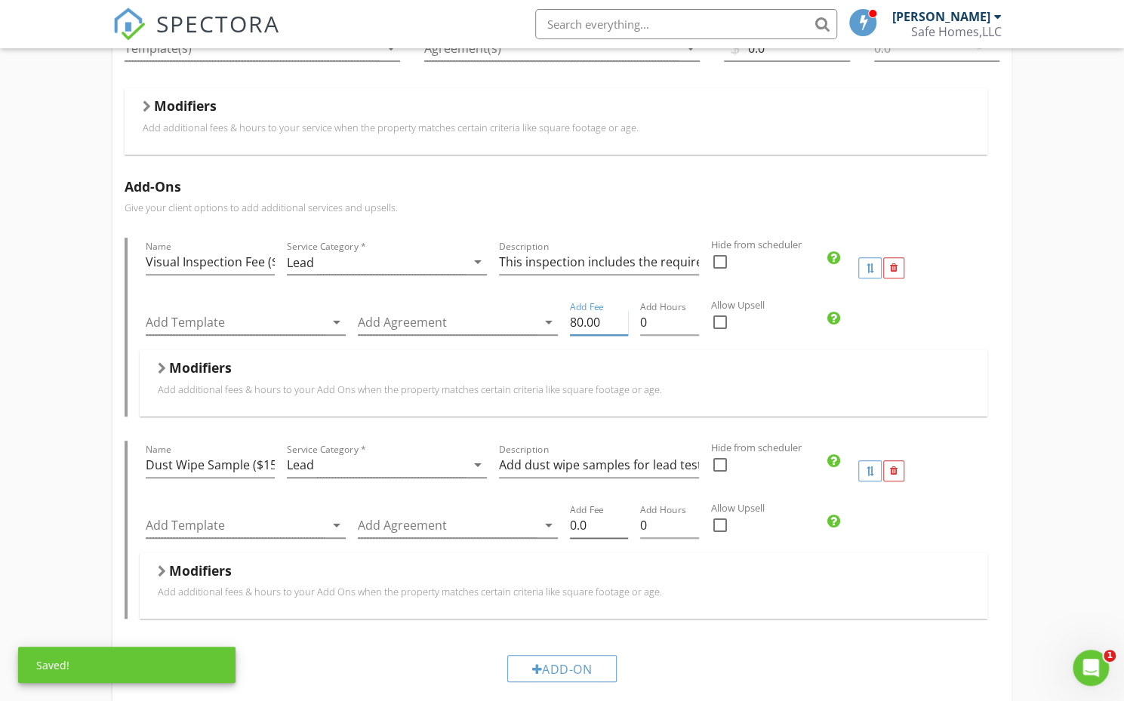
type input "80.00"
click at [601, 521] on input "0.0" at bounding box center [599, 525] width 59 height 25
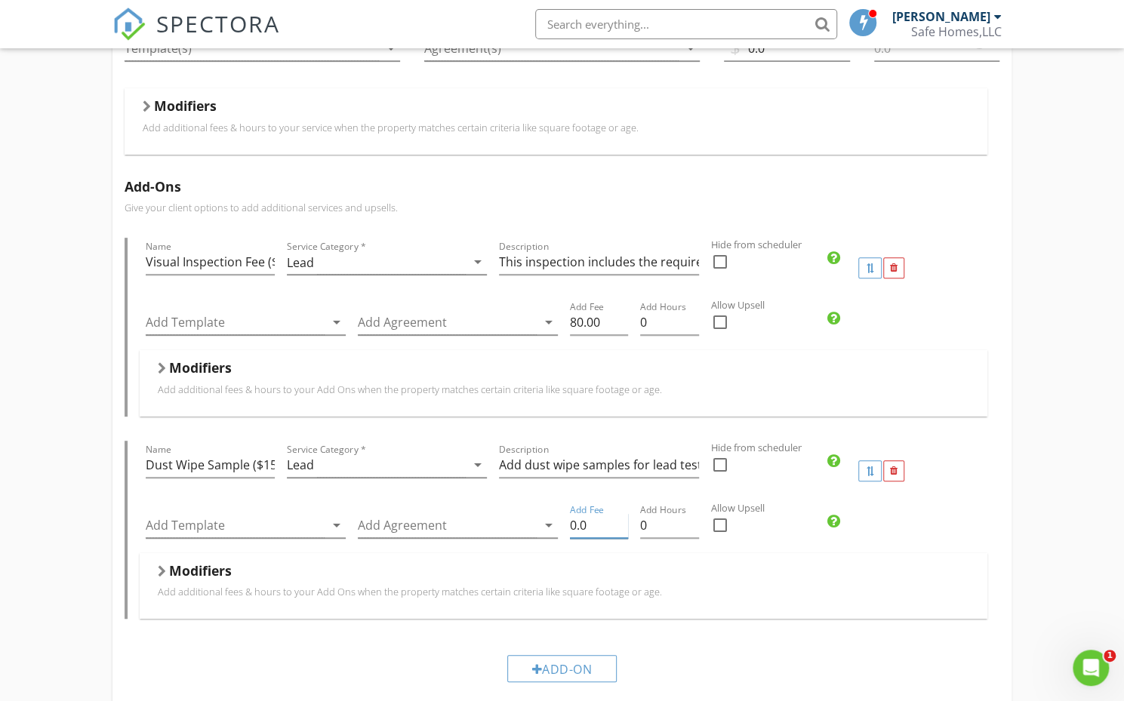
type input "0"
type input "1"
click at [601, 521] on input "Add Fee" at bounding box center [599, 525] width 59 height 25
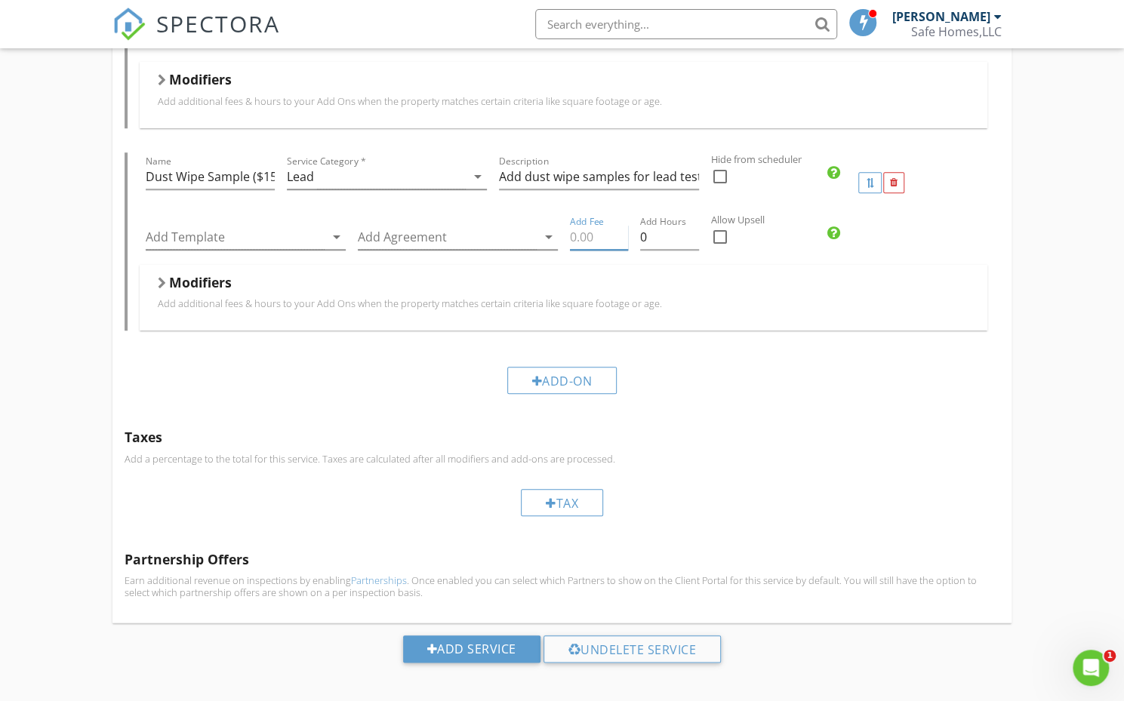
scroll to position [616, 0]
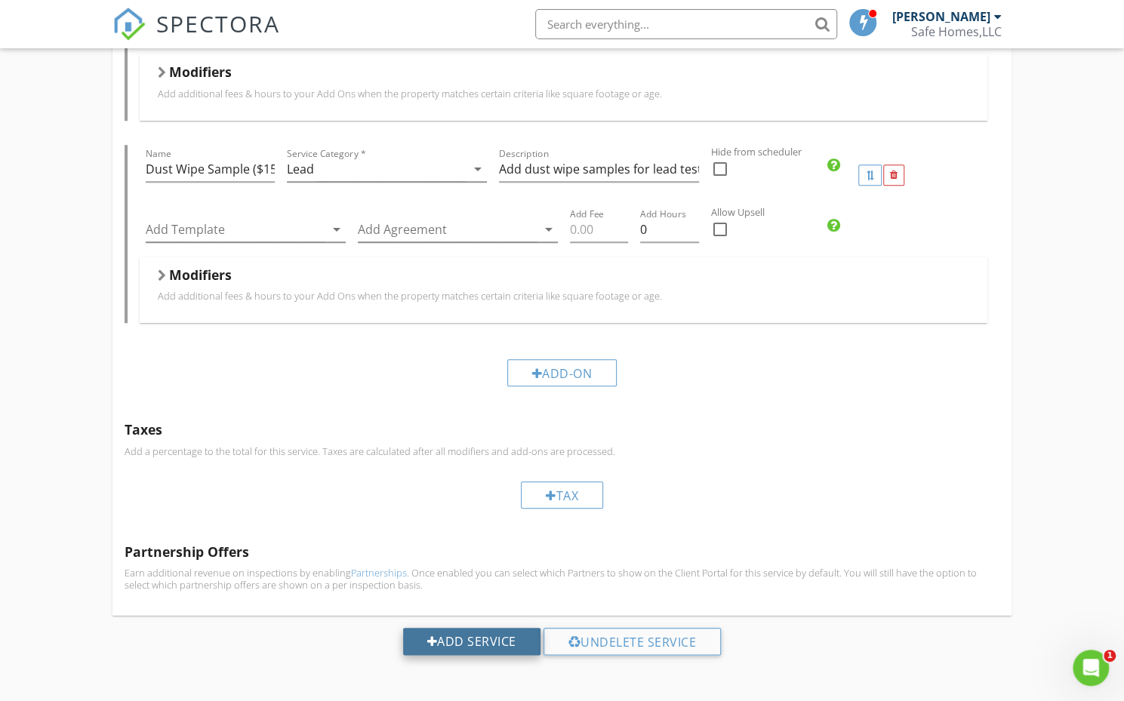
click at [501, 640] on div "Add Service" at bounding box center [471, 641] width 137 height 27
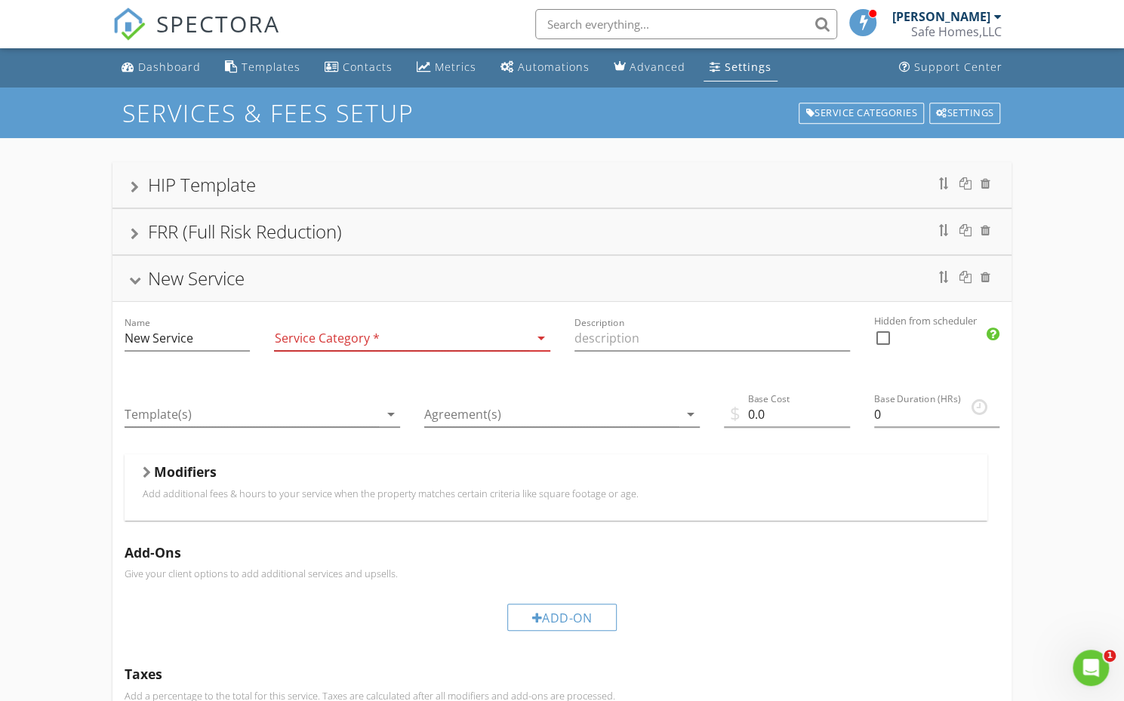
scroll to position [0, 0]
click at [478, 240] on div "FRR (Full Risk Reduction)" at bounding box center [562, 232] width 863 height 27
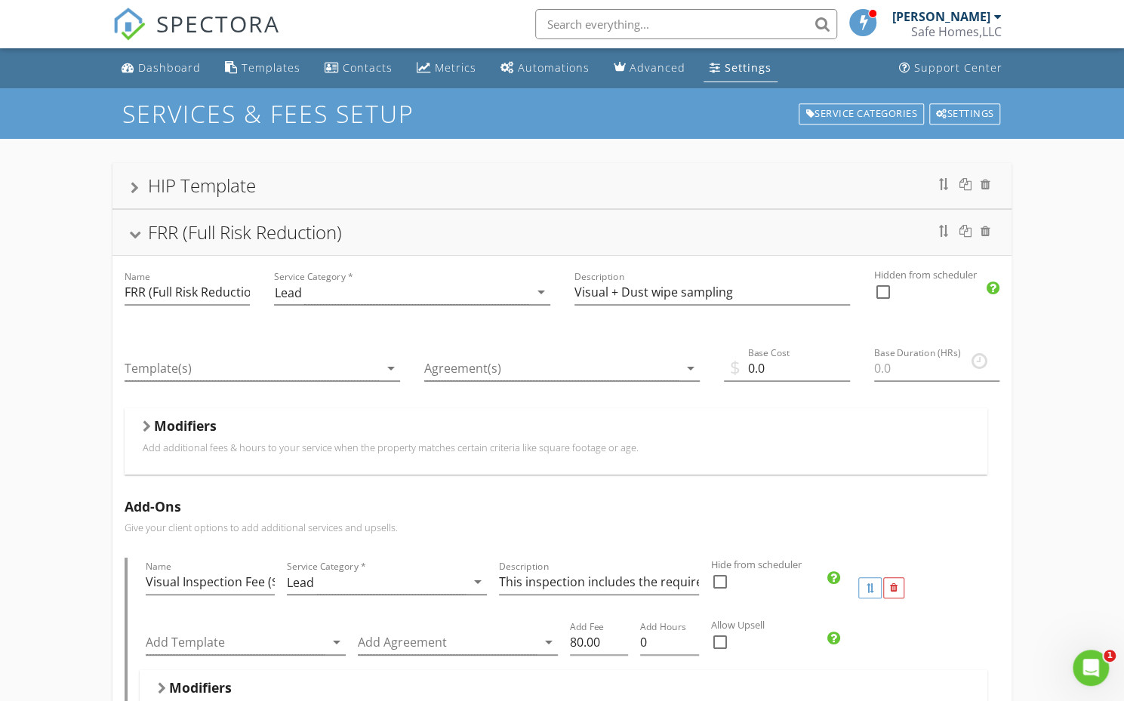
click at [359, 235] on div "FRR (Full Risk Reduction)" at bounding box center [562, 232] width 863 height 27
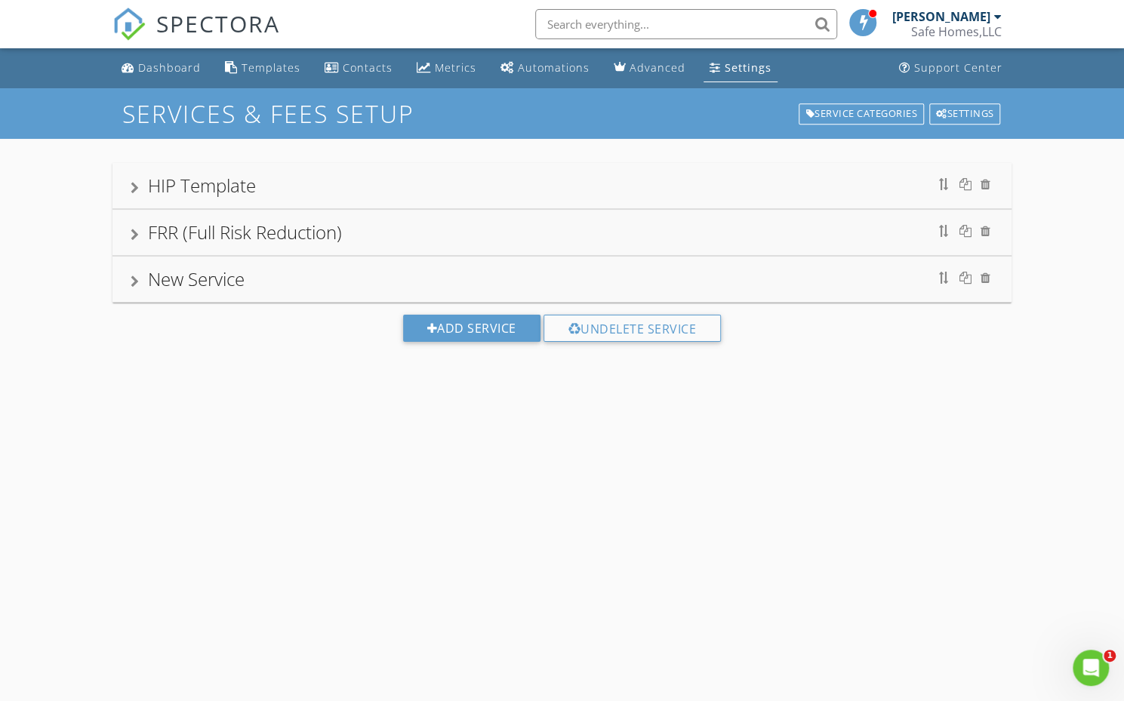
click at [525, 192] on div "HIP Template" at bounding box center [562, 185] width 863 height 27
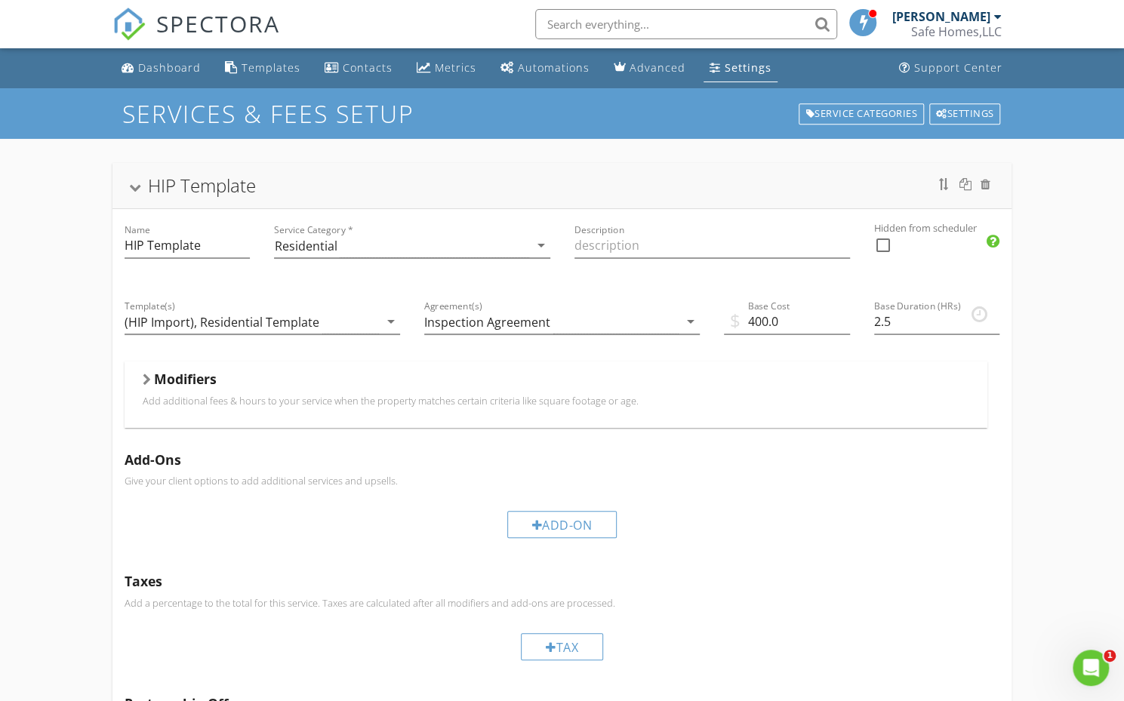
click at [546, 189] on div "HIP Template" at bounding box center [562, 185] width 863 height 27
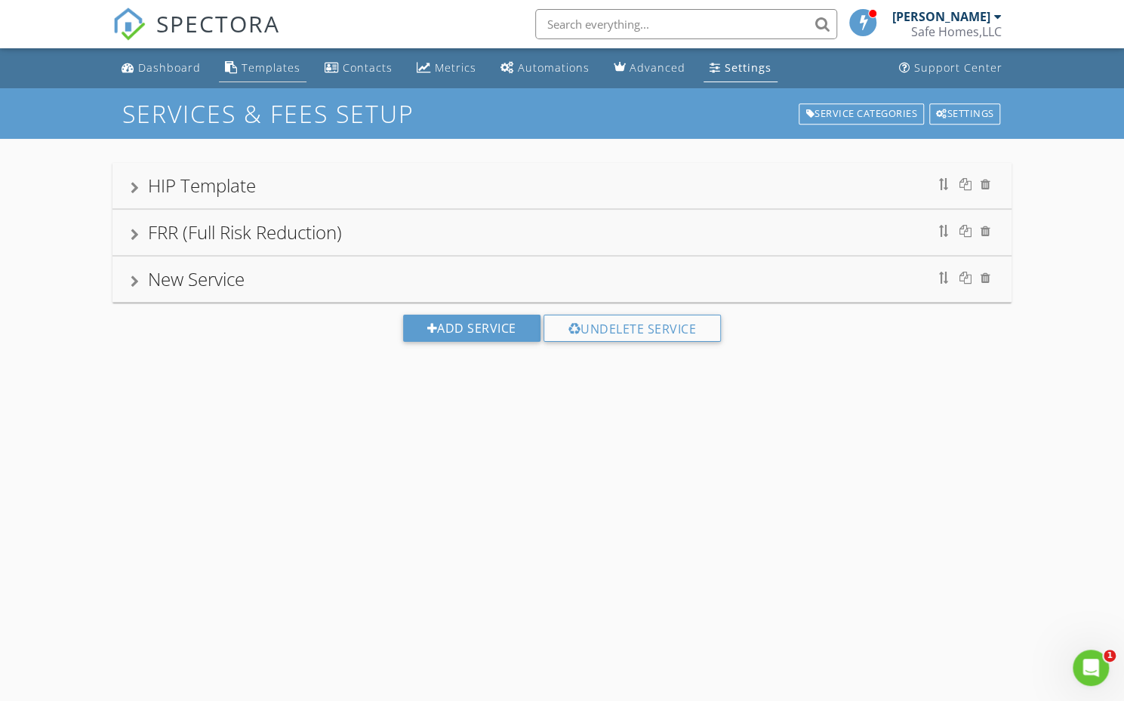
click at [279, 65] on div "Templates" at bounding box center [271, 67] width 59 height 14
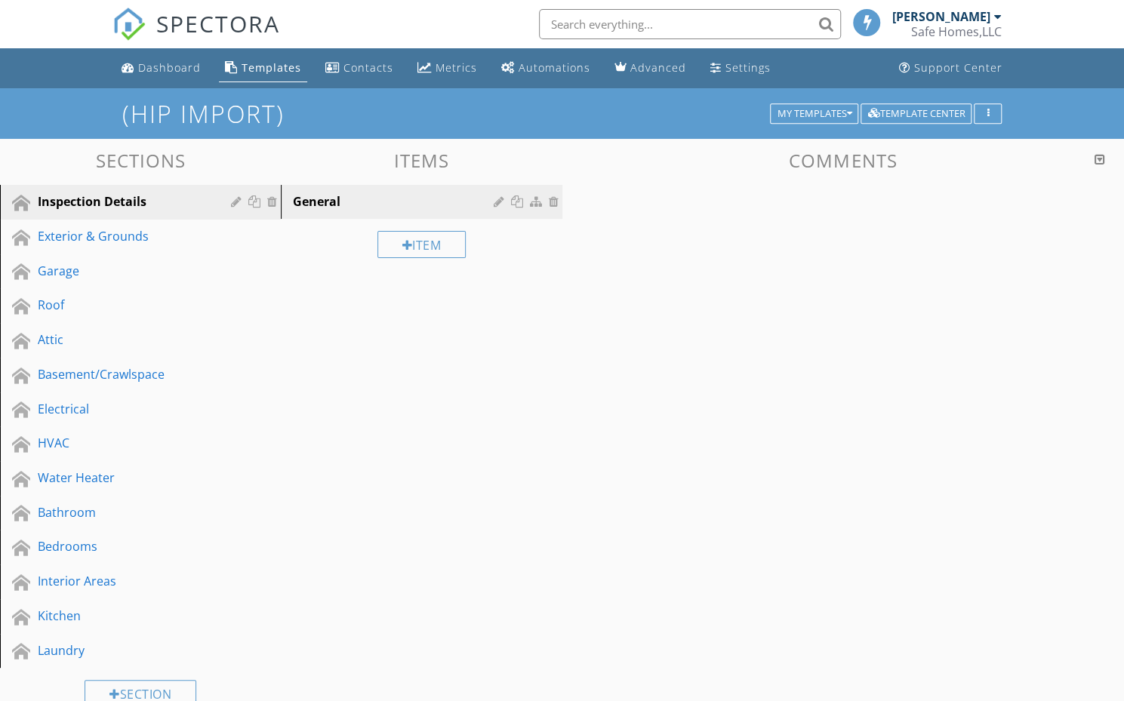
click at [177, 71] on div "Dashboard" at bounding box center [169, 67] width 63 height 14
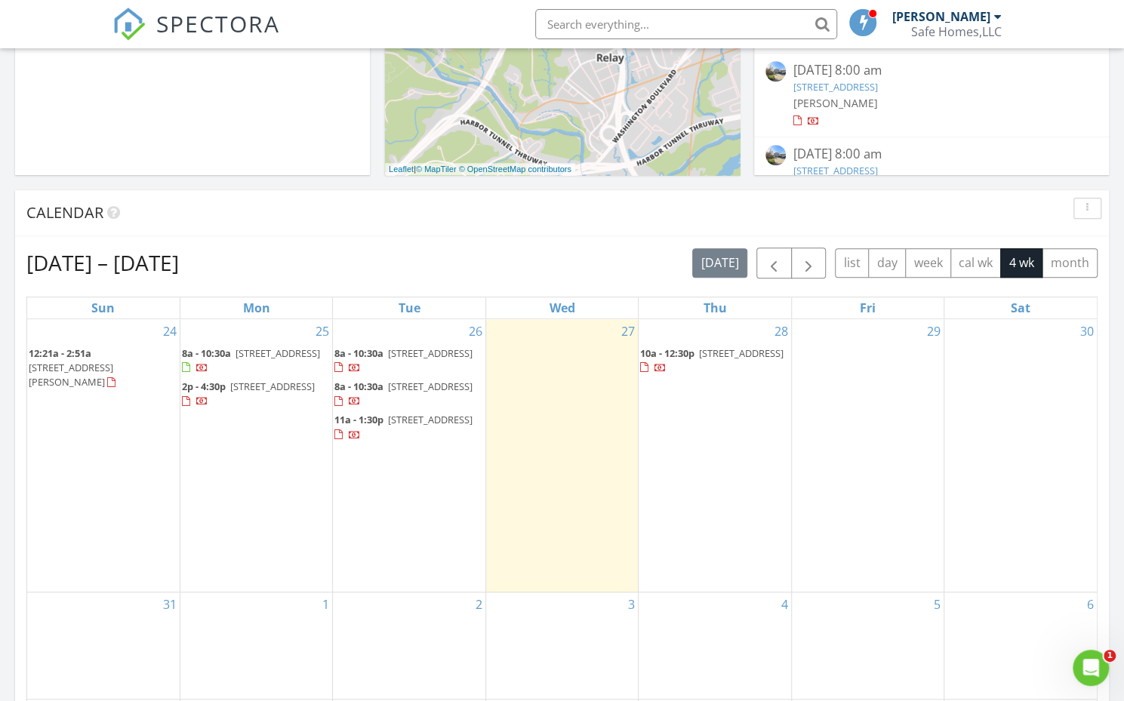
scroll to position [485, 0]
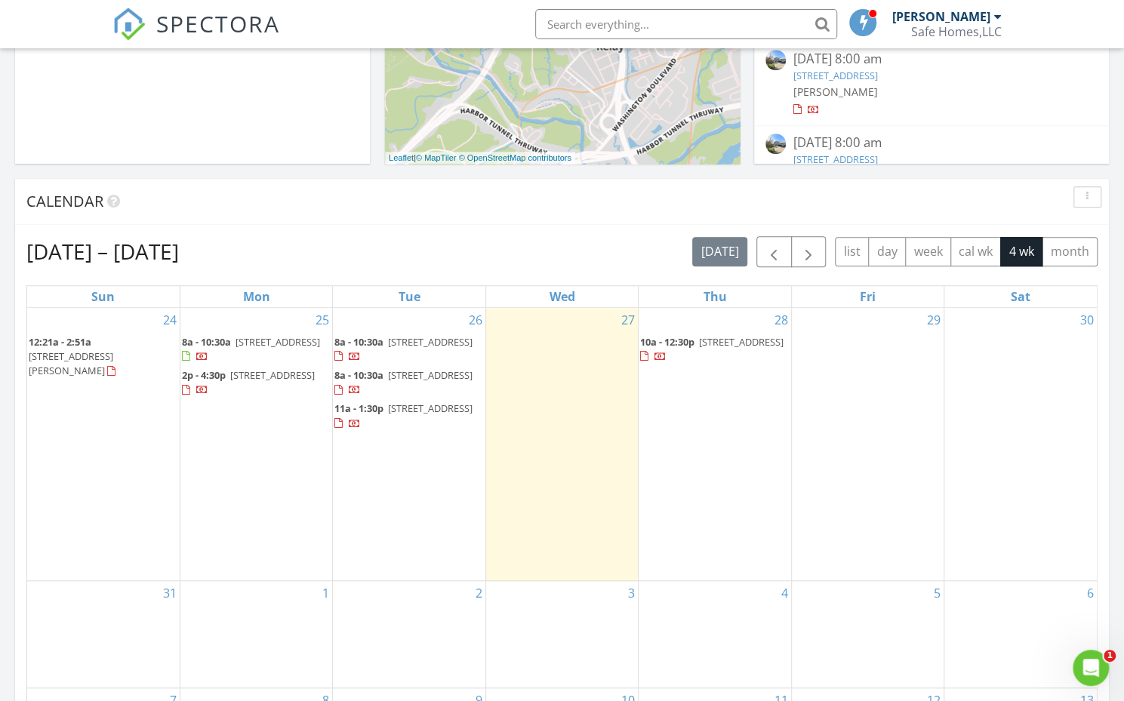
click at [702, 340] on span "1225 W 37th St, Baltimore 21211" at bounding box center [741, 342] width 85 height 14
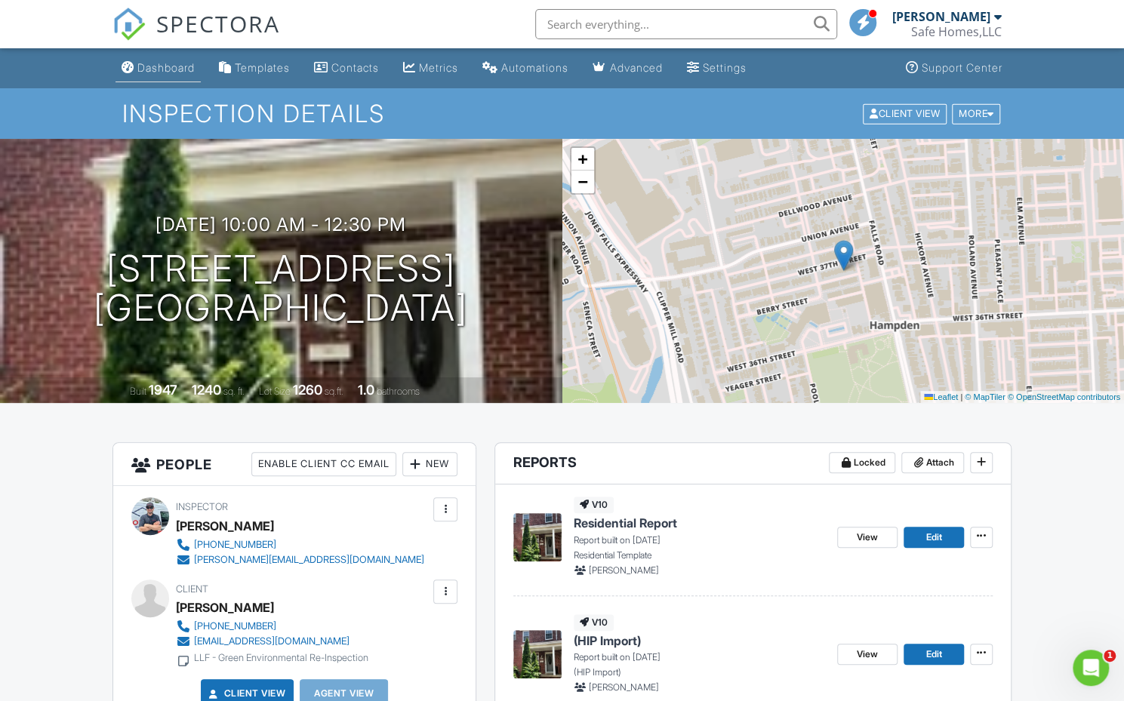
click at [201, 69] on link "Dashboard" at bounding box center [157, 68] width 85 height 28
